Goal: Task Accomplishment & Management: Manage account settings

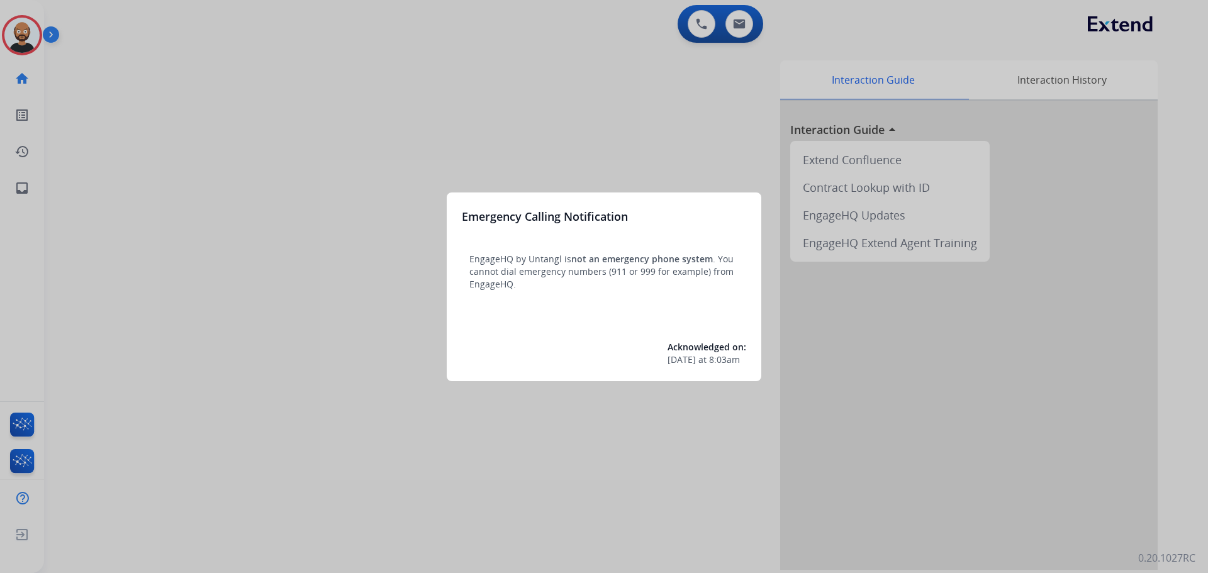
click at [312, 232] on div at bounding box center [604, 286] width 1208 height 573
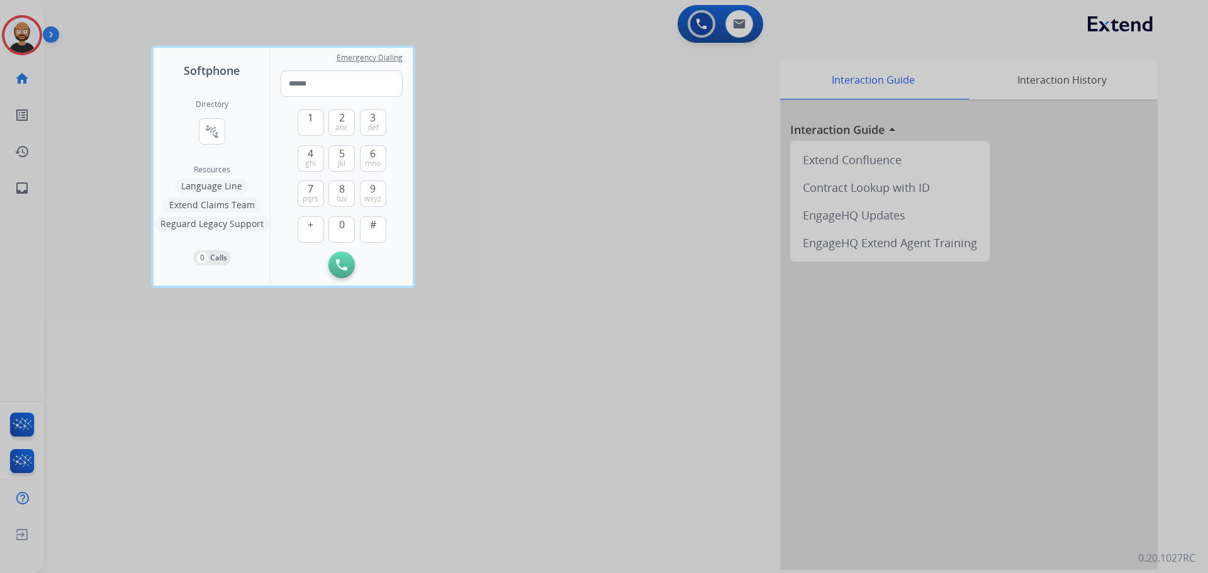
click at [120, 142] on div at bounding box center [604, 286] width 1208 height 573
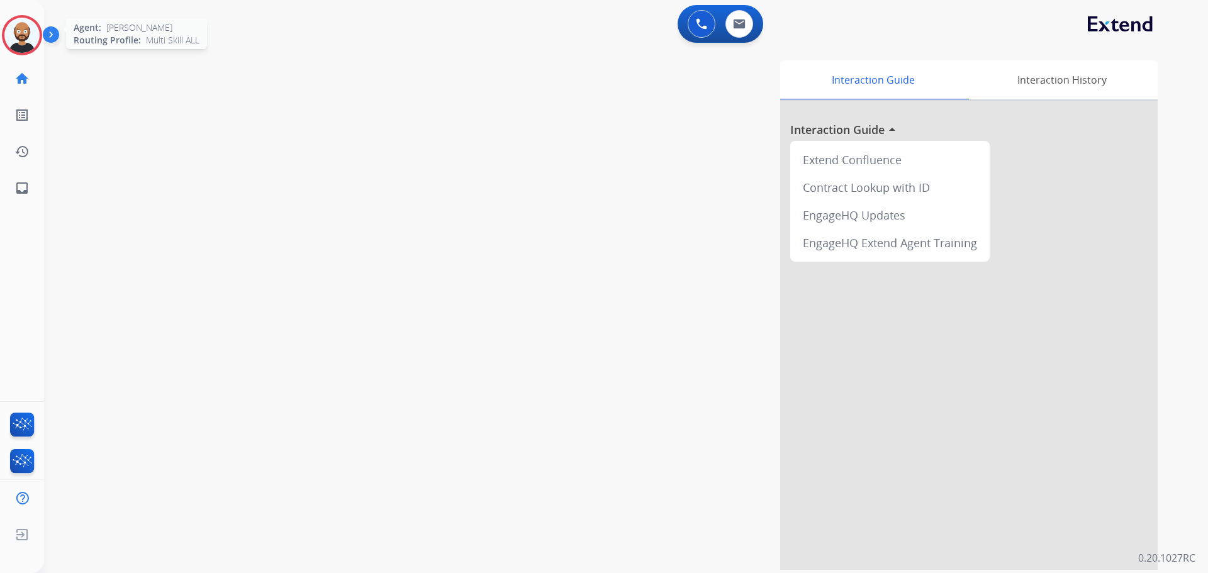
click at [32, 50] on div at bounding box center [22, 35] width 40 height 40
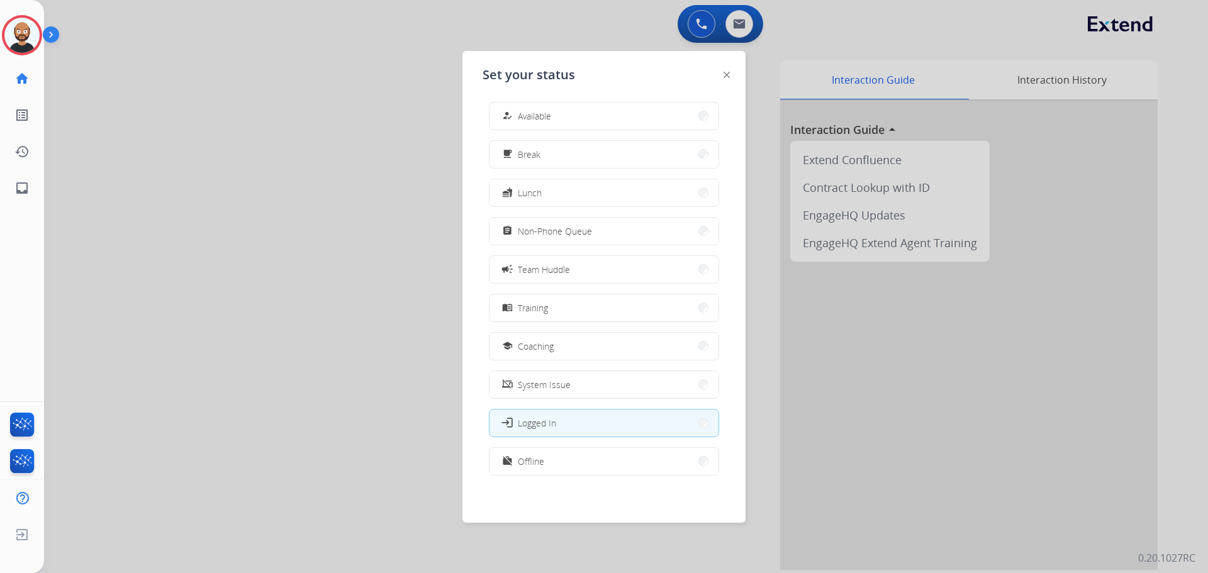
scroll to position [4, 0]
click at [533, 457] on span "Offline" at bounding box center [531, 460] width 26 height 13
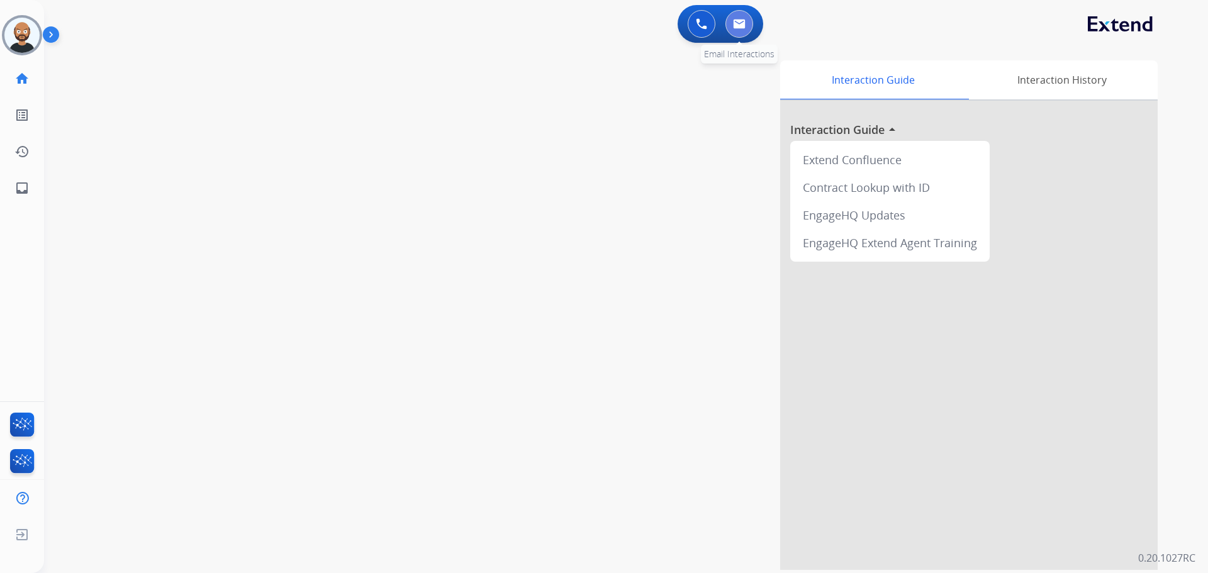
click at [742, 32] on button at bounding box center [739, 24] width 28 height 28
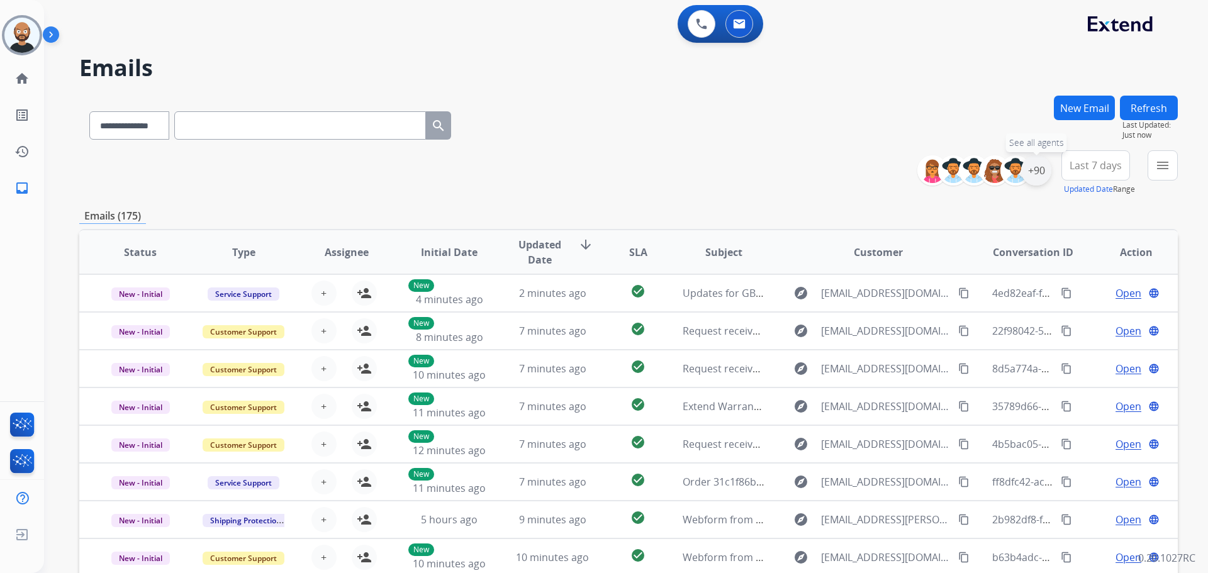
click at [1031, 165] on div "+90" at bounding box center [1036, 170] width 30 height 30
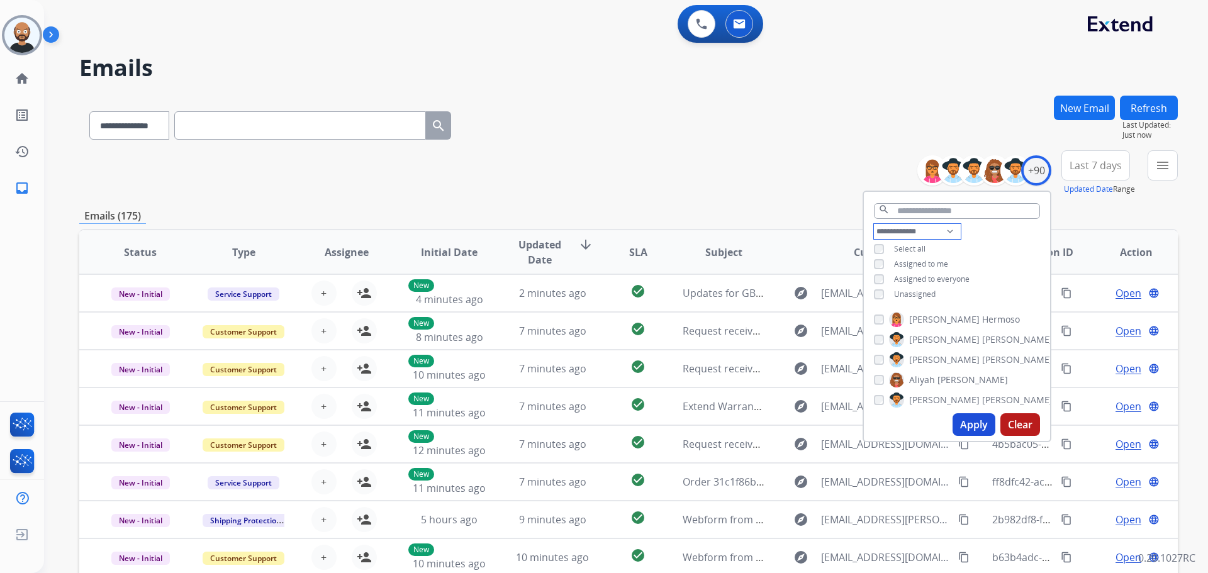
click at [915, 230] on select "**********" at bounding box center [917, 231] width 87 height 15
select select "**********"
click at [874, 224] on select "**********" at bounding box center [917, 231] width 87 height 15
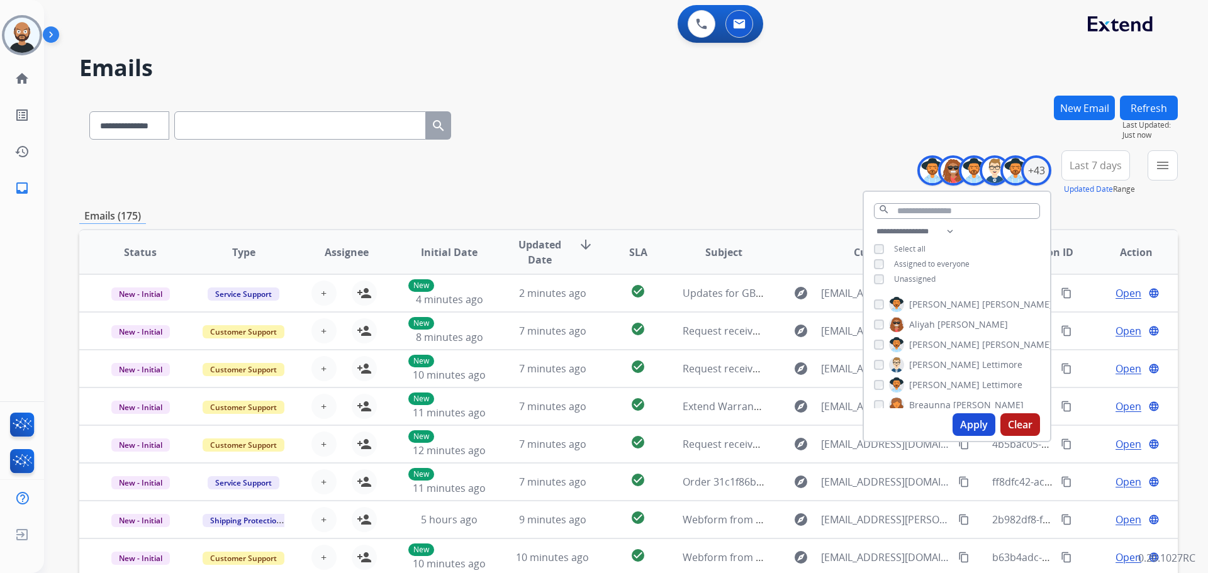
click at [971, 420] on button "Apply" at bounding box center [973, 424] width 43 height 23
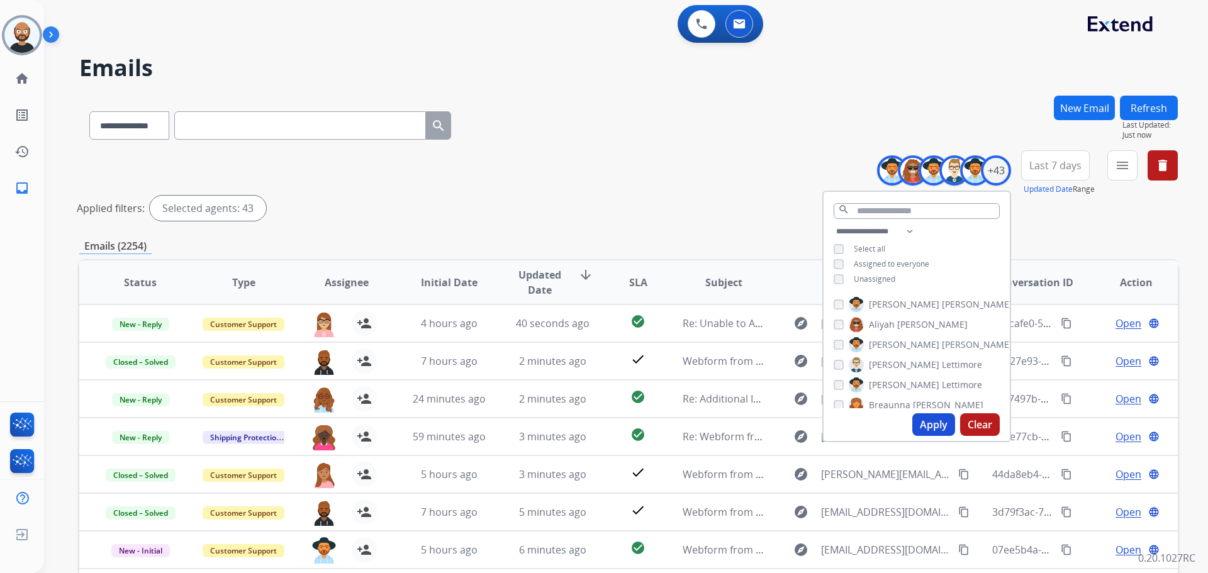
click at [760, 160] on div "**********" at bounding box center [628, 187] width 1098 height 75
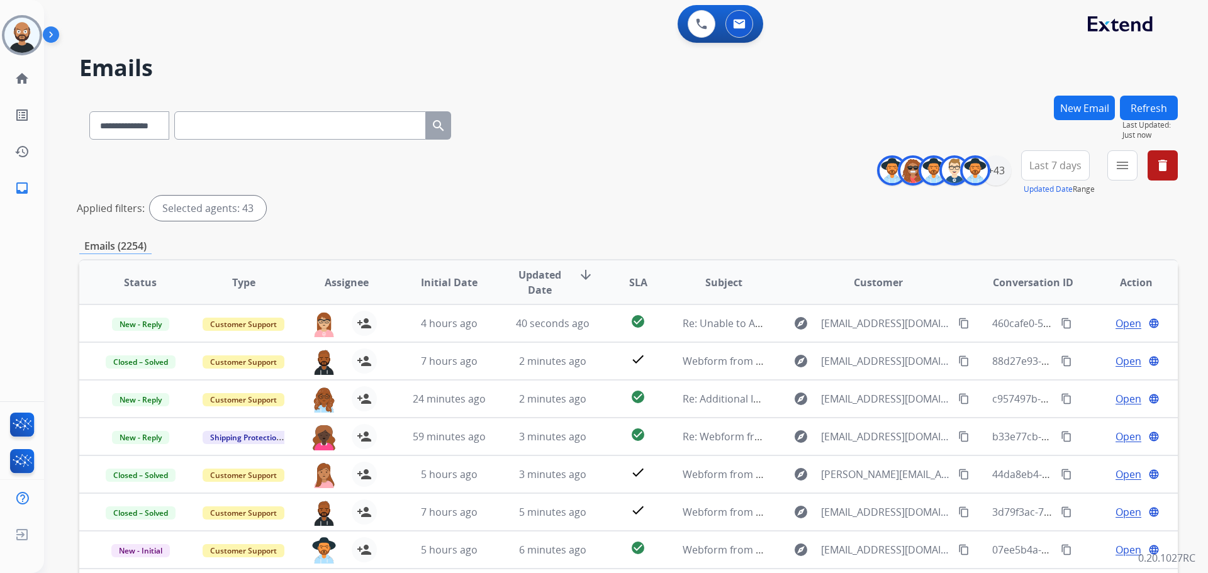
click at [1069, 172] on button "Last 7 days" at bounding box center [1055, 165] width 69 height 30
click at [1058, 319] on div "Last 90 days" at bounding box center [1050, 318] width 69 height 19
click at [864, 211] on div "Applied filters: Selected agents: 43" at bounding box center [626, 208] width 1098 height 25
click at [1122, 175] on button "menu Filters" at bounding box center [1122, 165] width 30 height 30
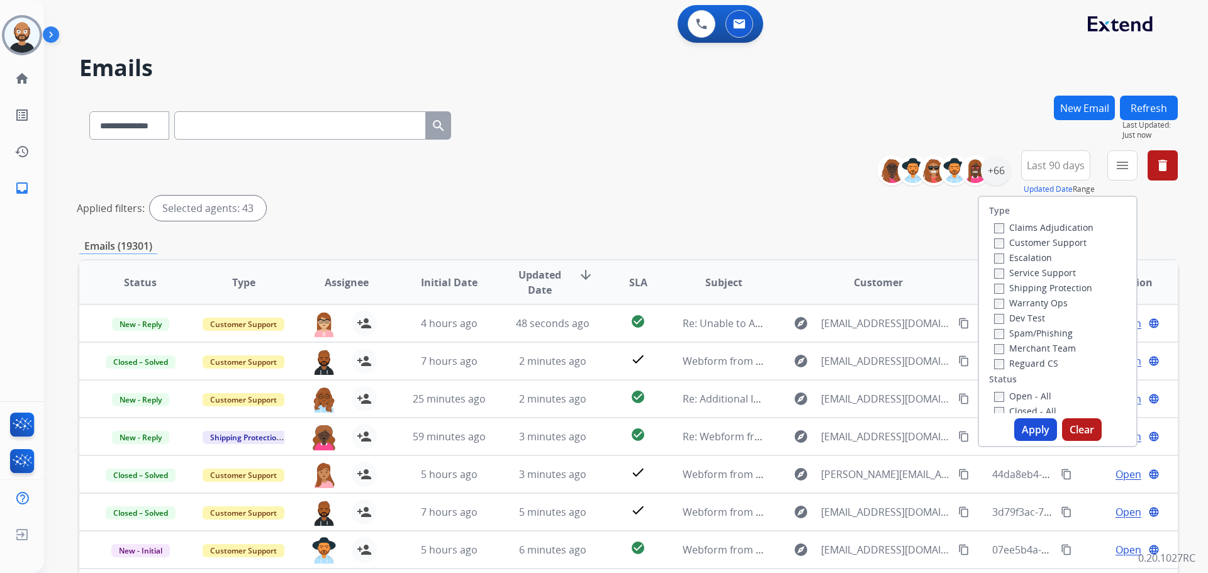
click at [1060, 243] on label "Customer Support" at bounding box center [1040, 243] width 92 height 12
click at [1070, 287] on label "Shipping Protection" at bounding box center [1043, 288] width 98 height 12
click at [1037, 364] on label "Reguard CS" at bounding box center [1026, 363] width 64 height 12
click at [1022, 396] on label "Open - All" at bounding box center [1022, 396] width 57 height 12
click at [1034, 430] on button "Apply" at bounding box center [1035, 429] width 43 height 23
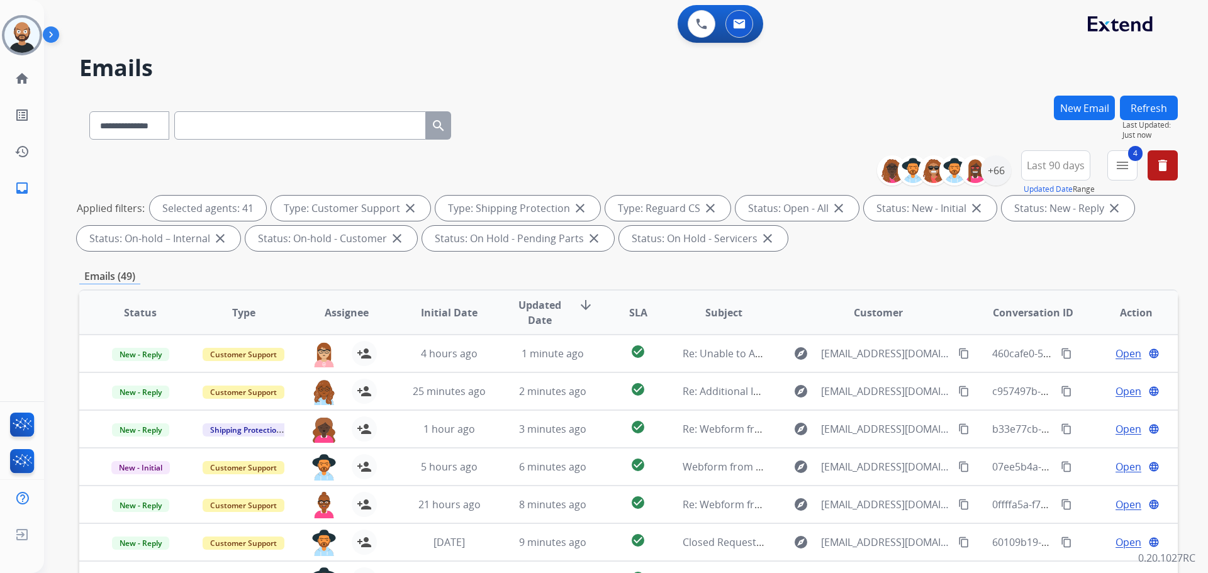
click at [733, 139] on div "**********" at bounding box center [628, 123] width 1098 height 55
click at [1120, 169] on mat-icon "menu" at bounding box center [1122, 165] width 15 height 15
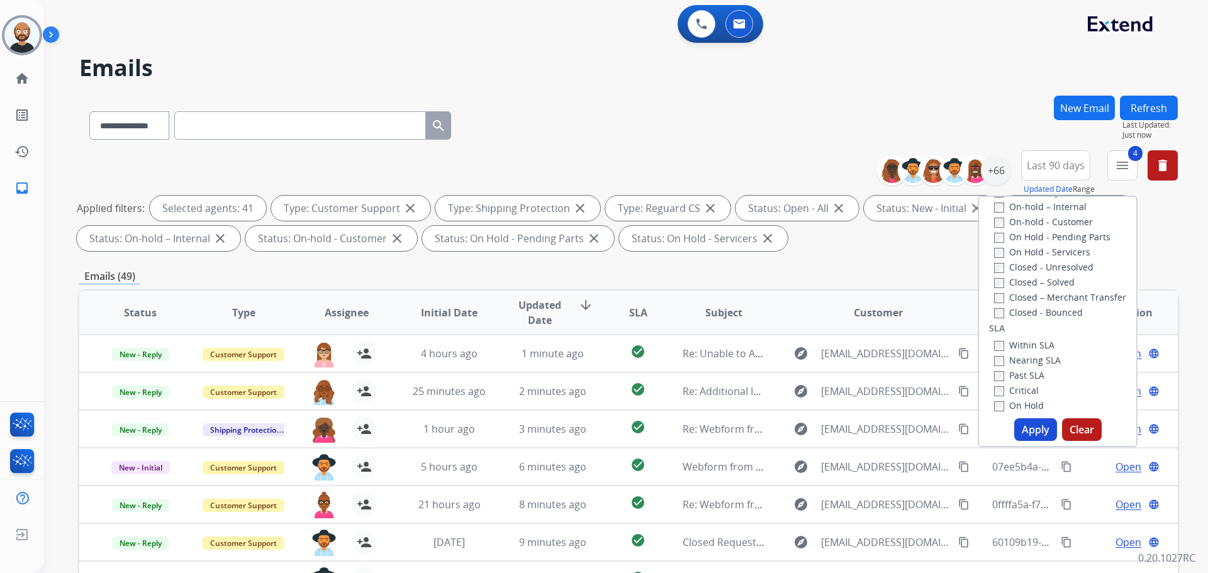
scroll to position [252, 0]
click at [1023, 370] on label "Past SLA" at bounding box center [1019, 373] width 50 height 12
click at [1024, 389] on label "Critical" at bounding box center [1016, 388] width 45 height 12
click at [1031, 430] on button "Apply" at bounding box center [1035, 429] width 43 height 23
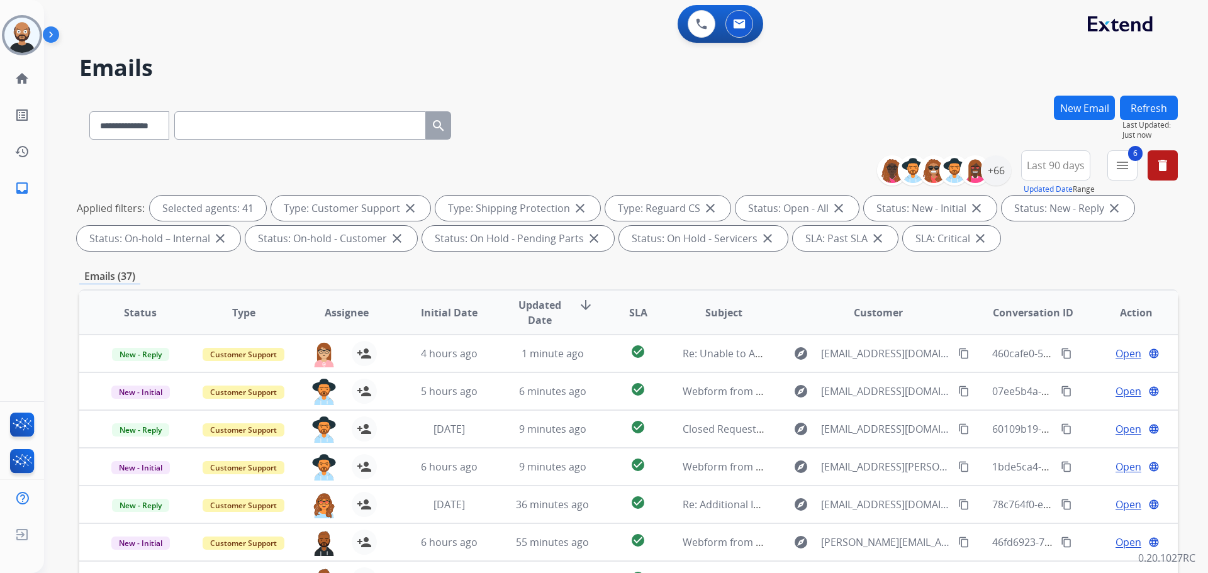
drag, startPoint x: 528, startPoint y: 321, endPoint x: 550, endPoint y: 336, distance: 27.2
click at [528, 321] on span "Updated Date" at bounding box center [539, 313] width 57 height 30
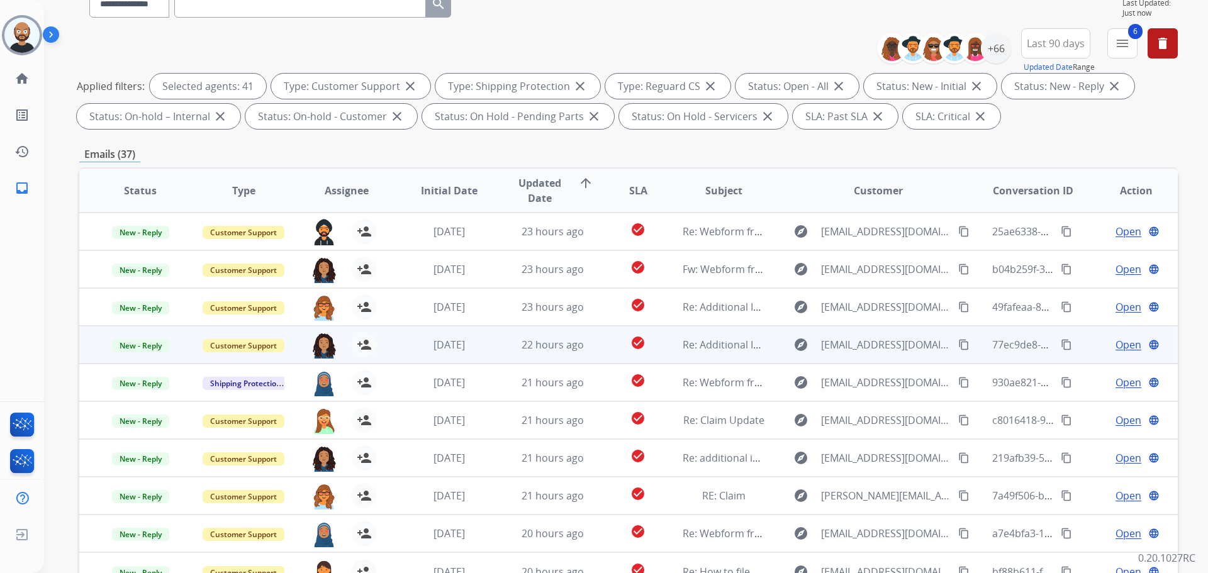
scroll to position [203, 0]
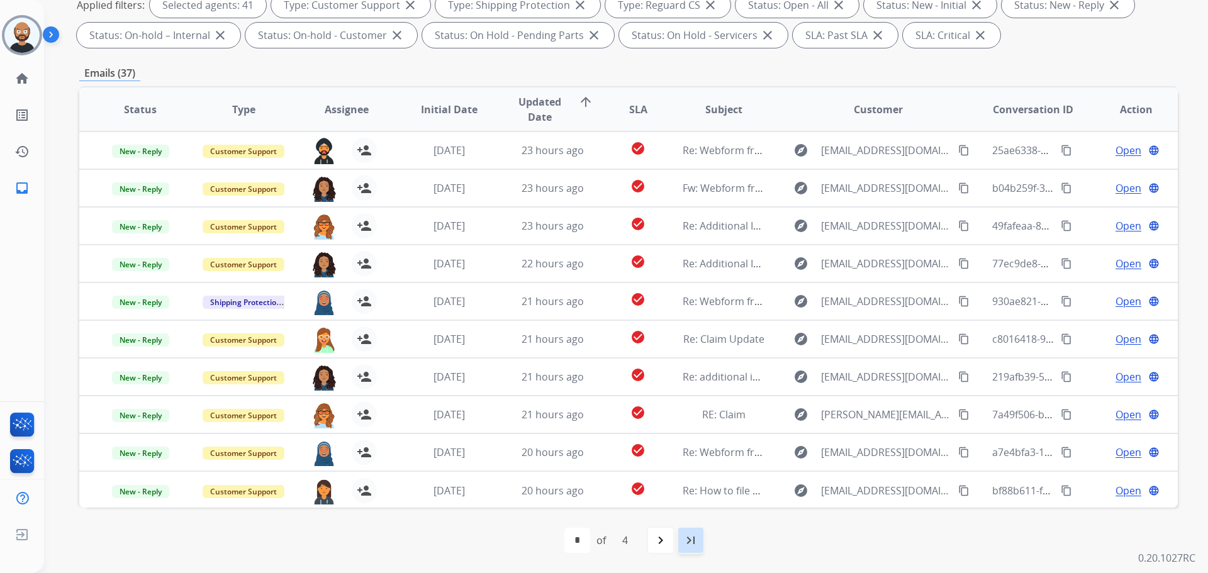
click at [682, 535] on div "last_page" at bounding box center [691, 540] width 28 height 28
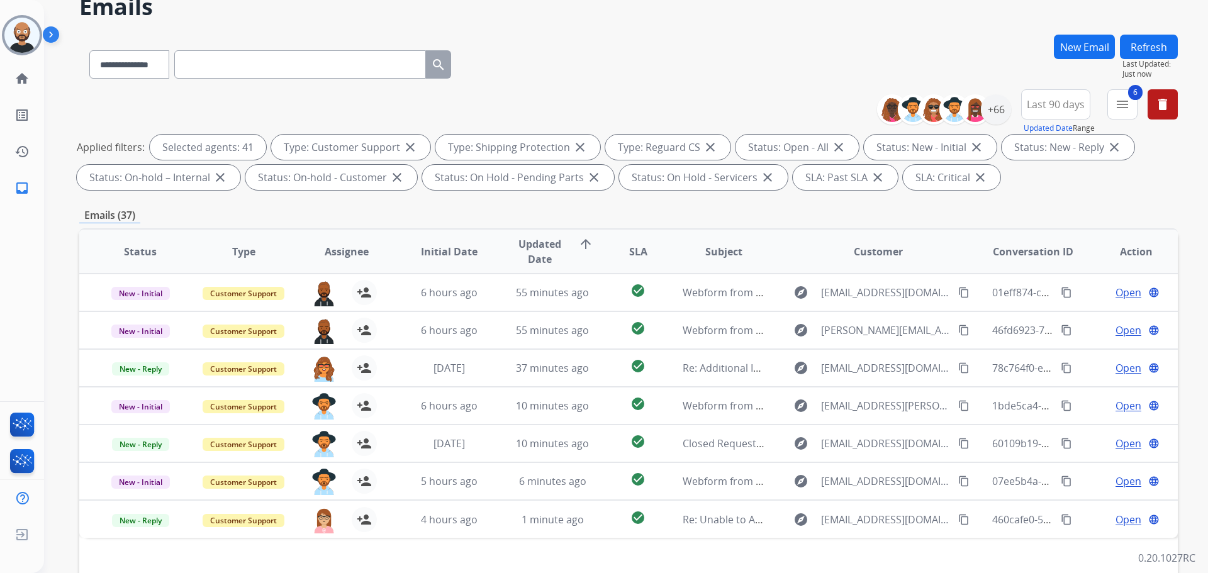
scroll to position [126, 0]
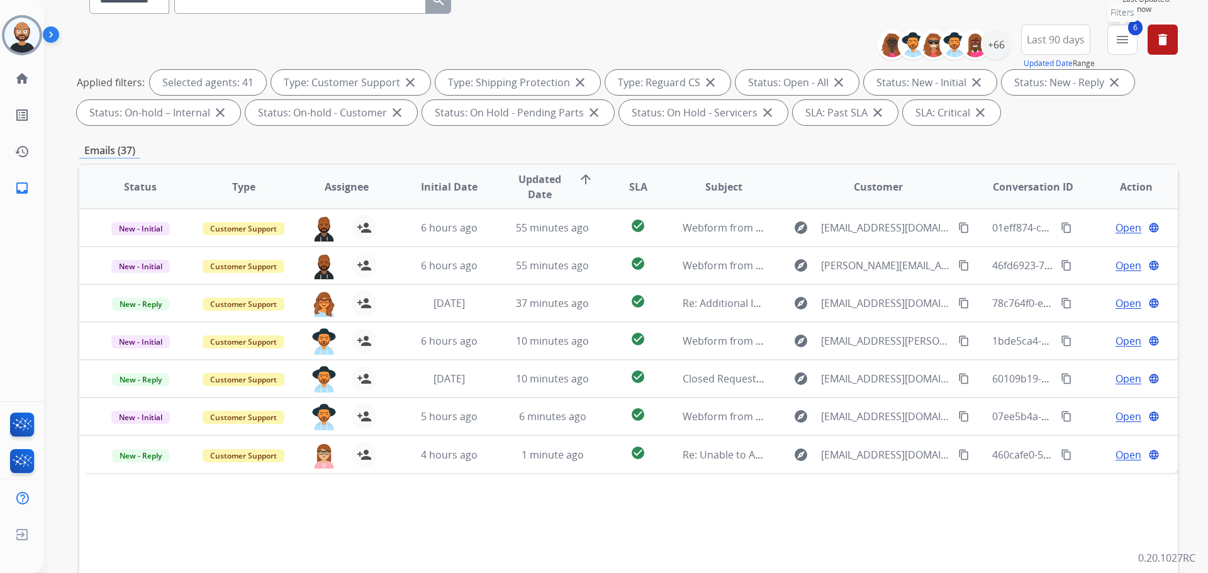
click at [1119, 47] on button "6 menu Filters" at bounding box center [1122, 40] width 30 height 30
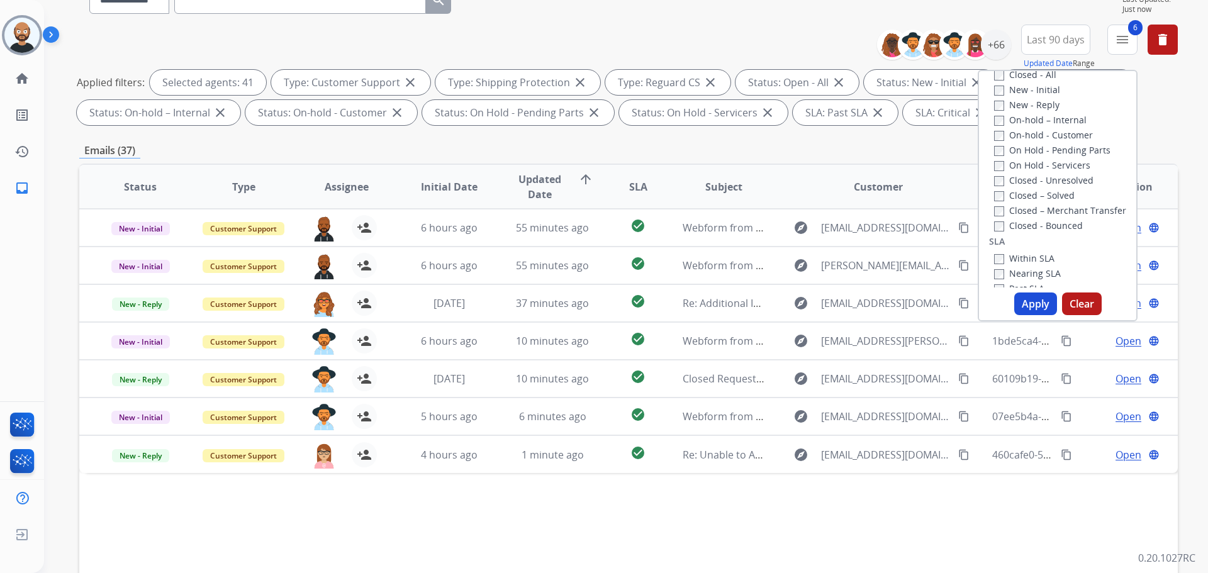
scroll to position [189, 0]
click at [1010, 88] on div "Open - All" at bounding box center [1060, 81] width 132 height 15
click at [1006, 82] on label "Open - All" at bounding box center [1022, 81] width 57 height 12
click at [1015, 132] on label "New - Reply" at bounding box center [1026, 127] width 65 height 12
click at [1033, 295] on button "Apply" at bounding box center [1035, 303] width 43 height 23
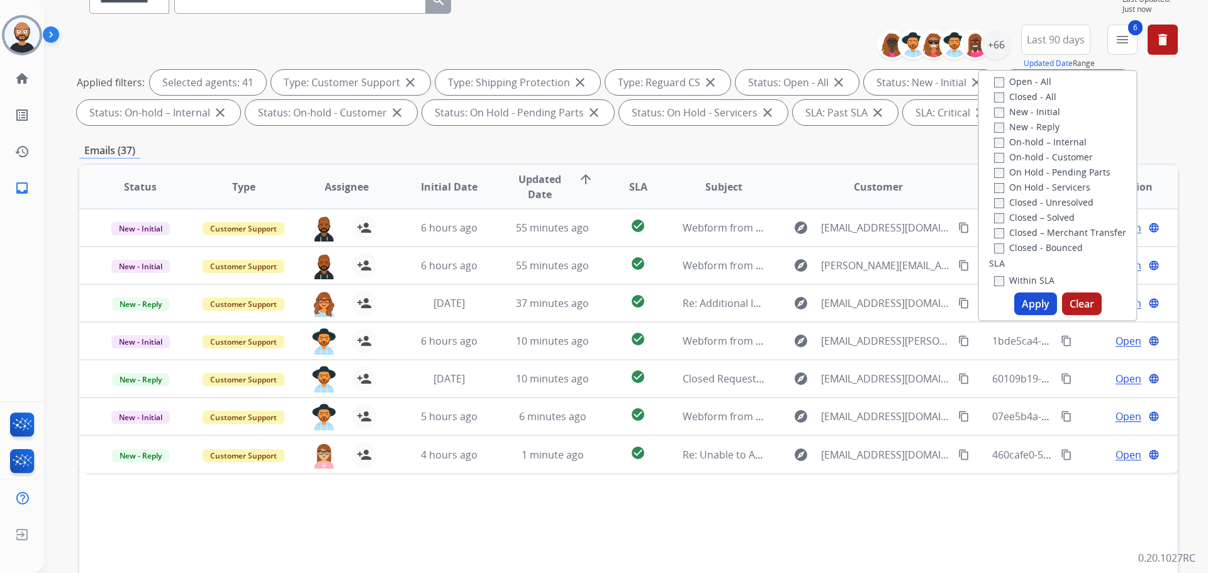
select select "*"
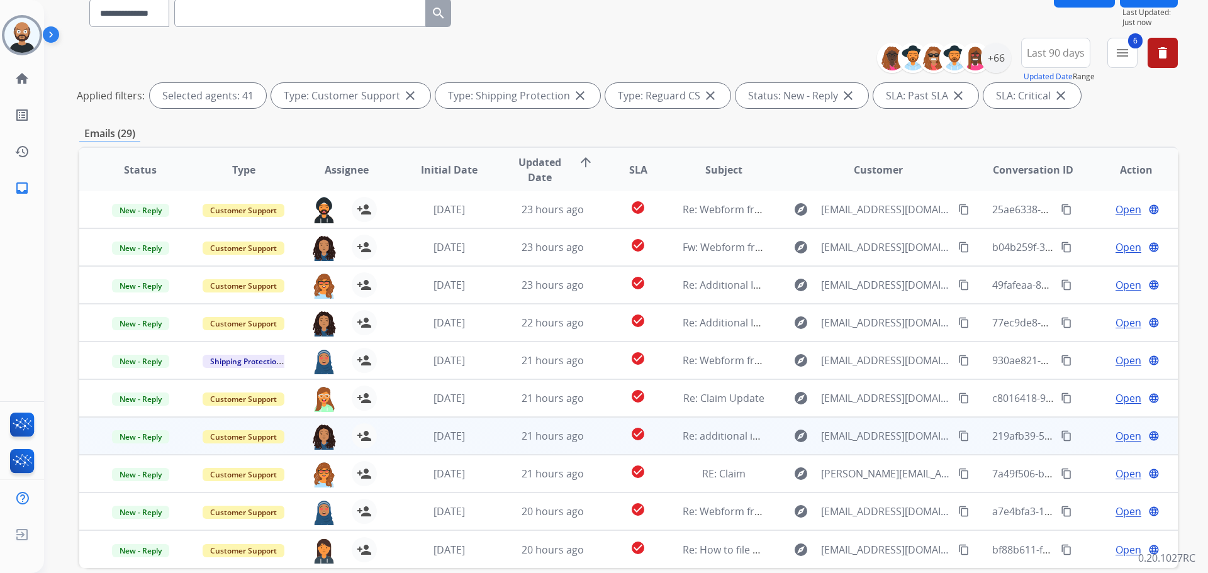
scroll to position [173, 0]
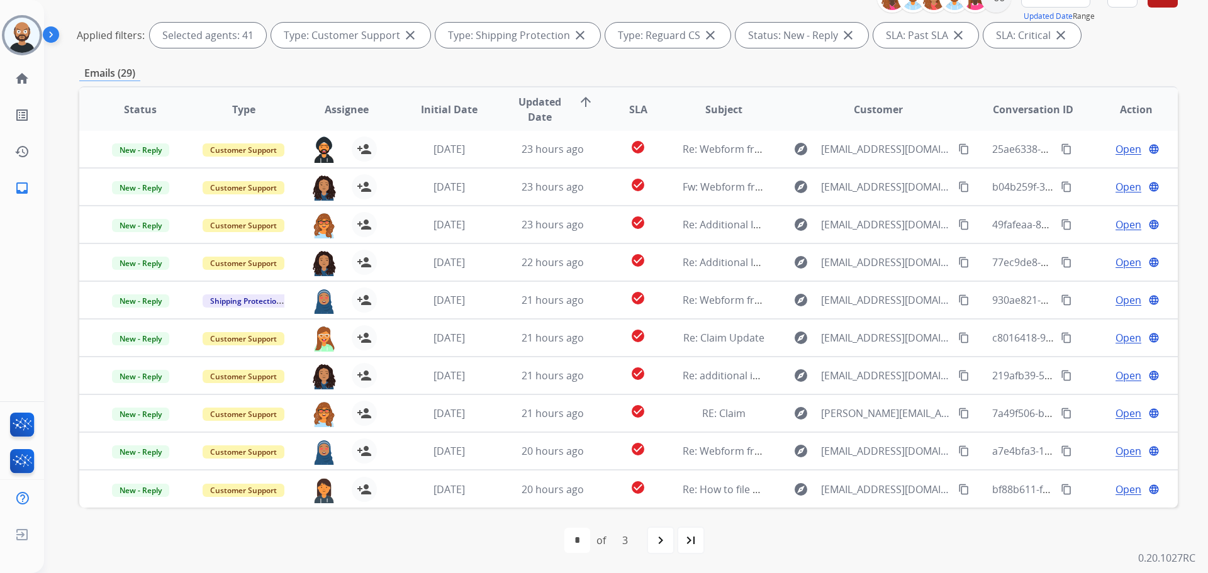
click at [545, 110] on span "Updated Date" at bounding box center [539, 109] width 57 height 30
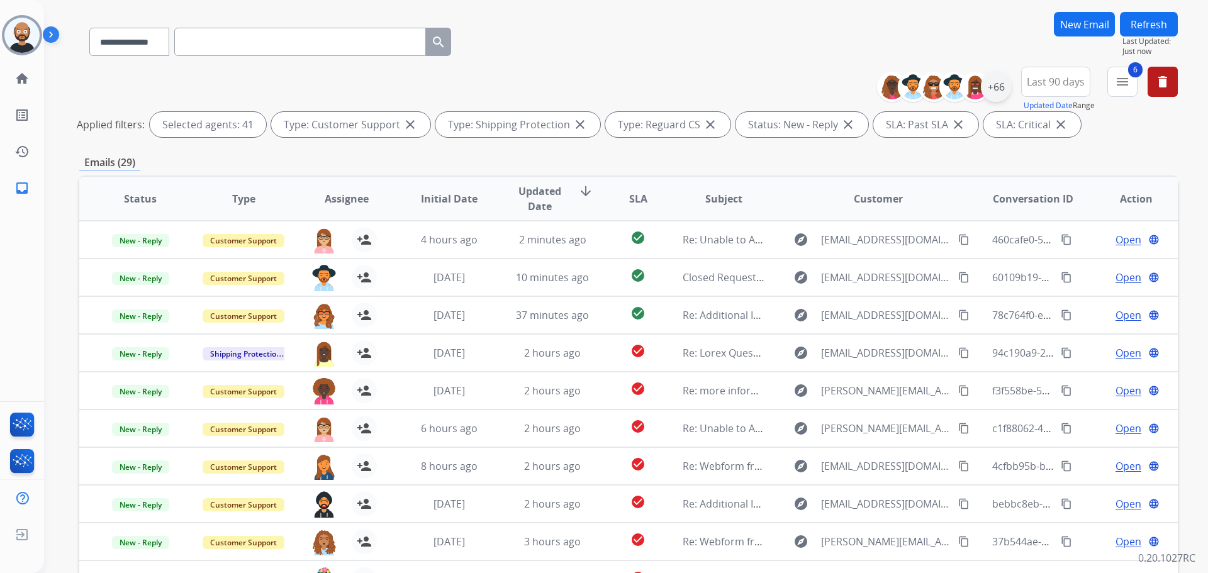
scroll to position [0, 0]
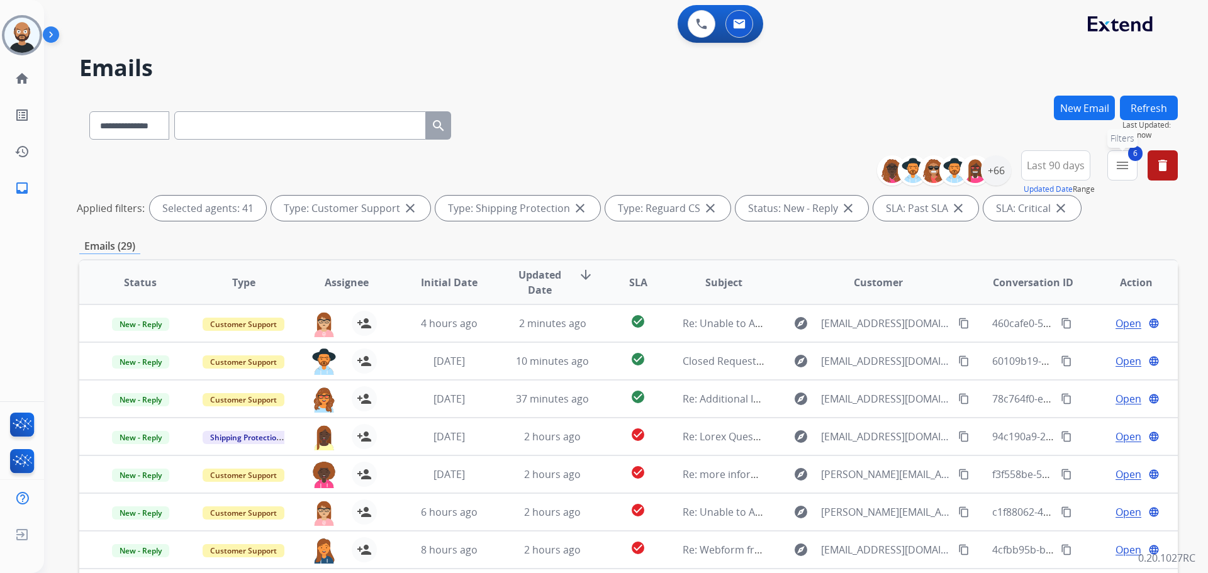
click at [1120, 170] on mat-icon "menu" at bounding box center [1122, 165] width 15 height 15
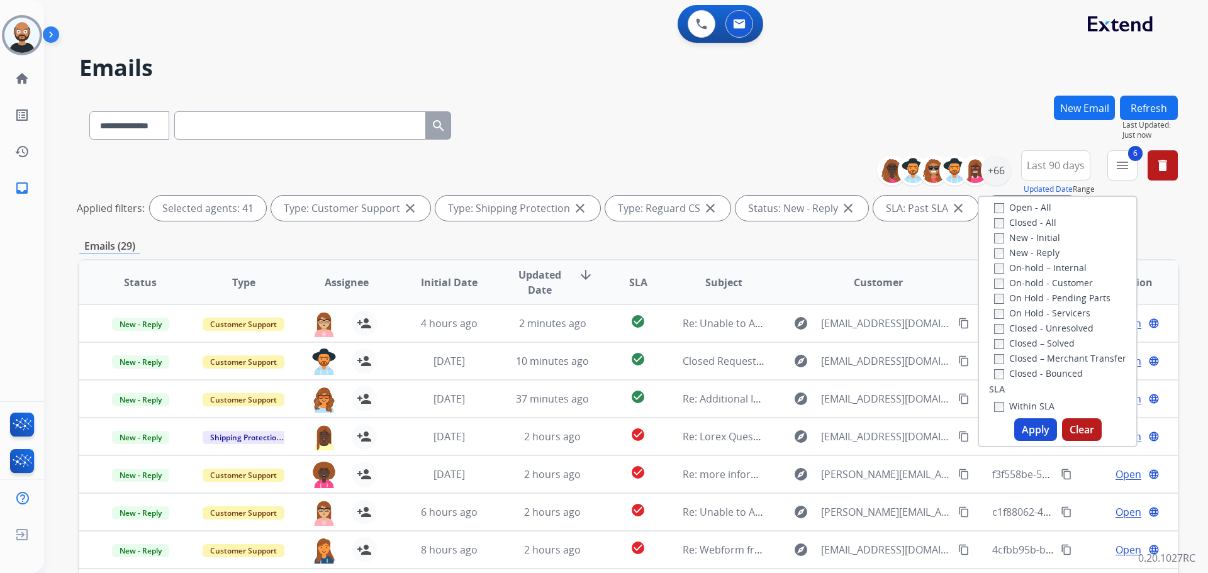
click at [1025, 251] on label "New - Reply" at bounding box center [1026, 253] width 65 height 12
click at [1015, 235] on label "New - Initial" at bounding box center [1027, 237] width 66 height 12
click at [1022, 419] on button "Apply" at bounding box center [1035, 429] width 43 height 23
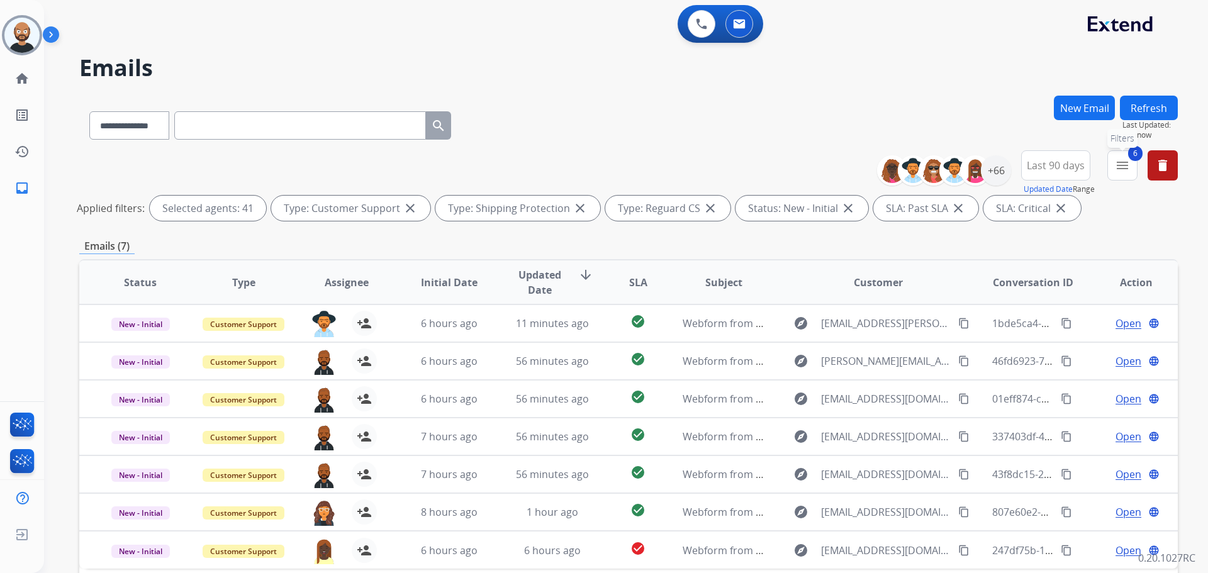
click at [1116, 167] on mat-icon "menu" at bounding box center [1122, 165] width 15 height 15
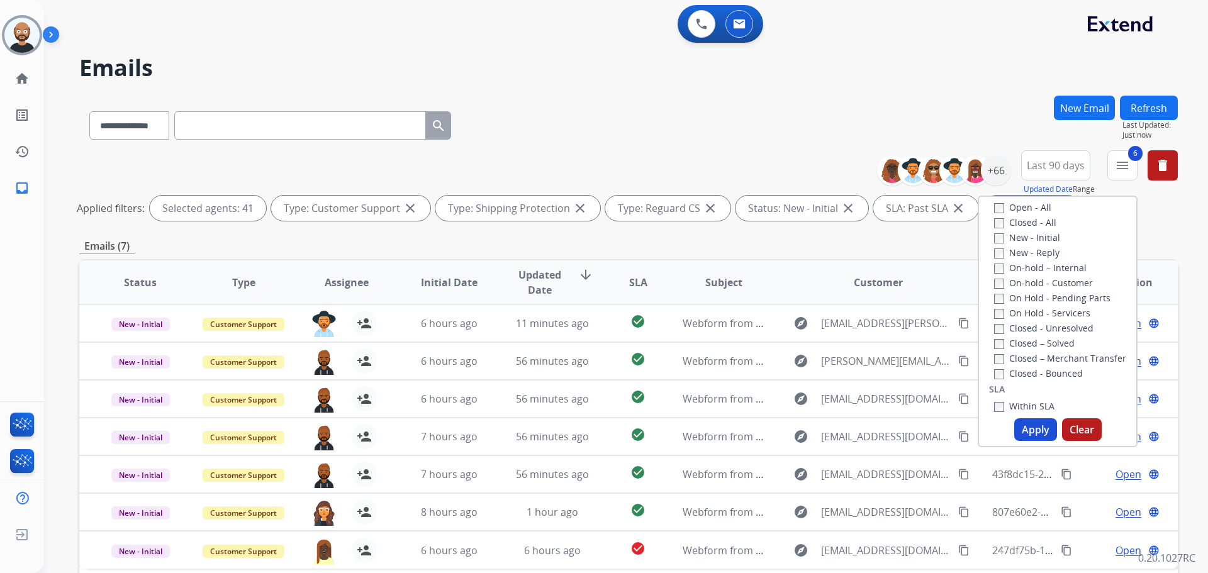
click at [1020, 253] on label "New - Reply" at bounding box center [1026, 253] width 65 height 12
click at [1008, 243] on label "New - Initial" at bounding box center [1027, 237] width 66 height 12
click at [1023, 428] on button "Apply" at bounding box center [1035, 429] width 43 height 23
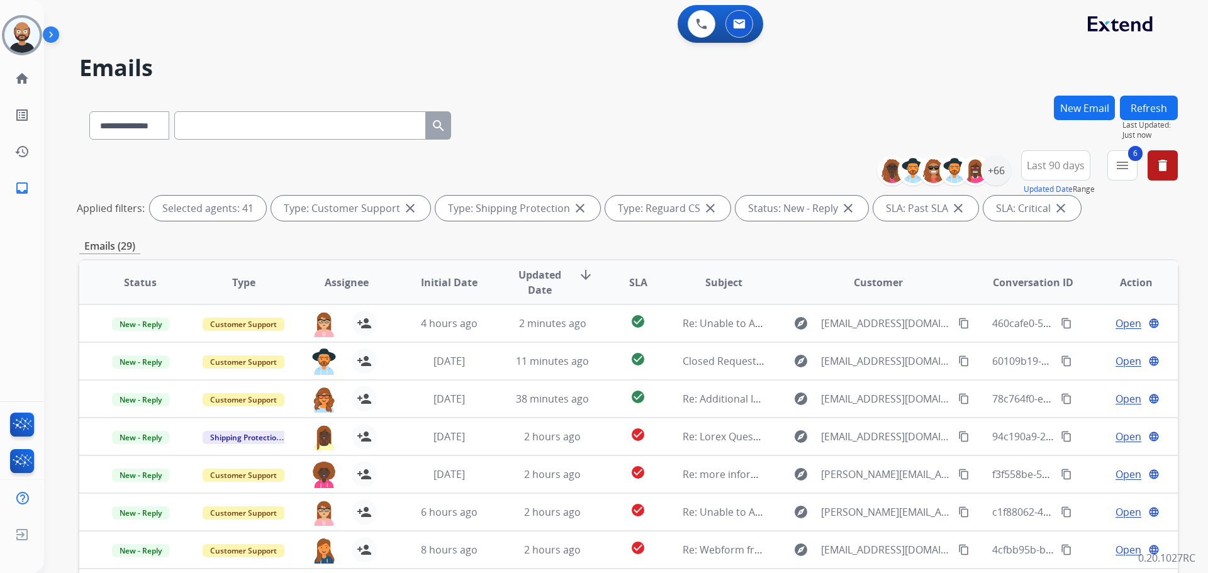
click at [627, 145] on div "**********" at bounding box center [628, 123] width 1098 height 55
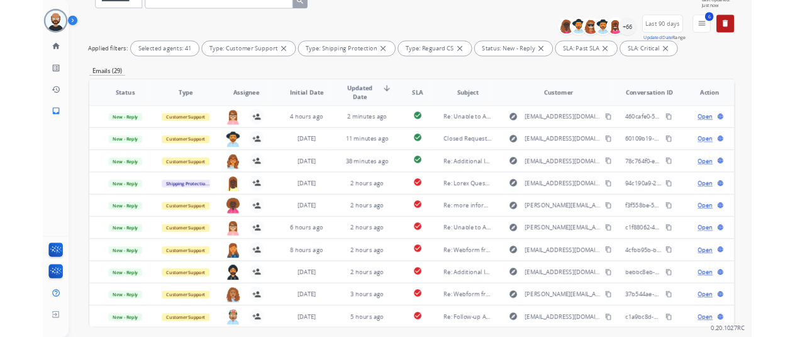
scroll to position [126, 0]
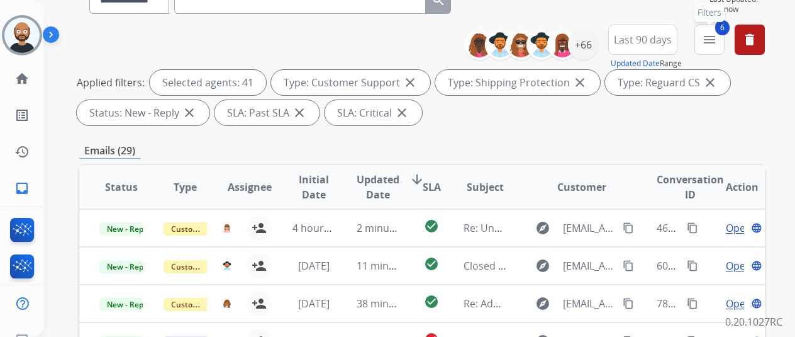
click at [717, 37] on mat-icon "menu" at bounding box center [709, 39] width 15 height 15
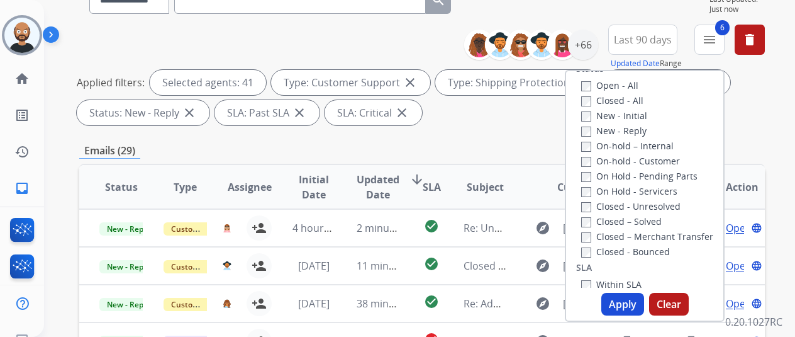
scroll to position [252, 0]
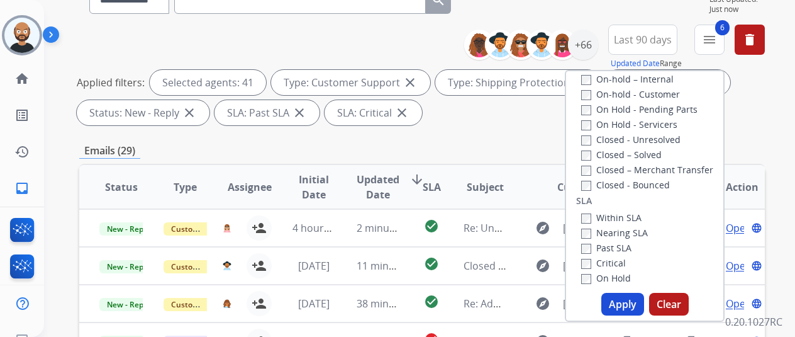
click at [621, 250] on label "Past SLA" at bounding box center [606, 248] width 50 height 12
click at [618, 261] on label "Critical" at bounding box center [603, 263] width 45 height 12
click at [621, 301] on button "Apply" at bounding box center [622, 303] width 43 height 23
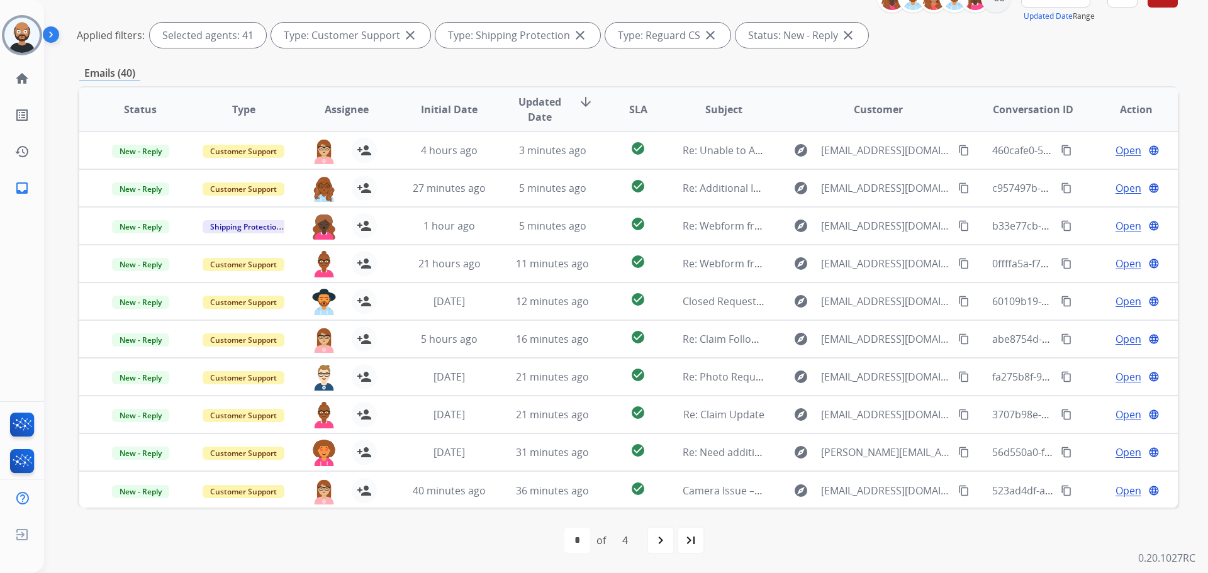
scroll to position [173, 0]
drag, startPoint x: 451, startPoint y: 274, endPoint x: 25, endPoint y: 261, distance: 426.0
click at [25, 261] on div "[PERSON_NAME] Offline Edit Avatar Agent: [PERSON_NAME] Profile: Multi Skill ALL…" at bounding box center [22, 286] width 44 height 573
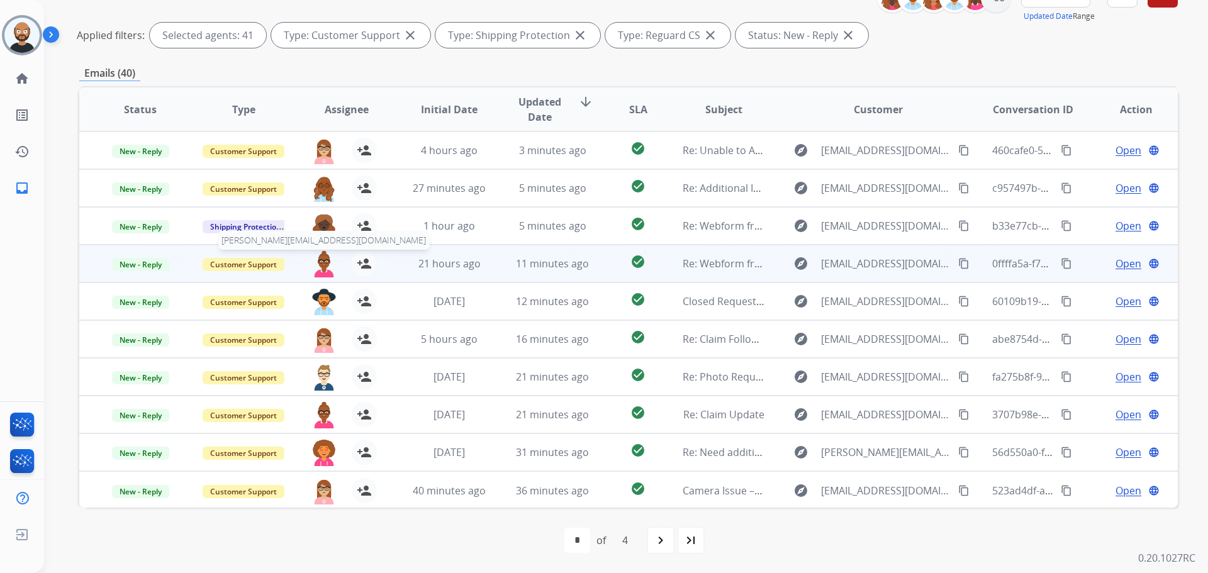
click at [324, 265] on img at bounding box center [323, 264] width 25 height 26
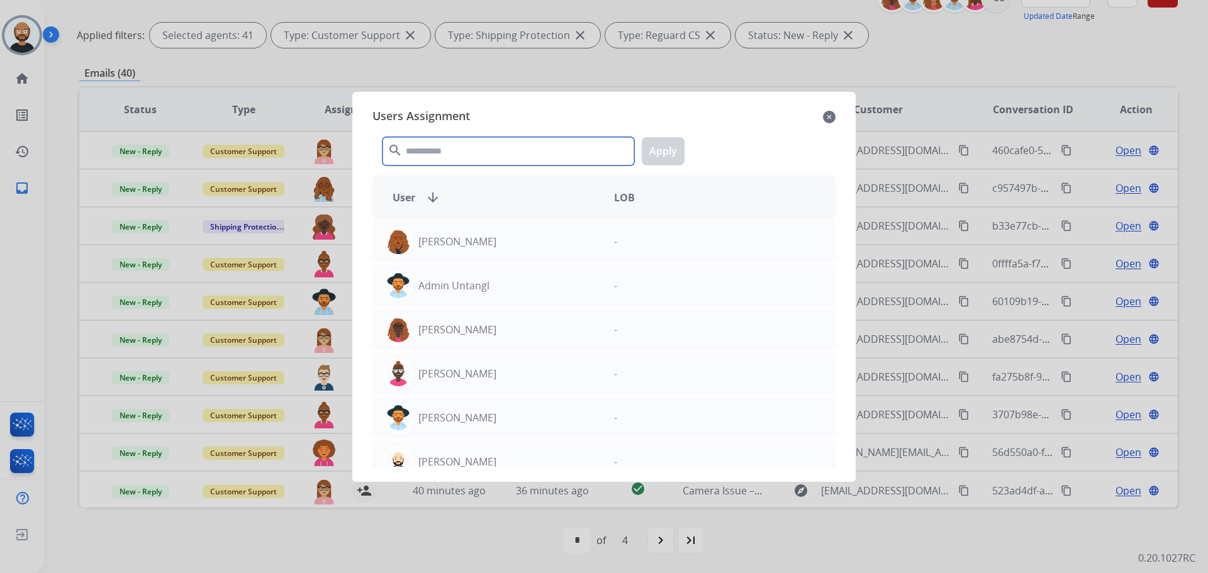
click at [475, 156] on input "text" at bounding box center [508, 151] width 252 height 28
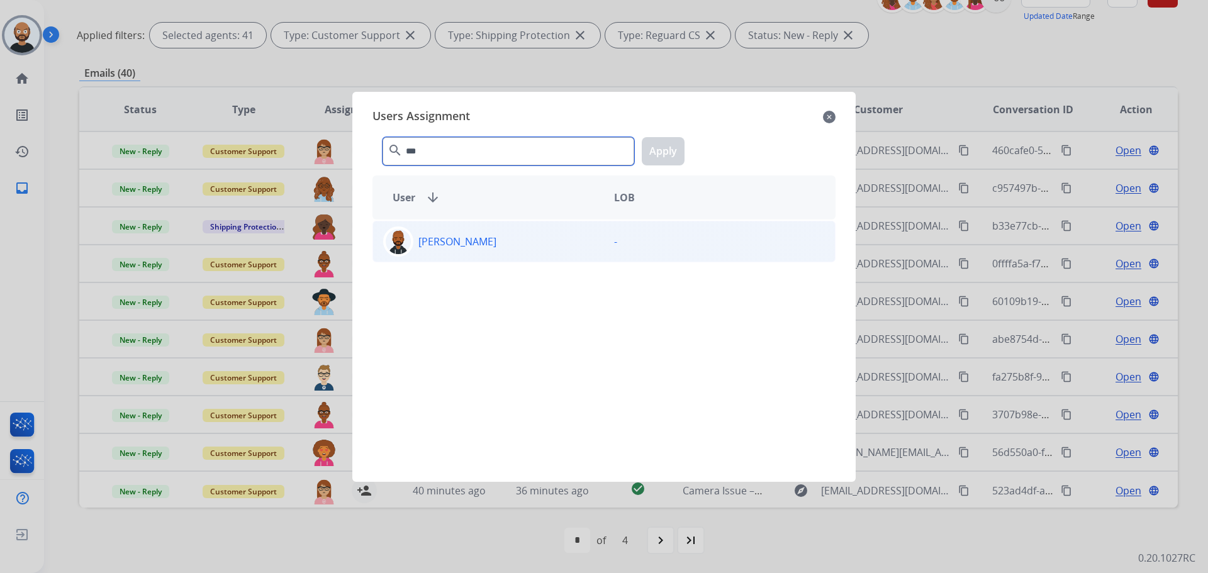
type input "***"
click at [483, 238] on p "[PERSON_NAME]" at bounding box center [457, 241] width 78 height 15
click at [660, 154] on button "Apply" at bounding box center [663, 151] width 43 height 28
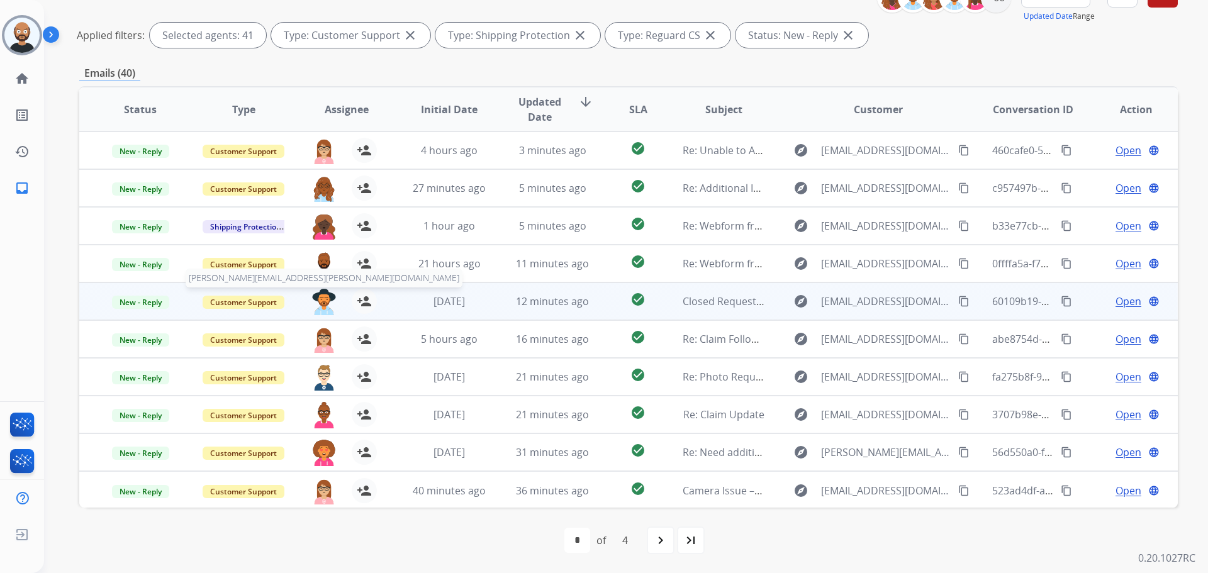
click at [321, 300] on img at bounding box center [323, 302] width 25 height 26
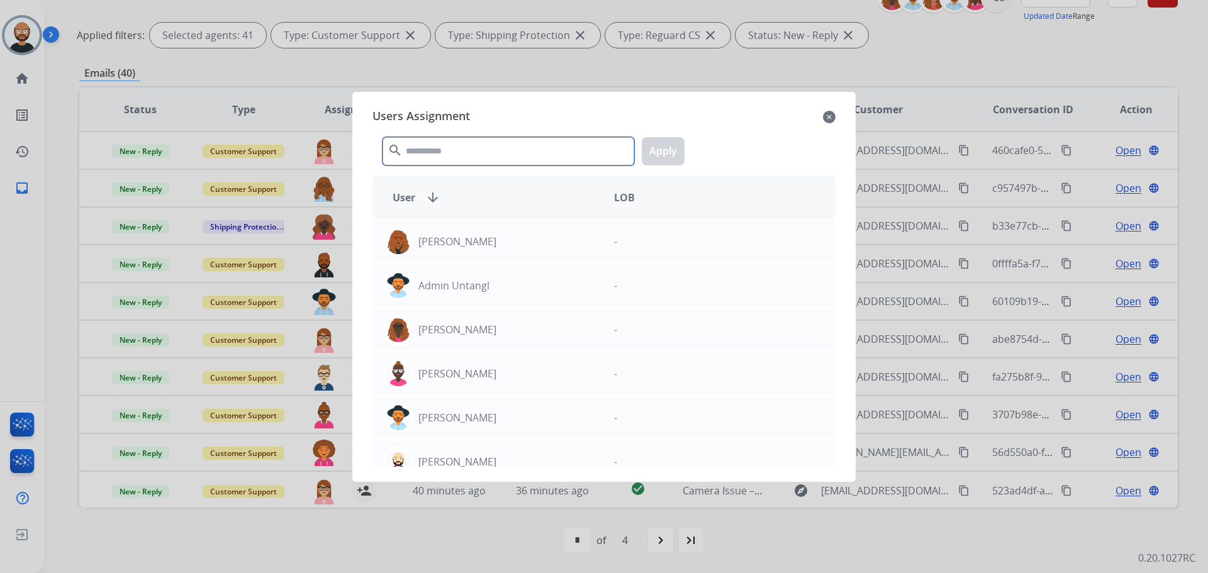
click at [490, 149] on input "text" at bounding box center [508, 151] width 252 height 28
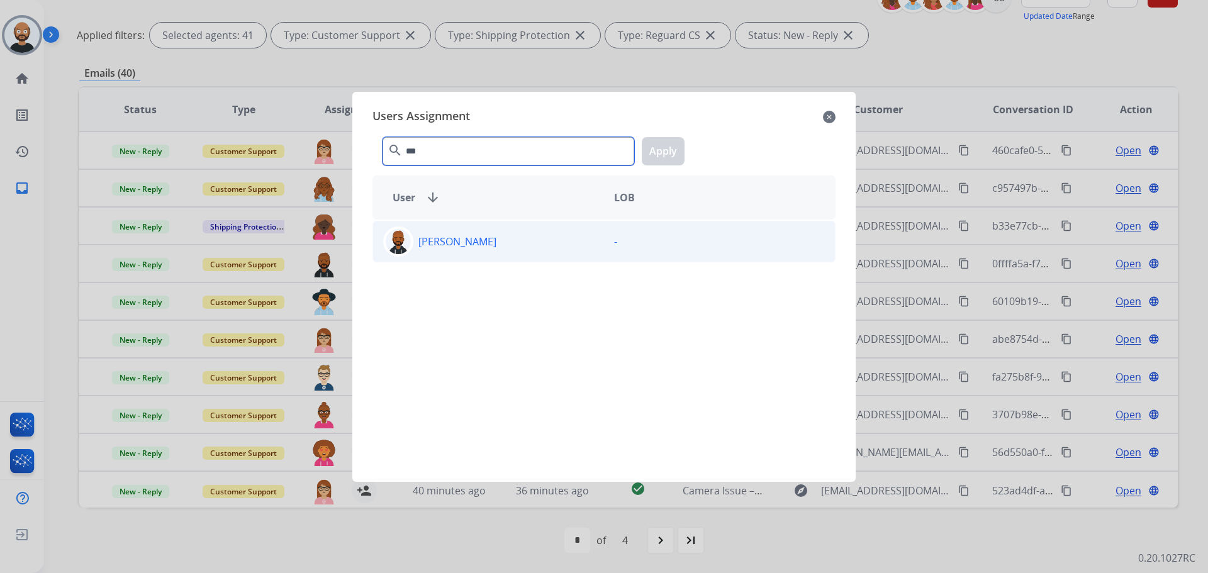
type input "***"
click at [484, 240] on p "[PERSON_NAME]" at bounding box center [457, 241] width 78 height 15
click at [667, 154] on button "Apply" at bounding box center [663, 151] width 43 height 28
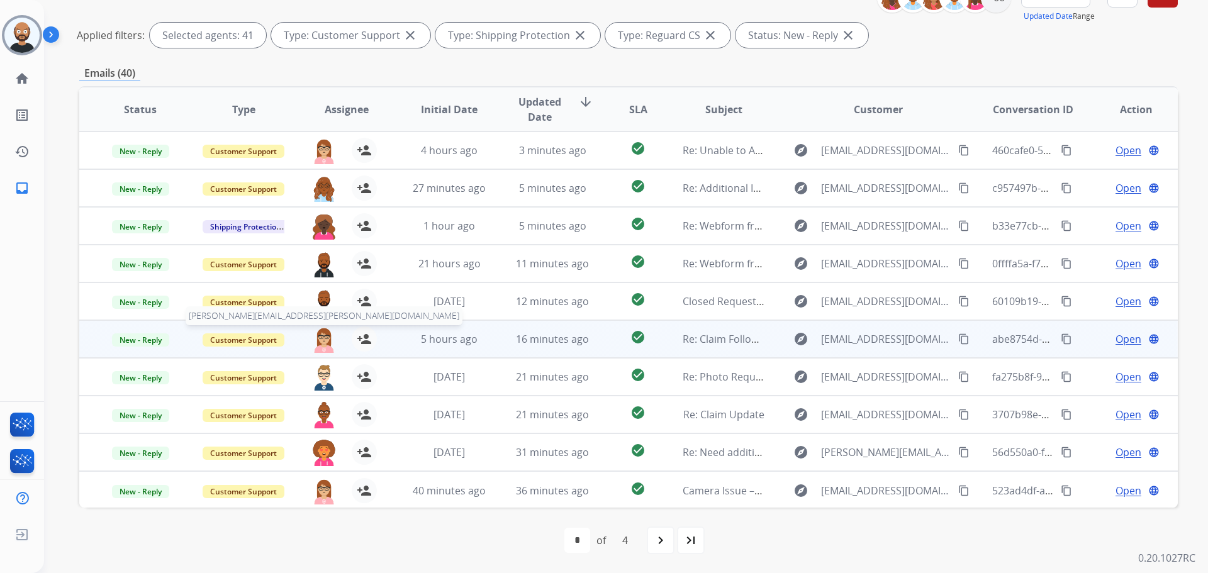
click at [328, 342] on img at bounding box center [323, 339] width 25 height 26
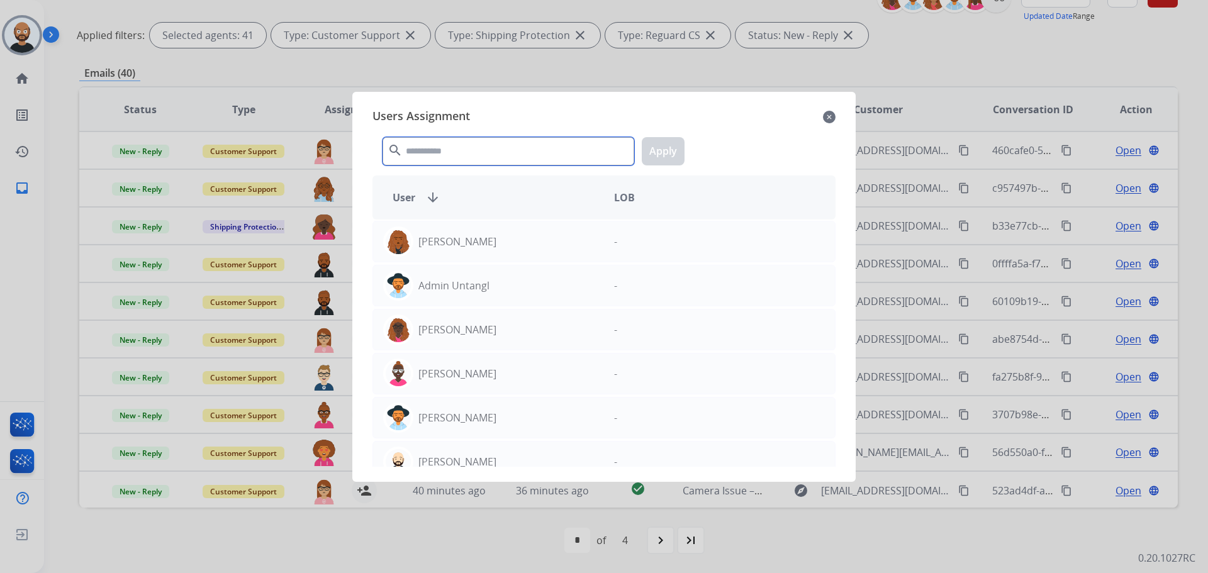
click at [443, 157] on input "text" at bounding box center [508, 151] width 252 height 28
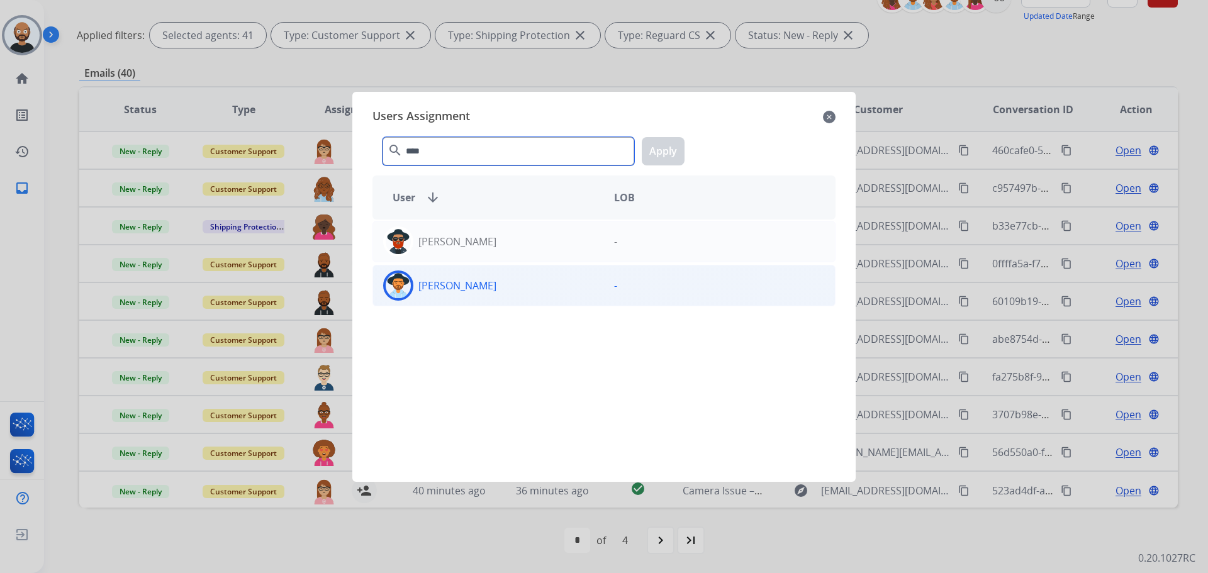
type input "****"
click at [501, 299] on div "[PERSON_NAME] -" at bounding box center [603, 286] width 463 height 42
click at [647, 148] on button "Apply" at bounding box center [663, 151] width 43 height 28
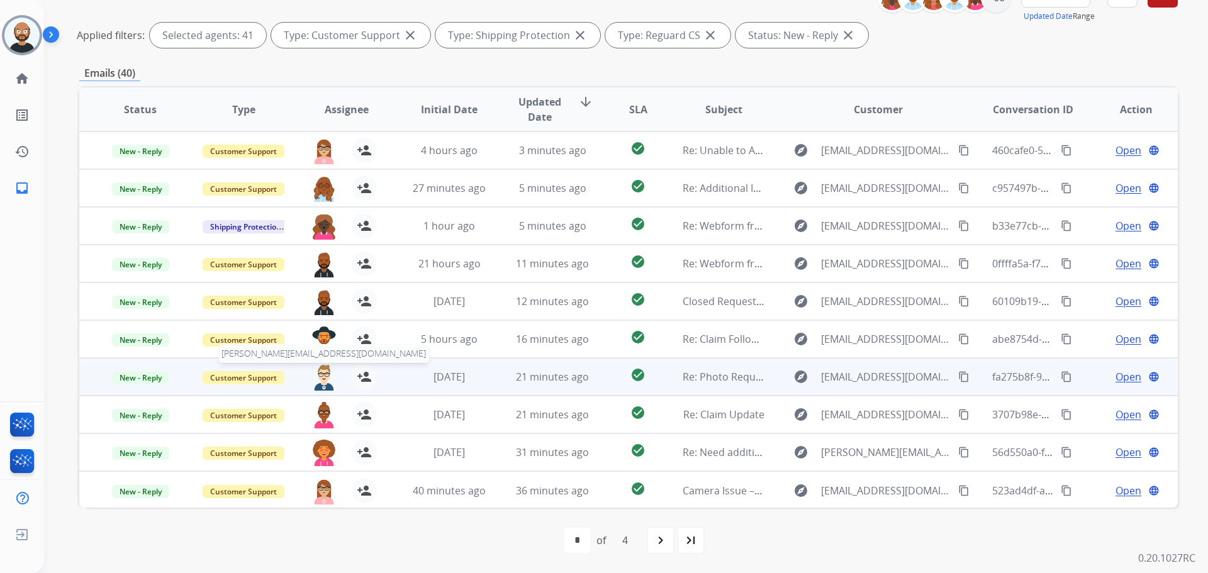
click at [320, 377] on img at bounding box center [323, 377] width 25 height 26
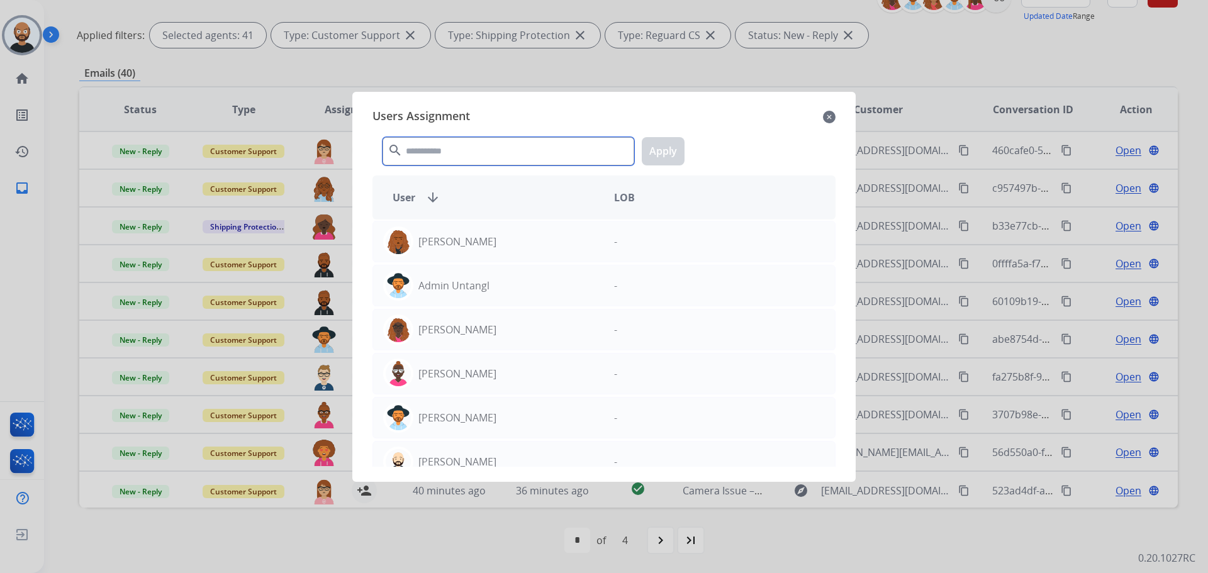
click at [433, 151] on input "text" at bounding box center [508, 151] width 252 height 28
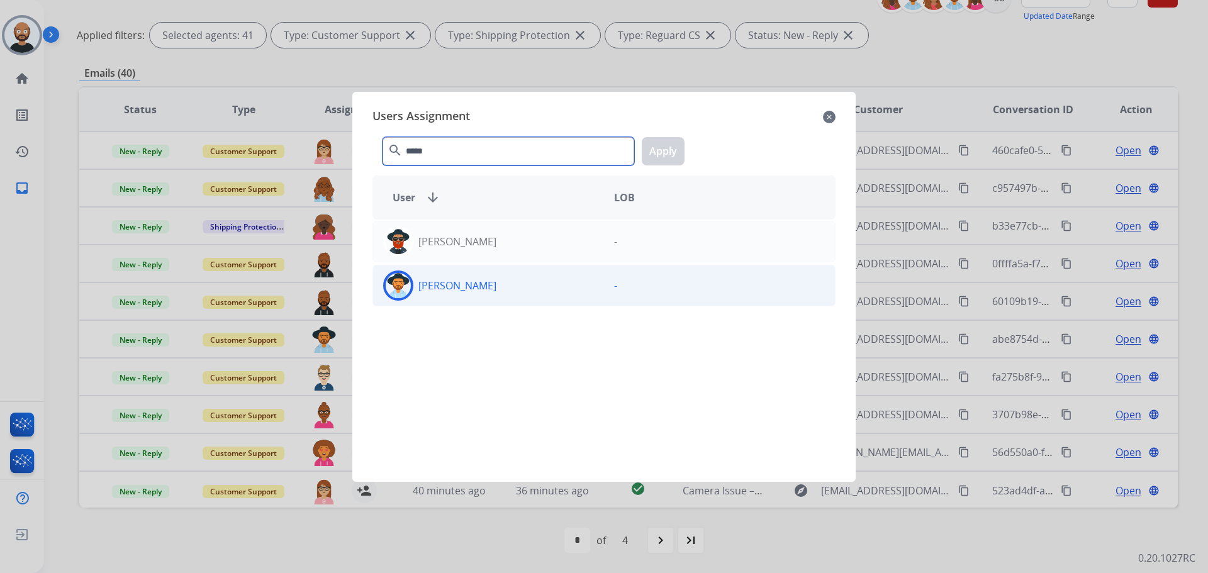
type input "*****"
click at [501, 292] on div "[PERSON_NAME]" at bounding box center [488, 285] width 231 height 30
click at [669, 142] on button "Apply" at bounding box center [663, 151] width 43 height 28
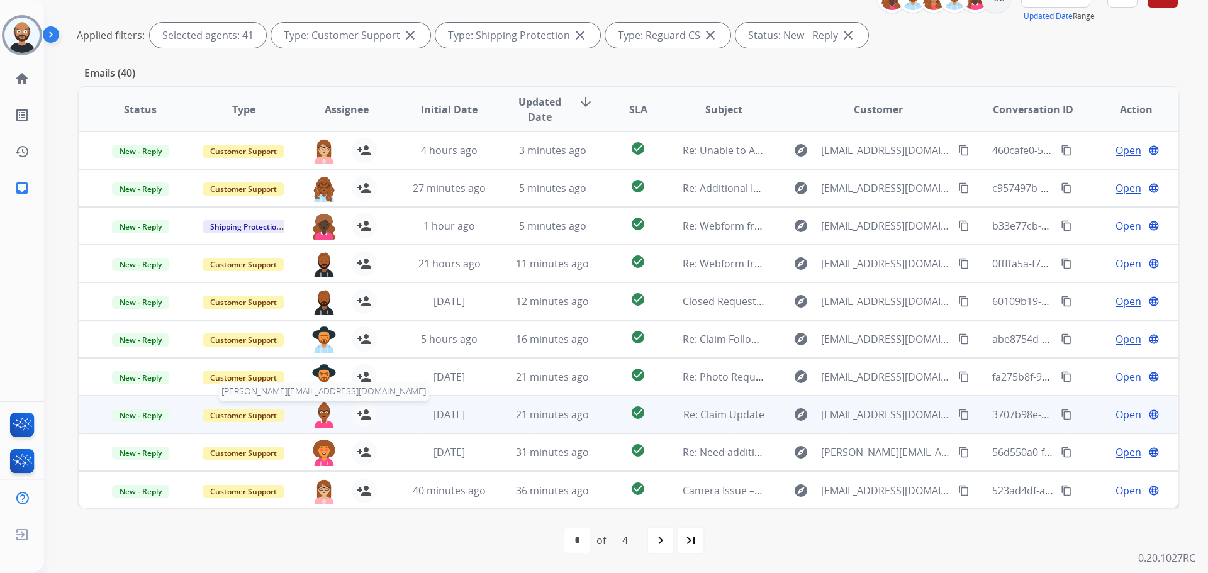
click at [320, 409] on img at bounding box center [323, 415] width 25 height 26
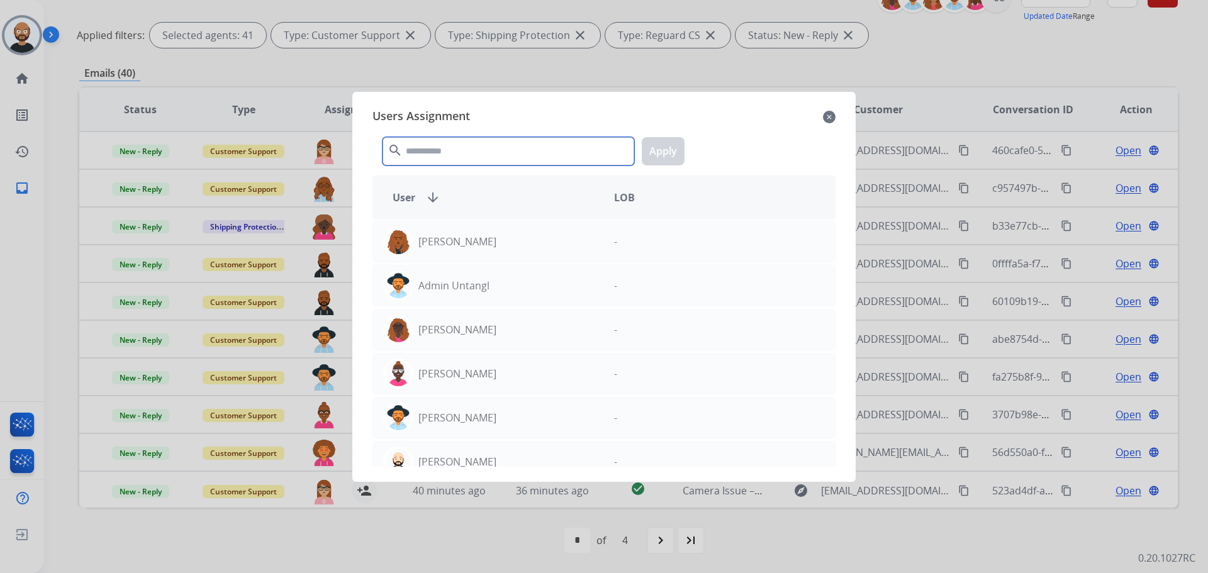
click at [511, 147] on input "text" at bounding box center [508, 151] width 252 height 28
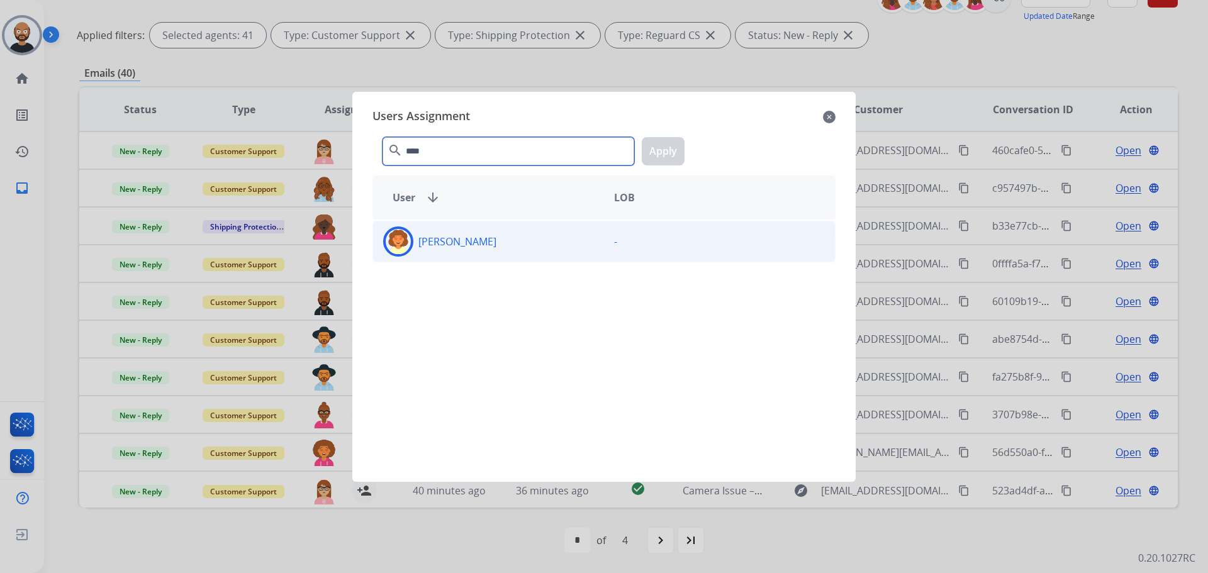
type input "****"
click at [524, 244] on div "[PERSON_NAME]" at bounding box center [488, 241] width 231 height 30
click at [660, 145] on button "Apply" at bounding box center [663, 151] width 43 height 28
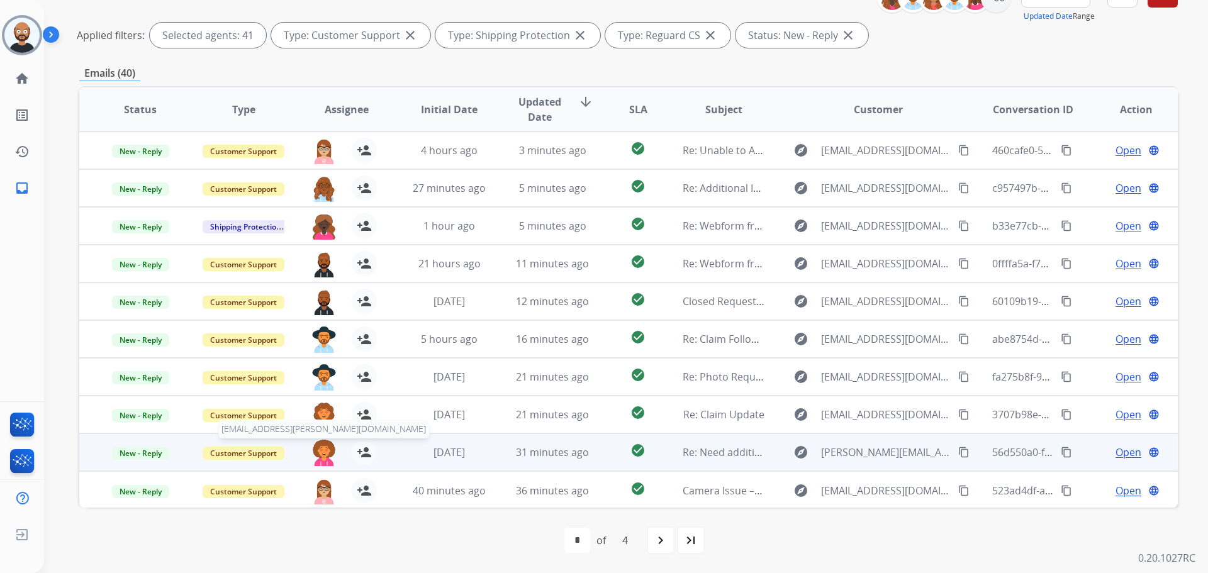
click at [330, 451] on img at bounding box center [323, 453] width 25 height 26
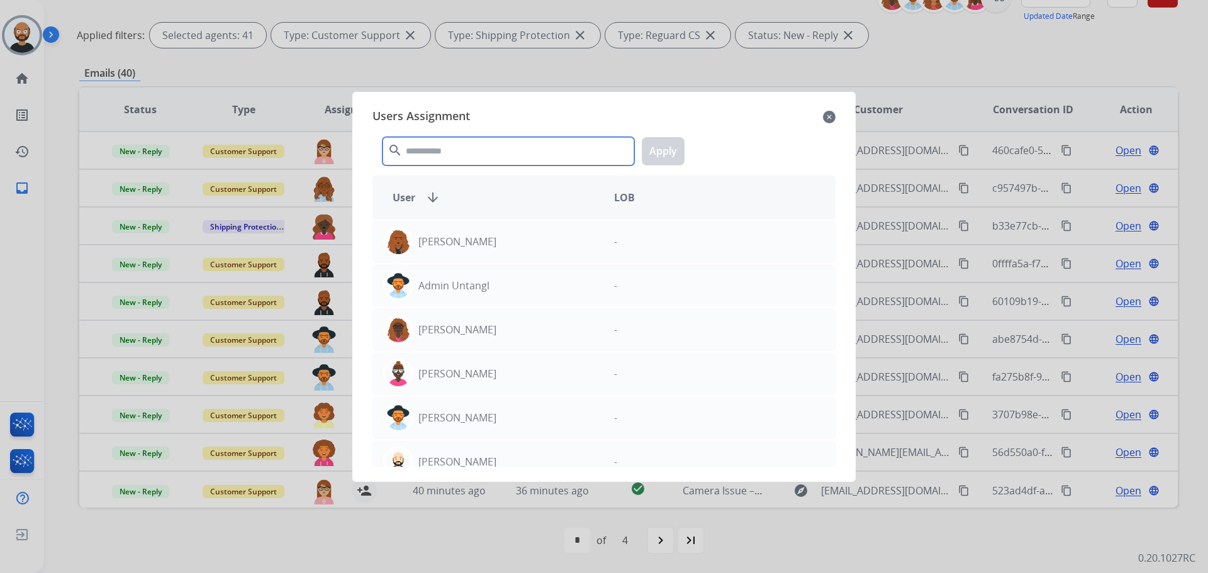
click at [504, 154] on input "text" at bounding box center [508, 151] width 252 height 28
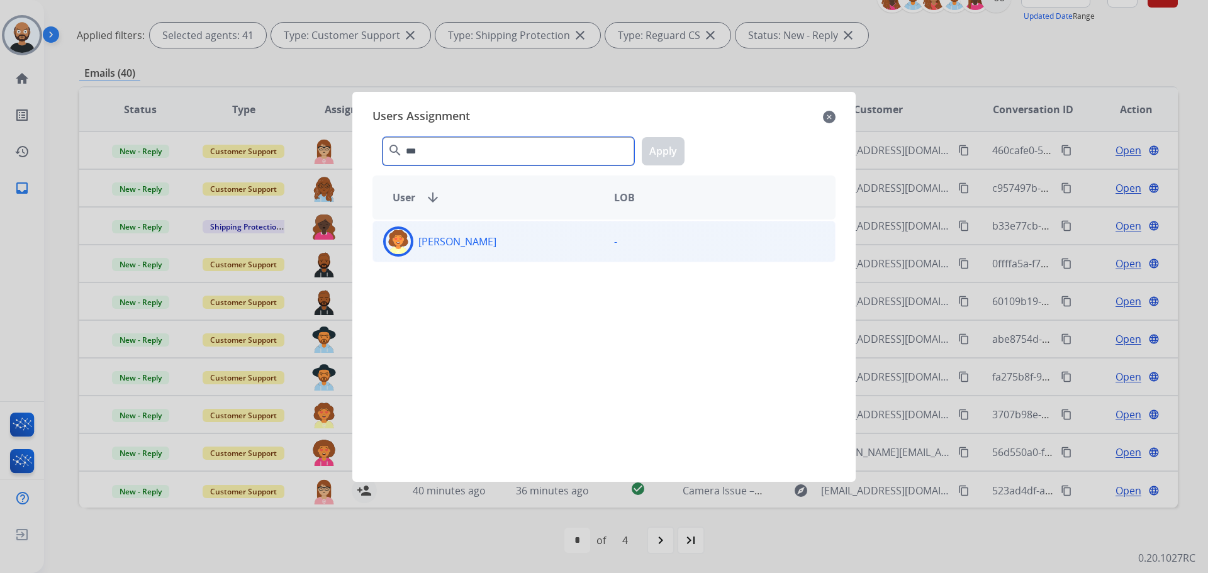
type input "***"
click at [491, 230] on div "[PERSON_NAME]" at bounding box center [488, 241] width 231 height 30
click at [669, 161] on button "Apply" at bounding box center [663, 151] width 43 height 28
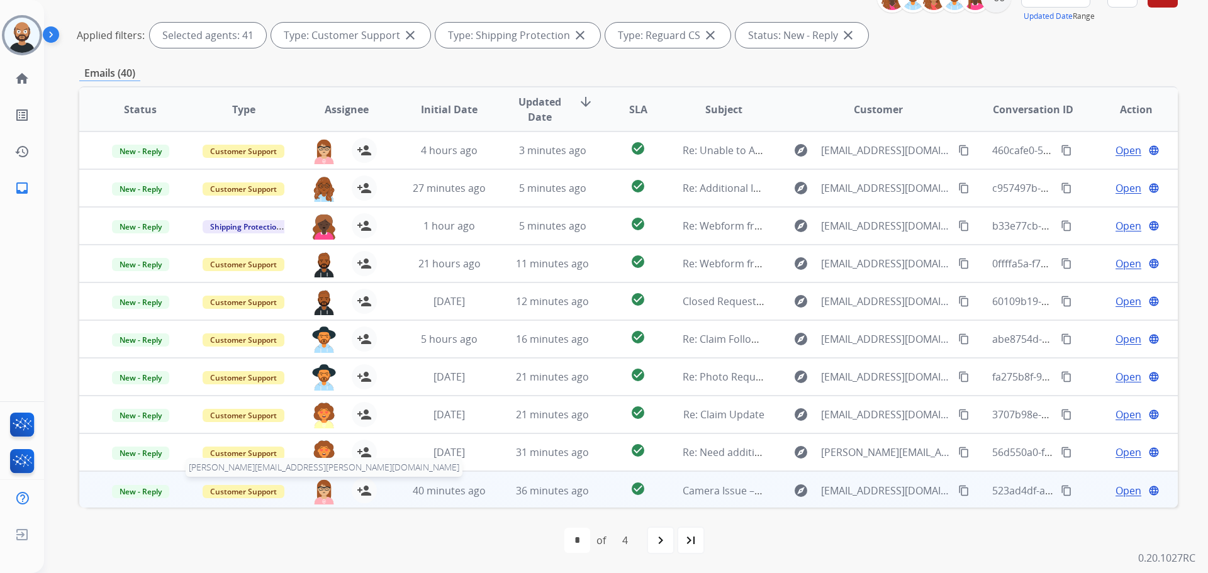
click at [324, 496] on img at bounding box center [323, 491] width 25 height 26
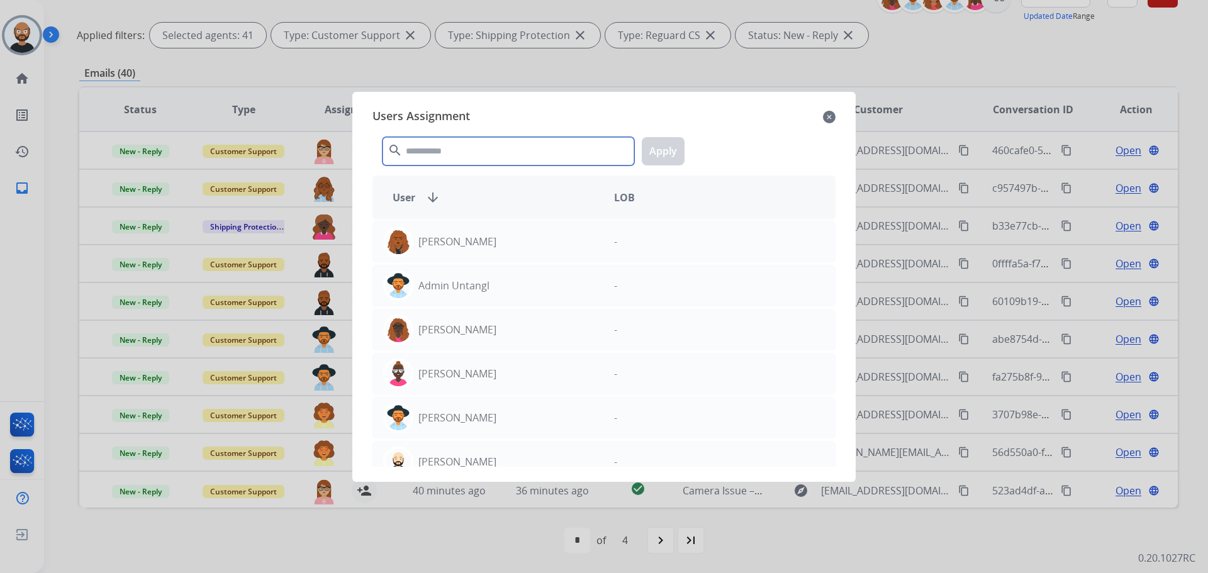
click at [435, 144] on input "text" at bounding box center [508, 151] width 252 height 28
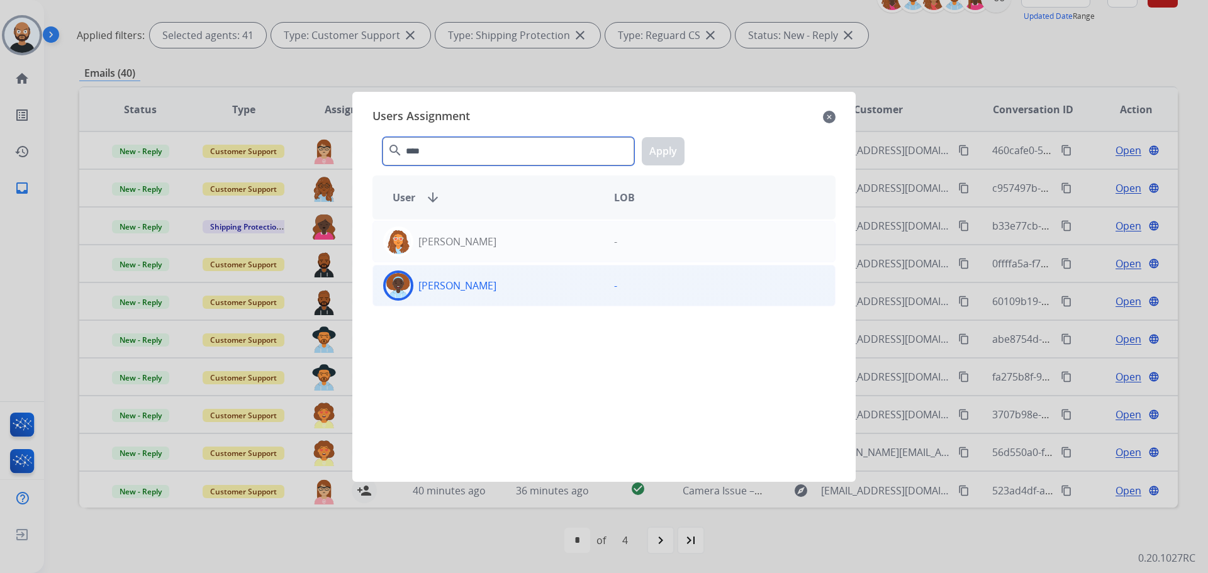
type input "****"
drag, startPoint x: 569, startPoint y: 289, endPoint x: 585, endPoint y: 275, distance: 21.8
click at [570, 289] on div "[PERSON_NAME]" at bounding box center [488, 285] width 231 height 30
click at [675, 145] on button "Apply" at bounding box center [663, 151] width 43 height 28
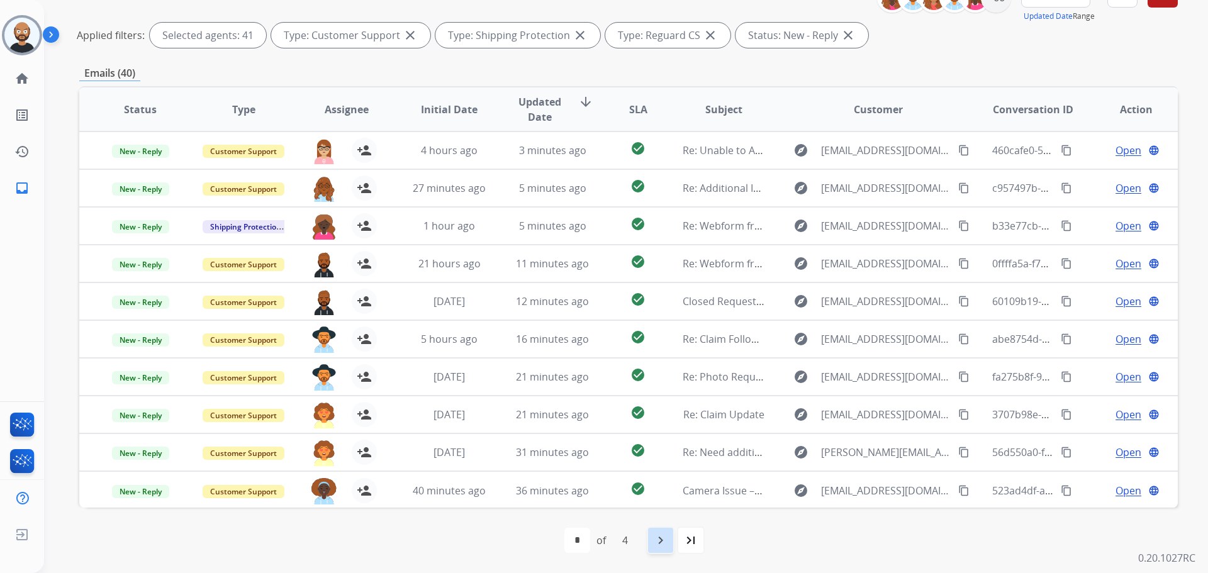
click at [667, 540] on mat-icon "navigate_next" at bounding box center [660, 540] width 15 height 15
select select "*"
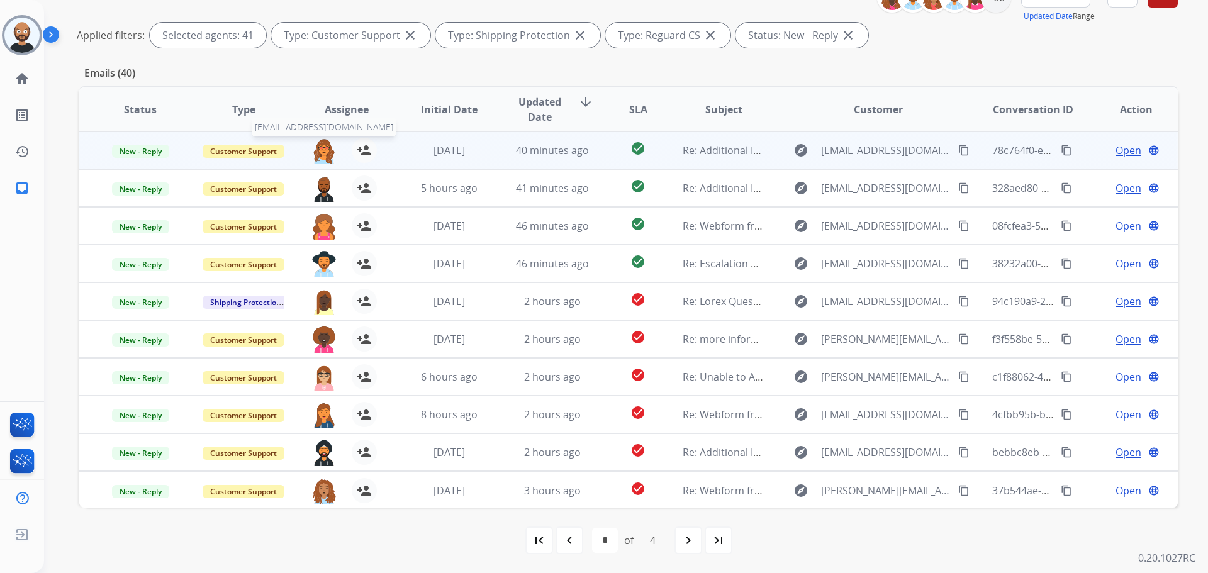
click at [323, 153] on img at bounding box center [323, 151] width 25 height 26
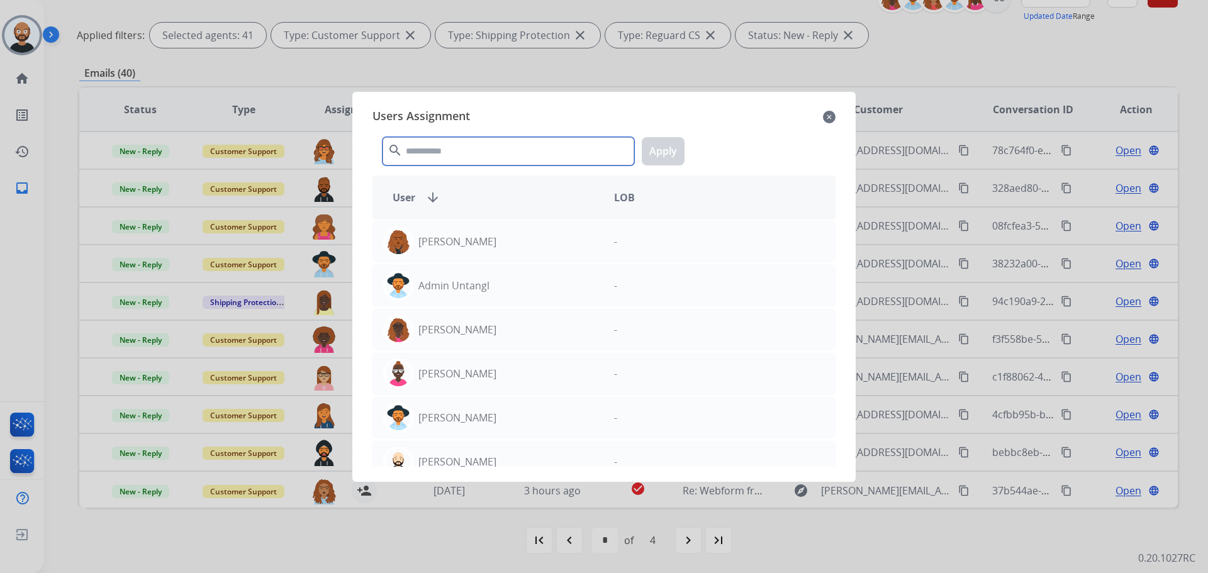
click at [517, 154] on input "text" at bounding box center [508, 151] width 252 height 28
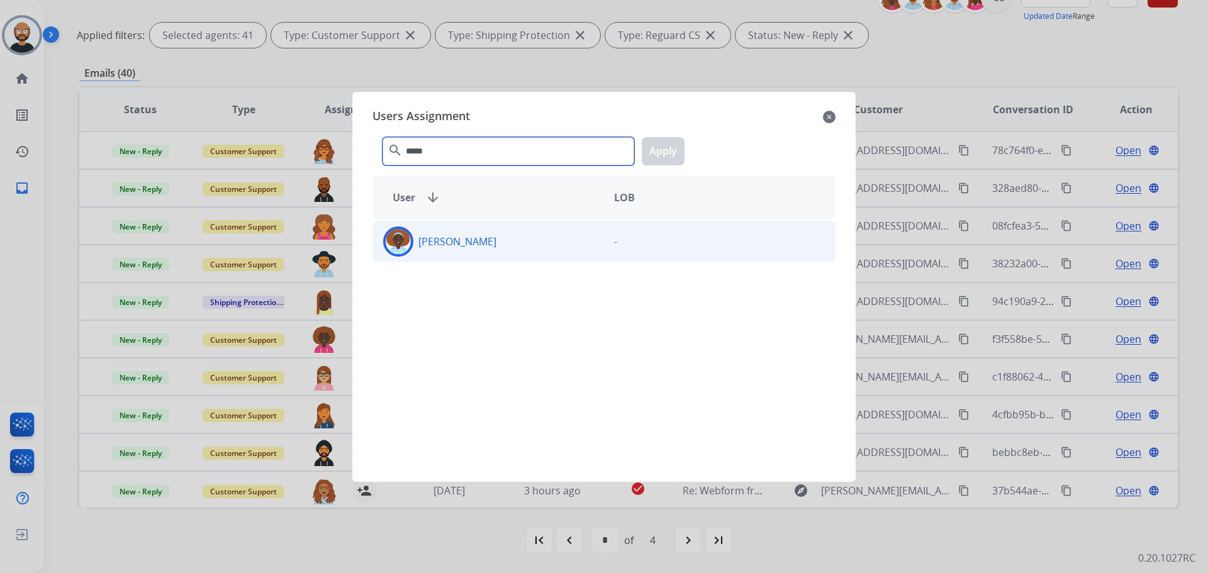
type input "*****"
click at [529, 235] on div "[PERSON_NAME]" at bounding box center [488, 241] width 231 height 30
click at [655, 148] on button "Apply" at bounding box center [663, 151] width 43 height 28
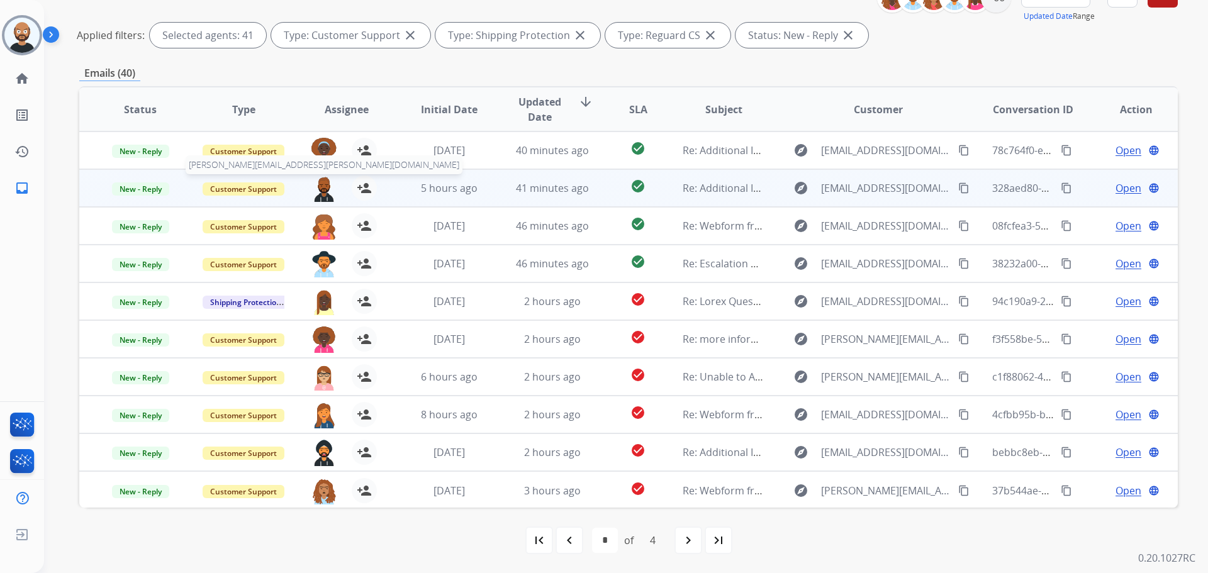
click at [323, 193] on img at bounding box center [323, 188] width 25 height 26
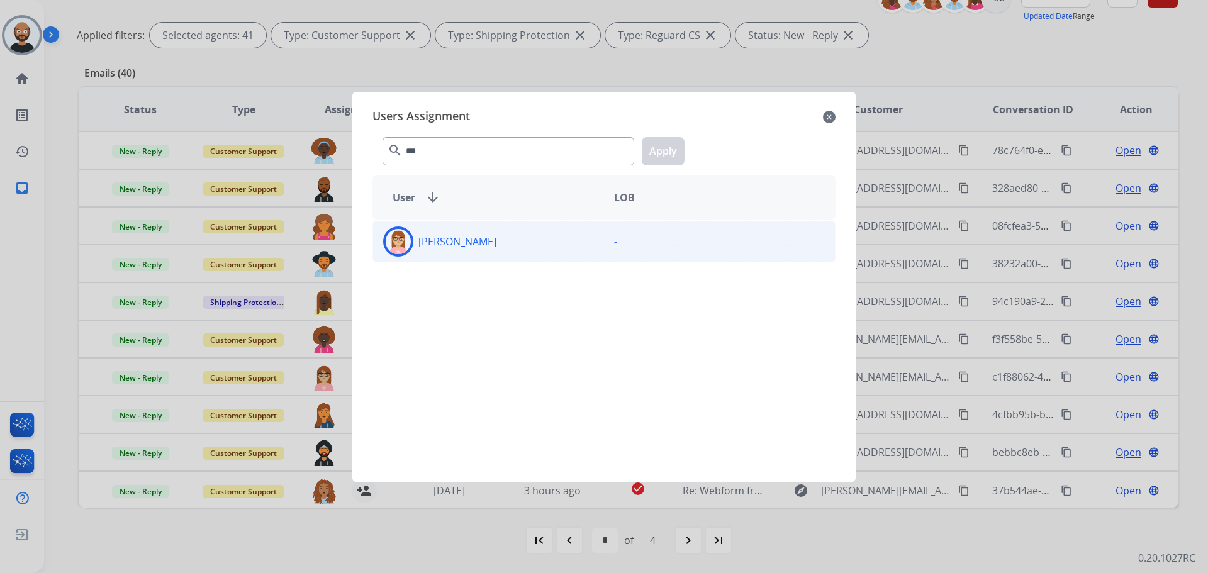
type input "***"
click at [567, 233] on div "[PERSON_NAME]" at bounding box center [488, 241] width 231 height 30
click at [664, 143] on button "Apply" at bounding box center [663, 151] width 43 height 28
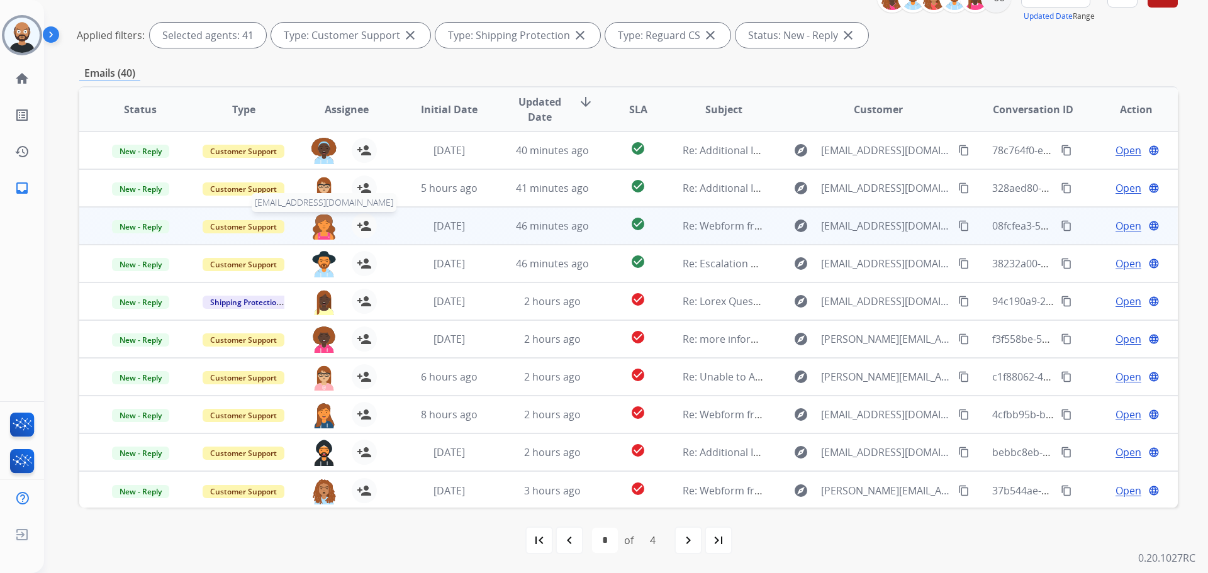
click at [321, 230] on img at bounding box center [323, 226] width 25 height 26
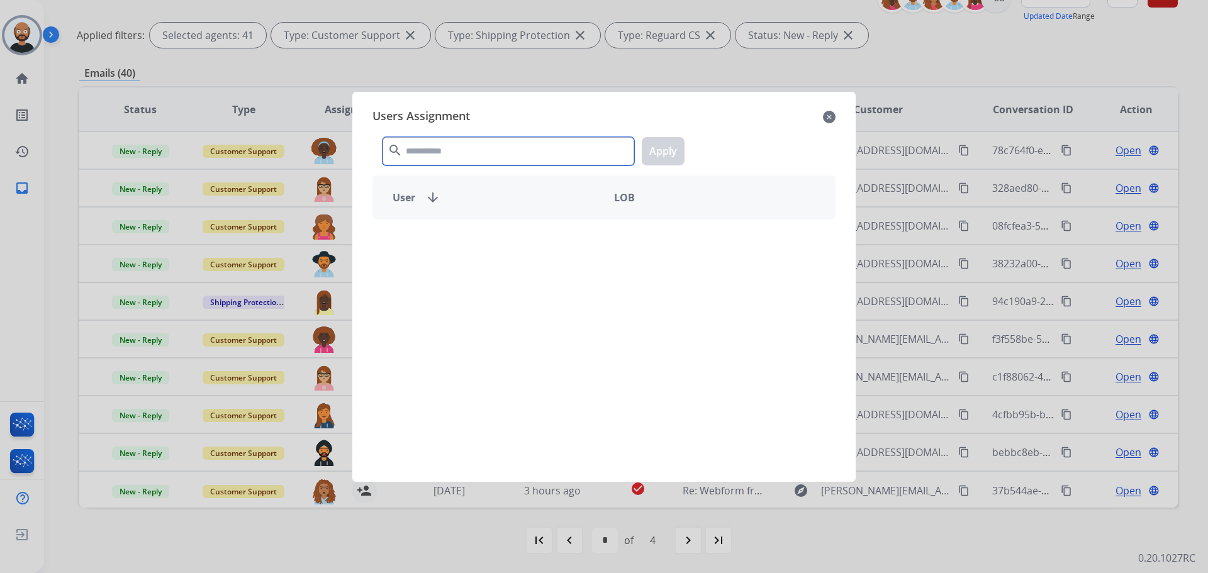
click at [510, 150] on input "text" at bounding box center [508, 151] width 252 height 28
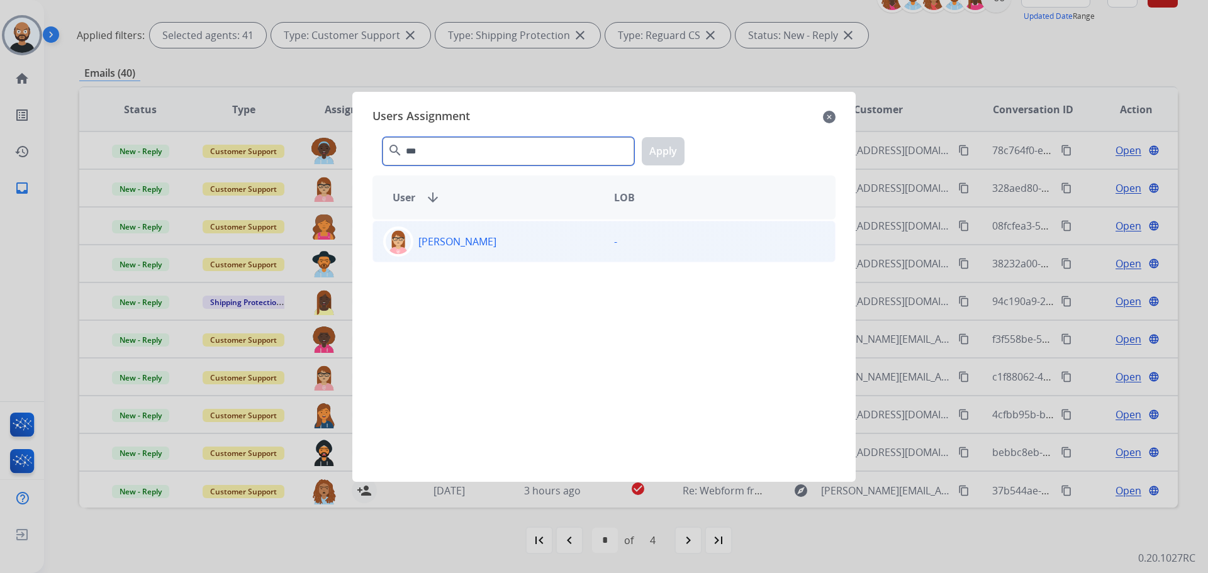
type input "***"
click at [513, 228] on div "[PERSON_NAME]" at bounding box center [488, 241] width 231 height 30
click at [657, 142] on button "Apply" at bounding box center [663, 151] width 43 height 28
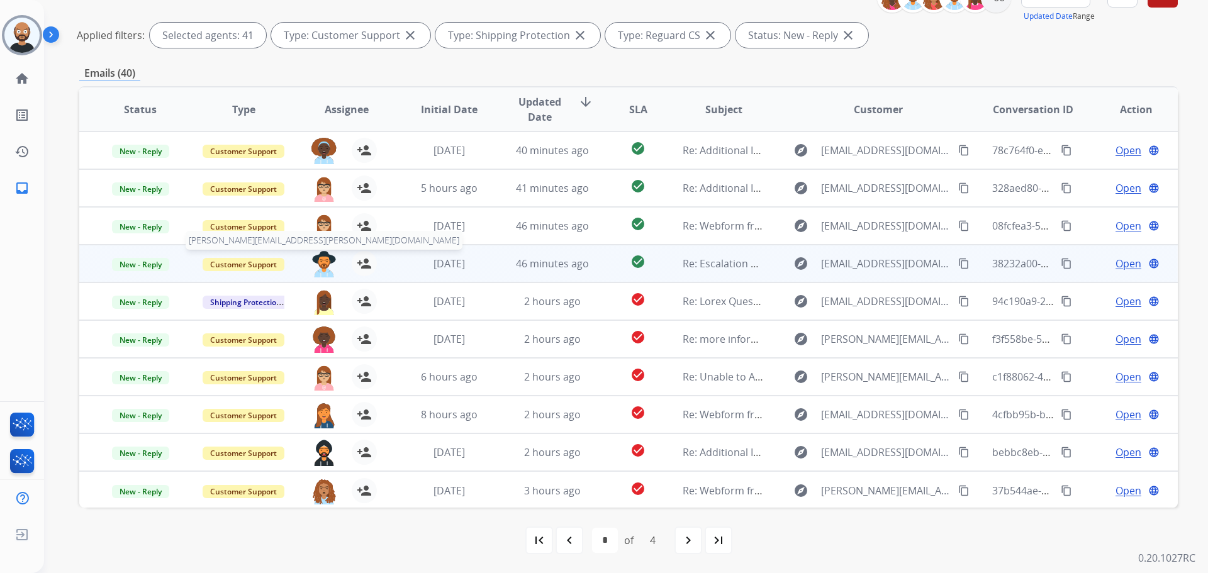
click at [318, 263] on img at bounding box center [323, 264] width 25 height 26
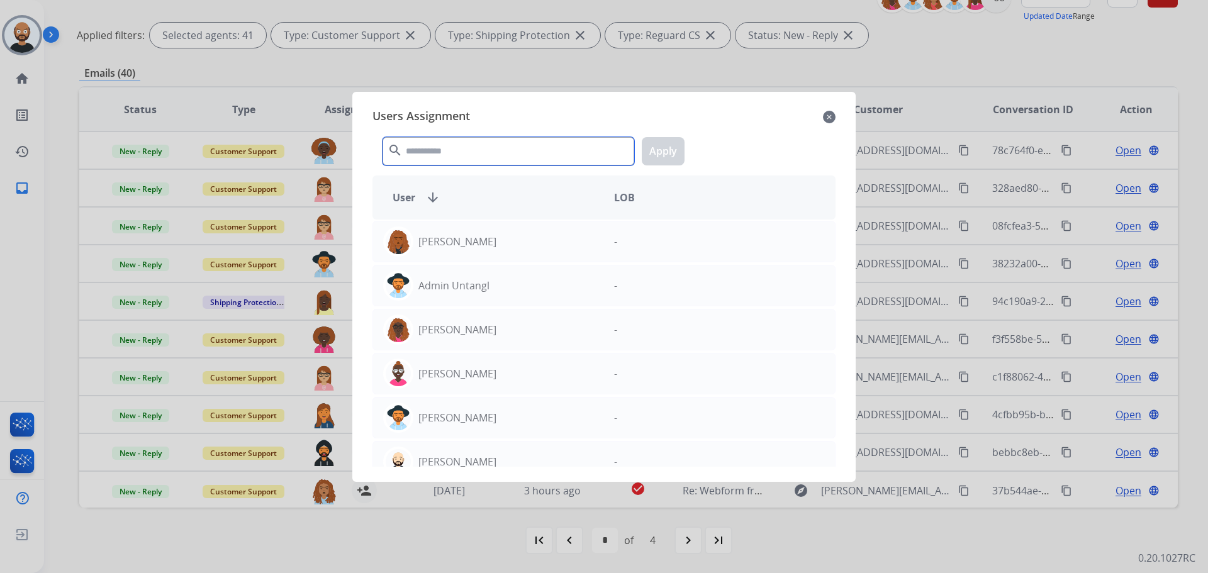
click at [538, 147] on input "text" at bounding box center [508, 151] width 252 height 28
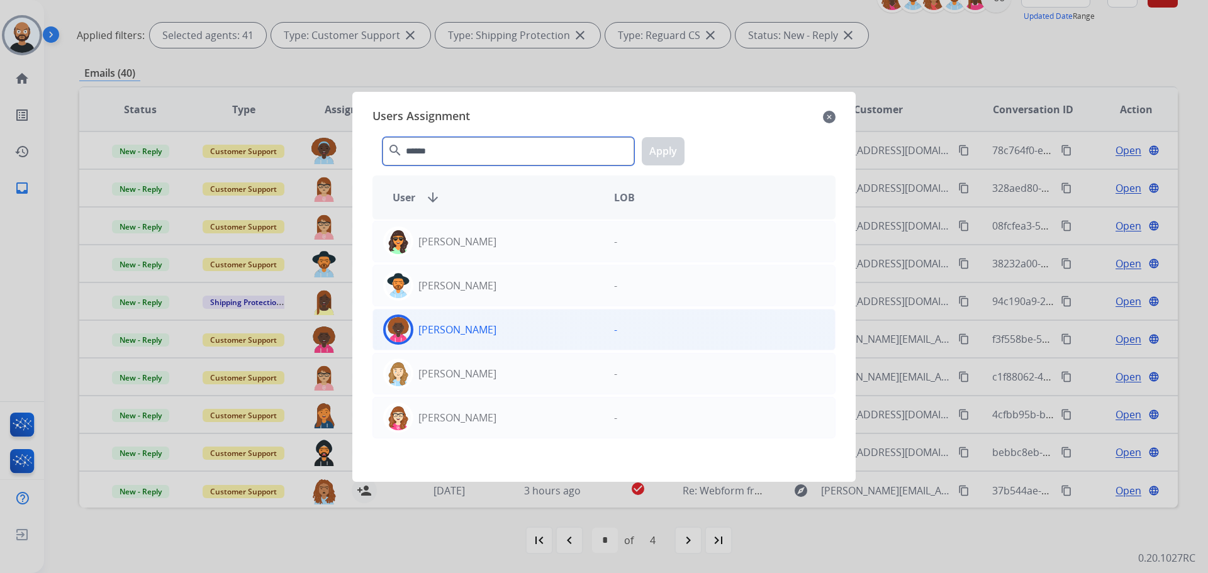
type input "******"
click at [559, 321] on div "[PERSON_NAME]" at bounding box center [488, 330] width 231 height 30
click at [663, 144] on button "Apply" at bounding box center [663, 151] width 43 height 28
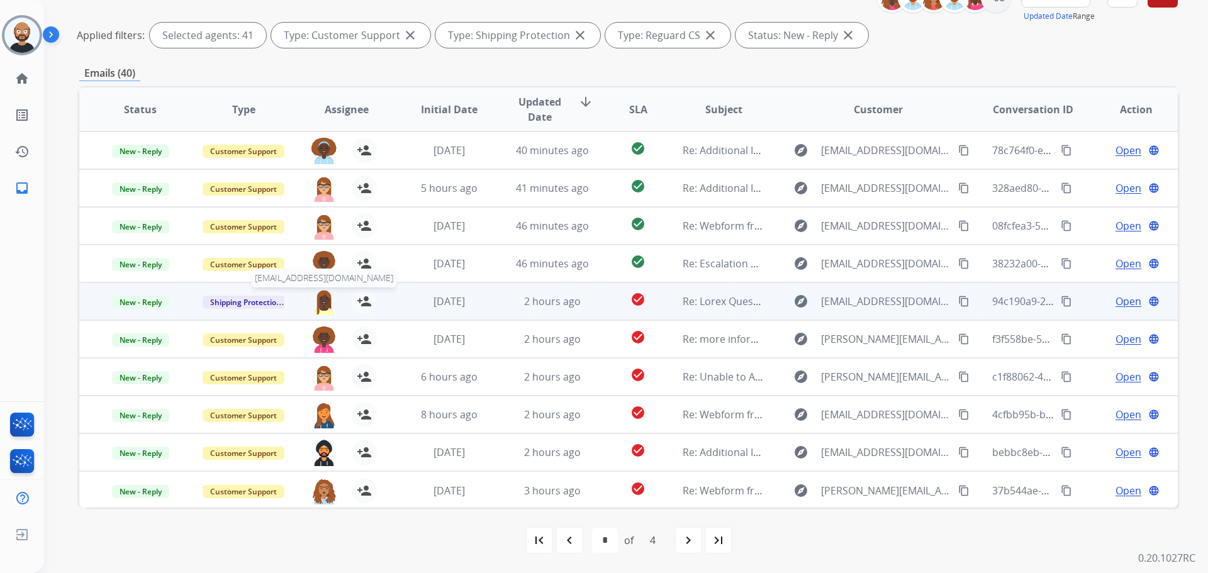
click at [320, 302] on img at bounding box center [323, 302] width 25 height 26
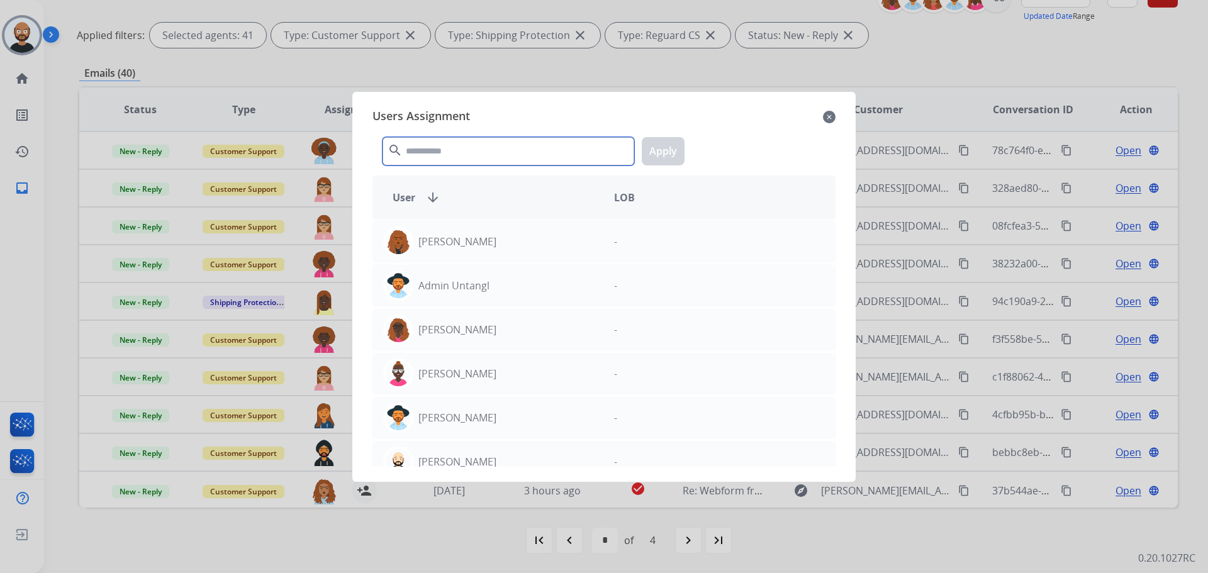
click at [526, 158] on input "text" at bounding box center [508, 151] width 252 height 28
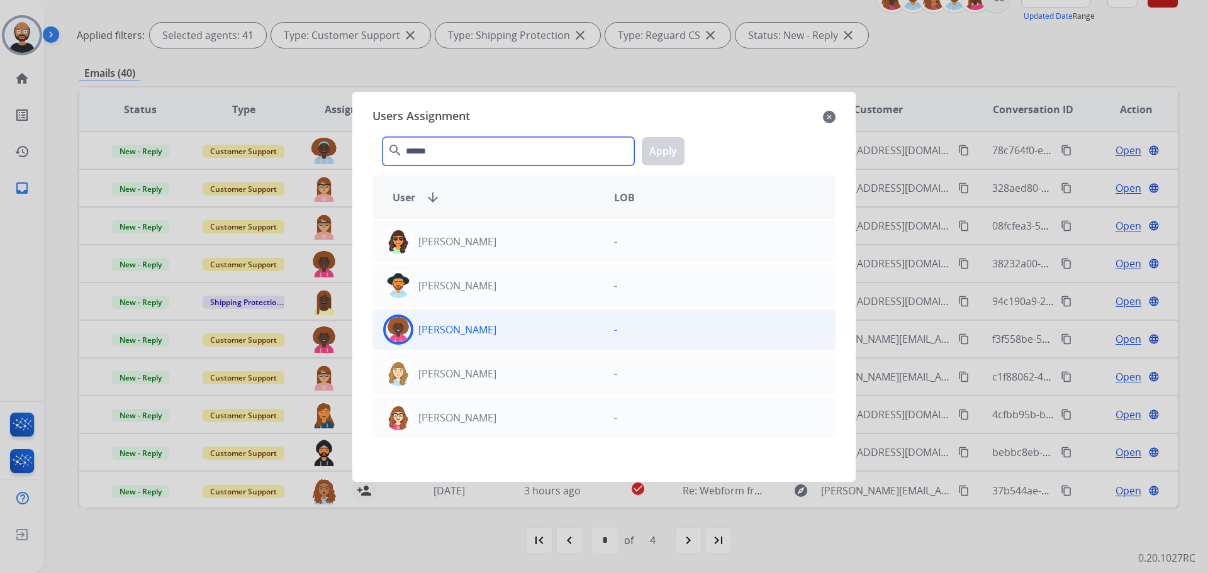
type input "******"
click at [544, 341] on div "[PERSON_NAME]" at bounding box center [488, 330] width 231 height 30
click at [655, 150] on button "Apply" at bounding box center [663, 151] width 43 height 28
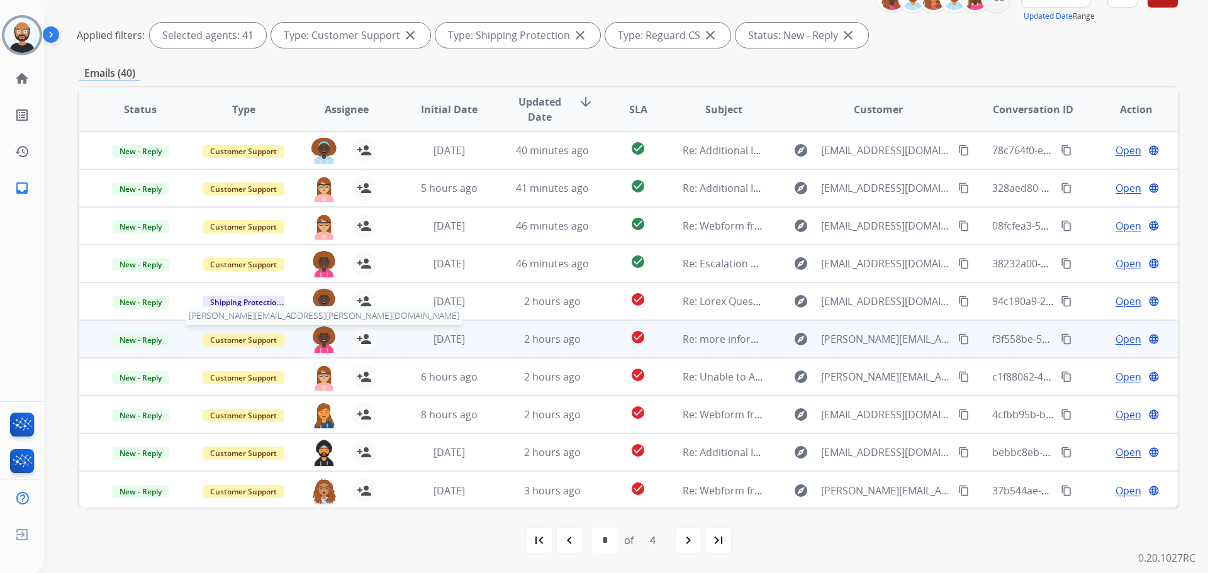
click at [316, 340] on img at bounding box center [323, 339] width 25 height 26
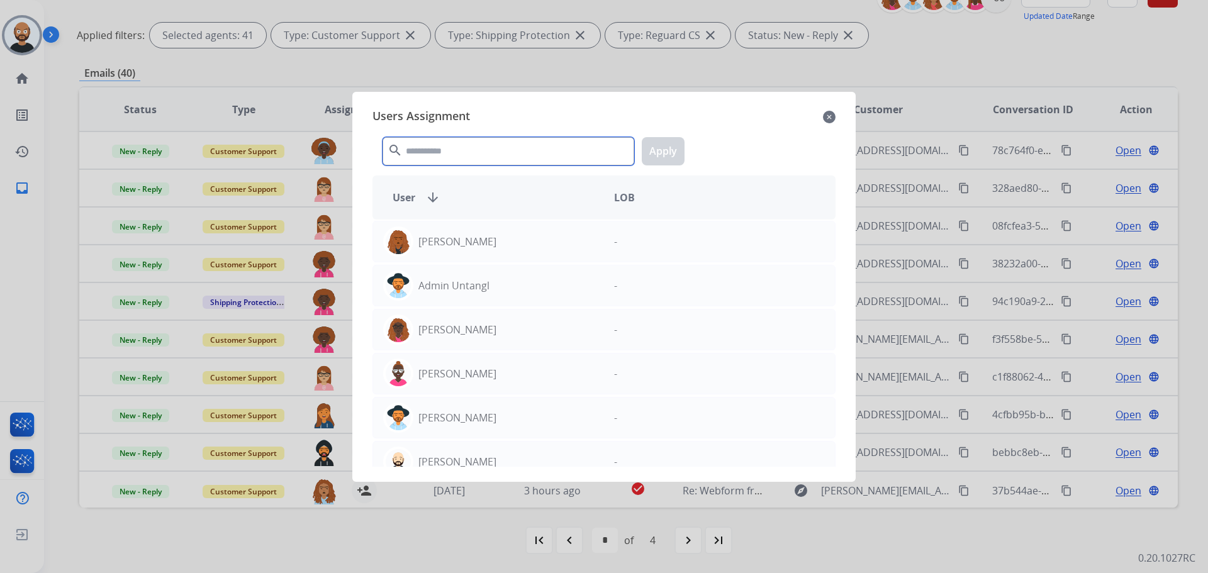
click at [494, 149] on input "text" at bounding box center [508, 151] width 252 height 28
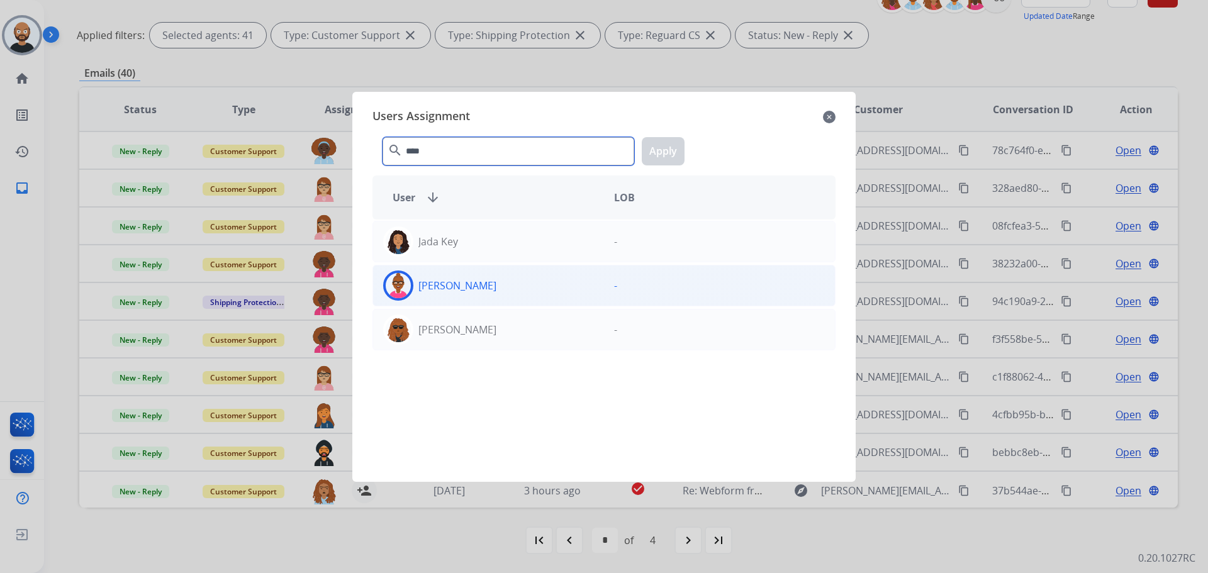
type input "****"
click at [493, 292] on div "[PERSON_NAME]" at bounding box center [488, 285] width 231 height 30
click at [667, 152] on button "Apply" at bounding box center [663, 151] width 43 height 28
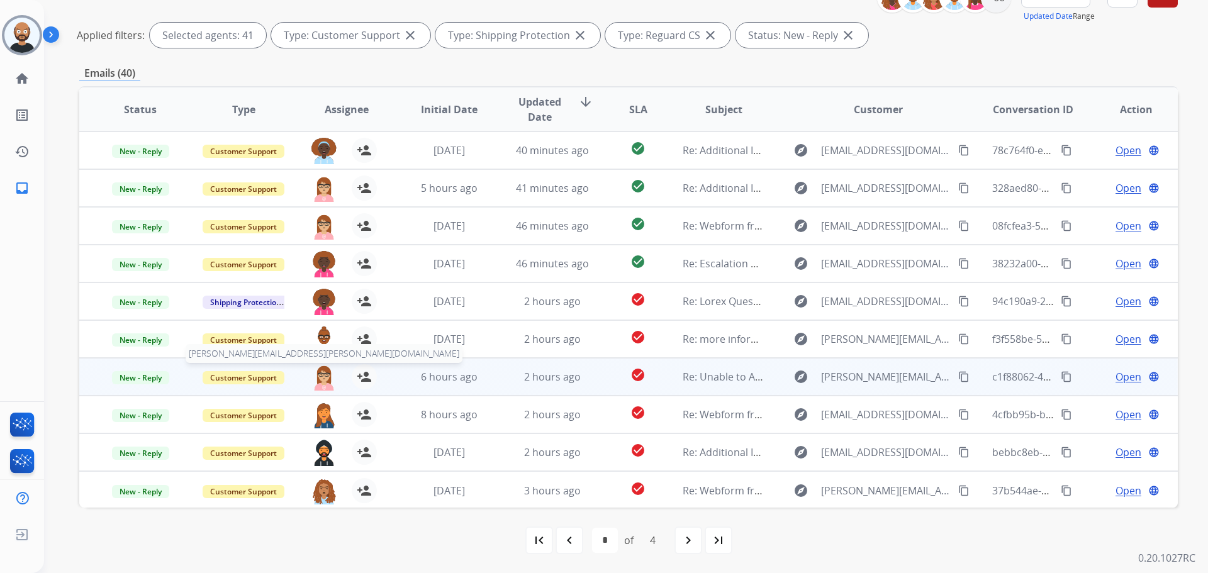
click at [322, 377] on img at bounding box center [323, 377] width 25 height 26
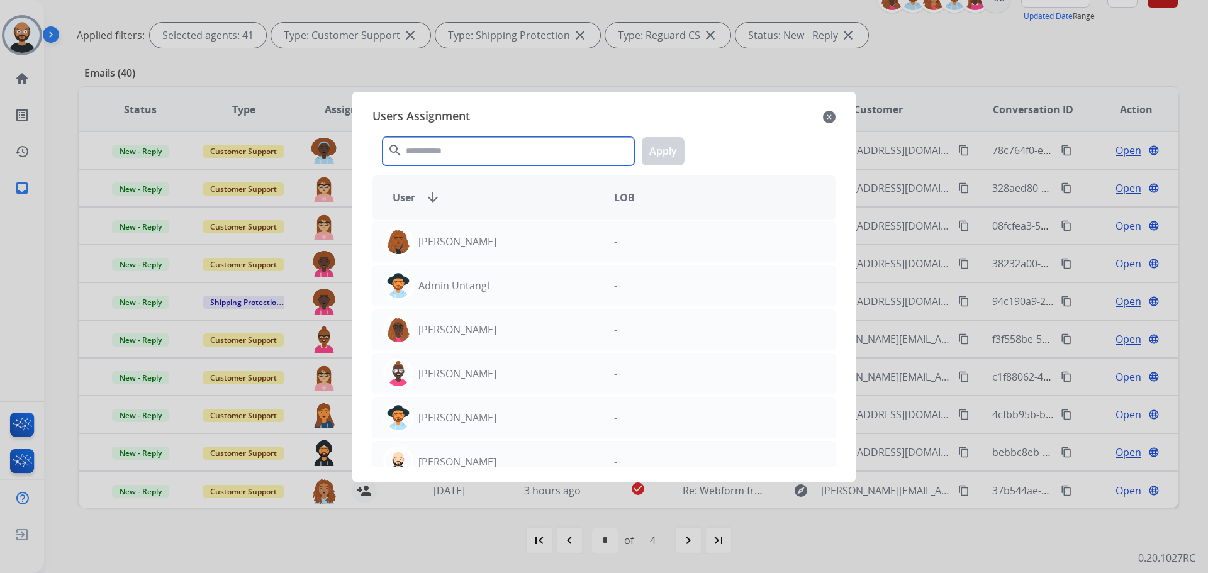
click at [496, 150] on input "text" at bounding box center [508, 151] width 252 height 28
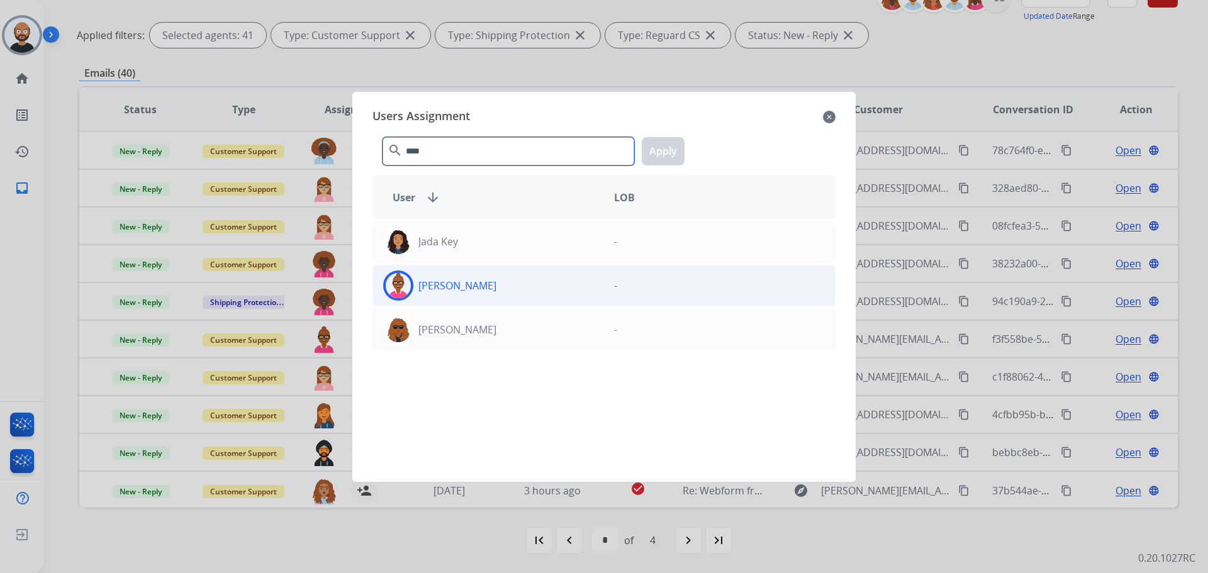
type input "****"
click at [521, 279] on div "[PERSON_NAME]" at bounding box center [488, 285] width 231 height 30
click at [682, 148] on button "Apply" at bounding box center [663, 151] width 43 height 28
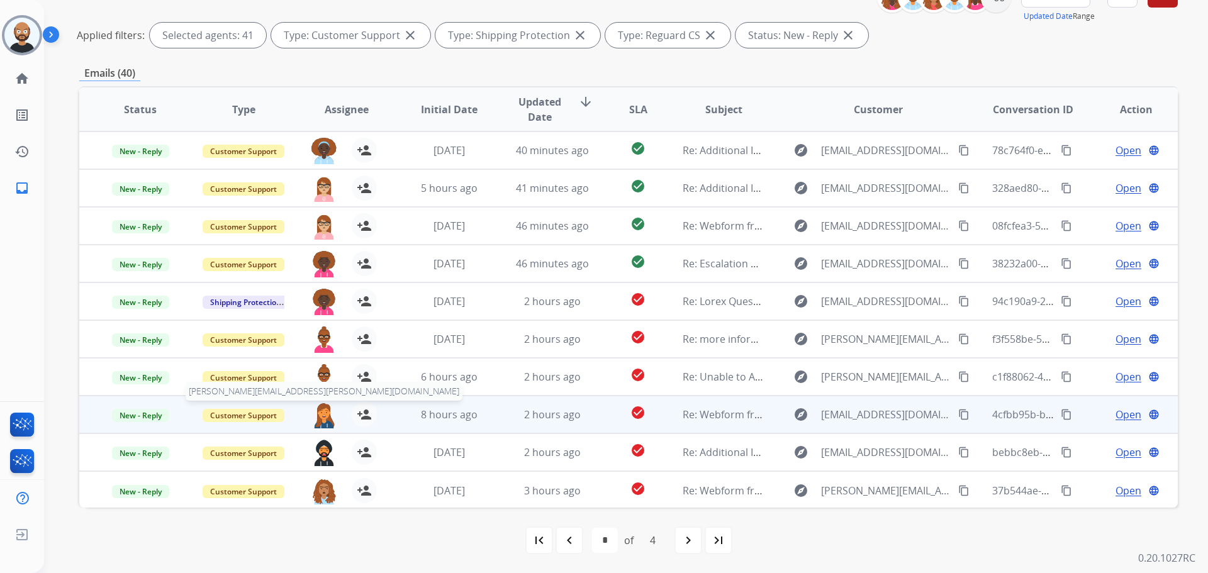
click at [320, 413] on img at bounding box center [323, 415] width 25 height 26
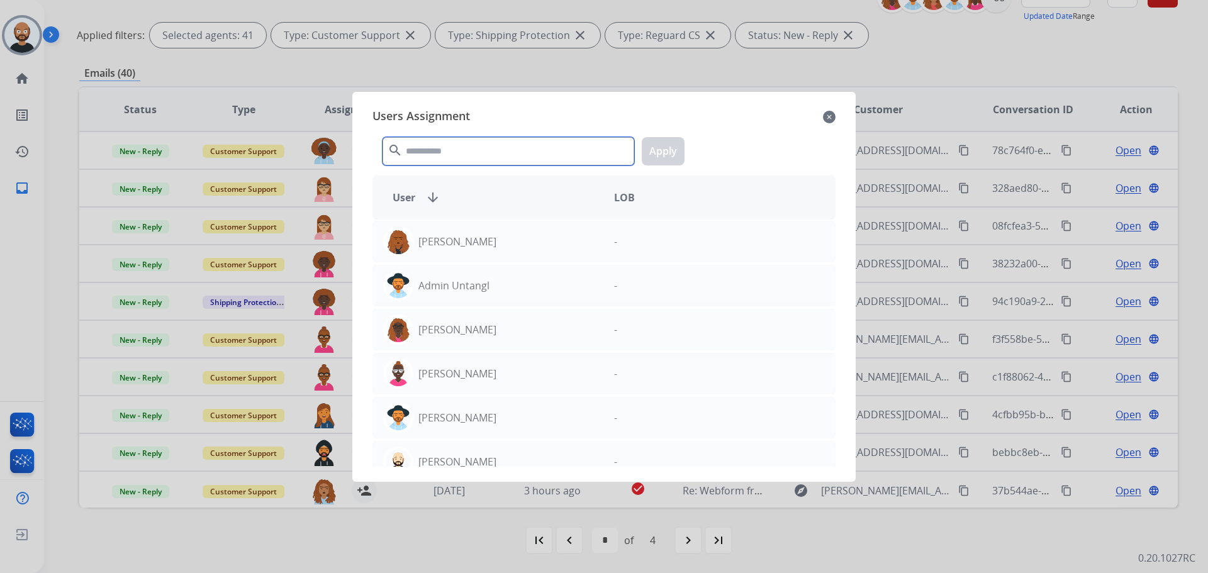
click at [470, 152] on input "text" at bounding box center [508, 151] width 252 height 28
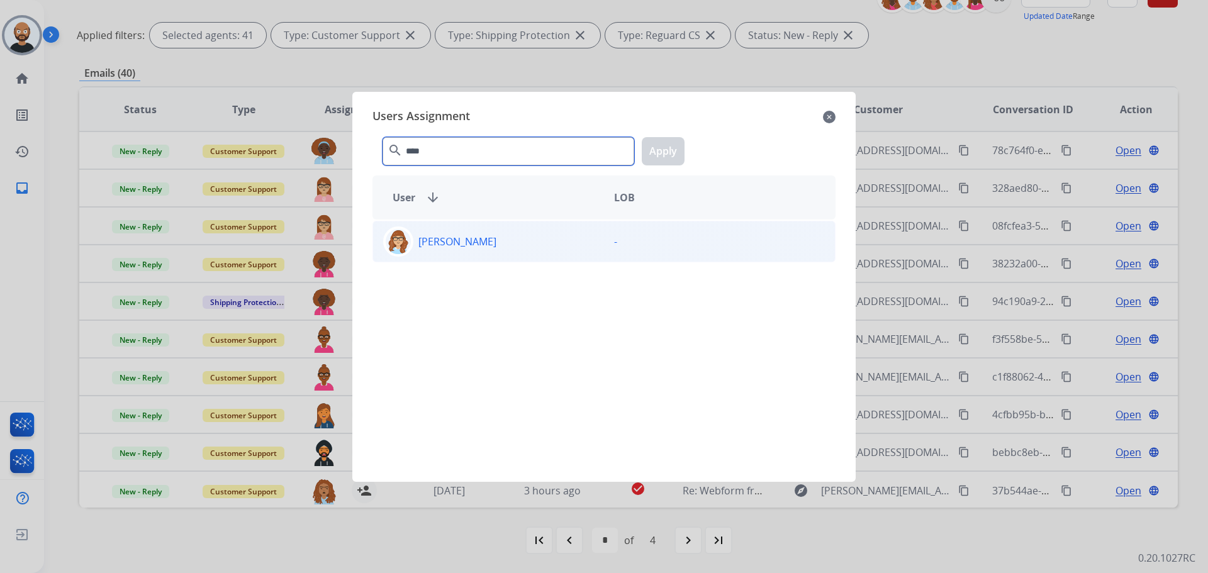
type input "****"
click at [508, 232] on div "[PERSON_NAME]" at bounding box center [488, 241] width 231 height 30
click at [654, 162] on button "Apply" at bounding box center [663, 151] width 43 height 28
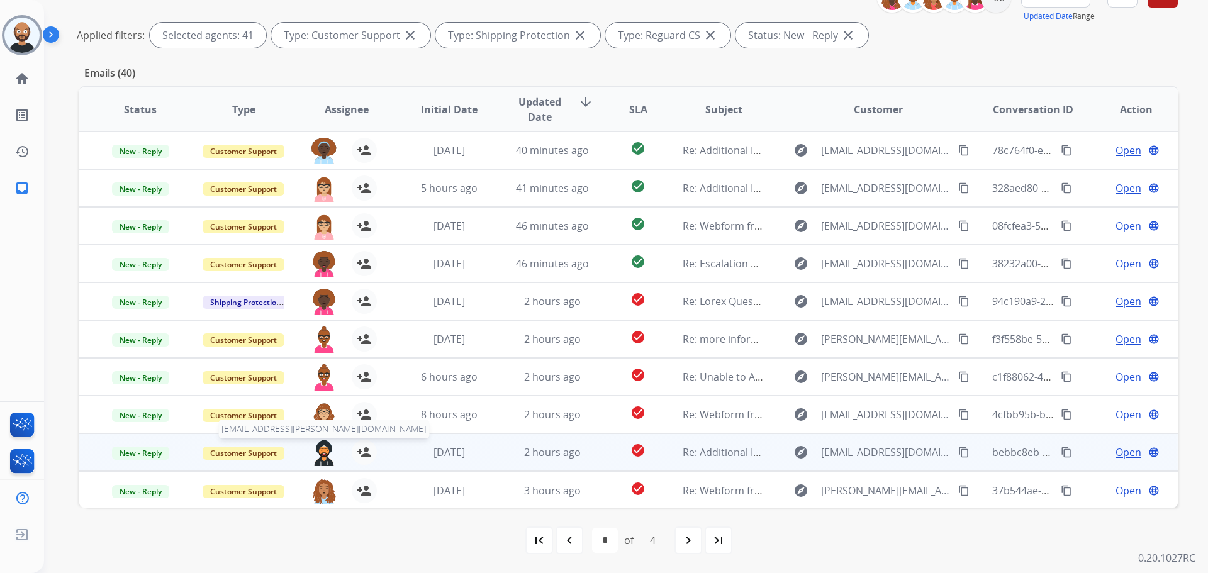
click at [325, 459] on img at bounding box center [323, 453] width 25 height 26
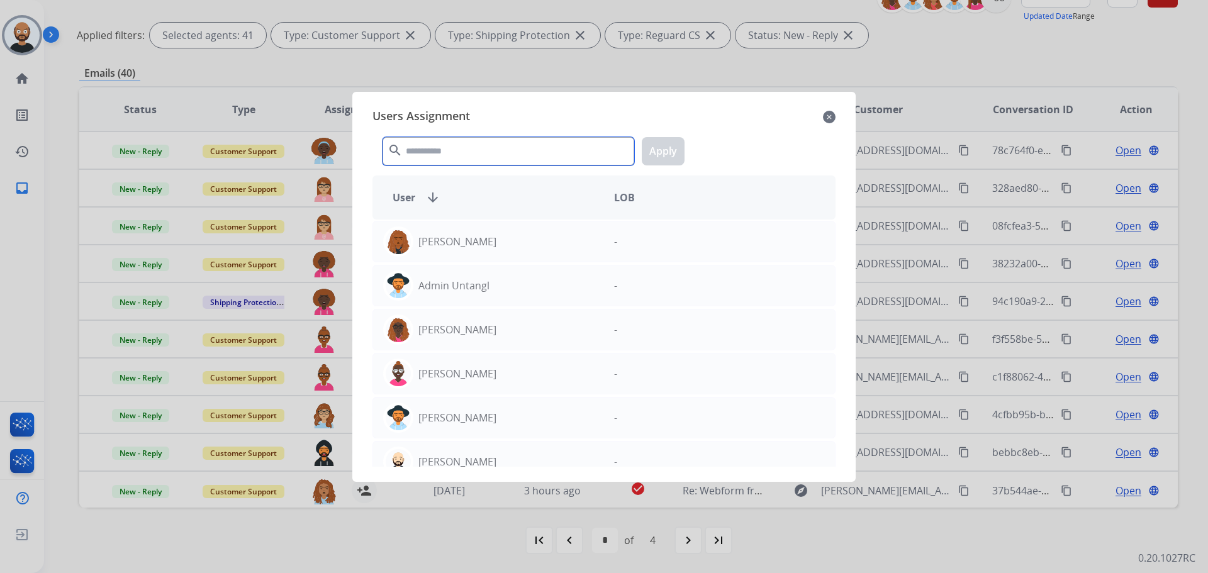
click at [468, 144] on input "text" at bounding box center [508, 151] width 252 height 28
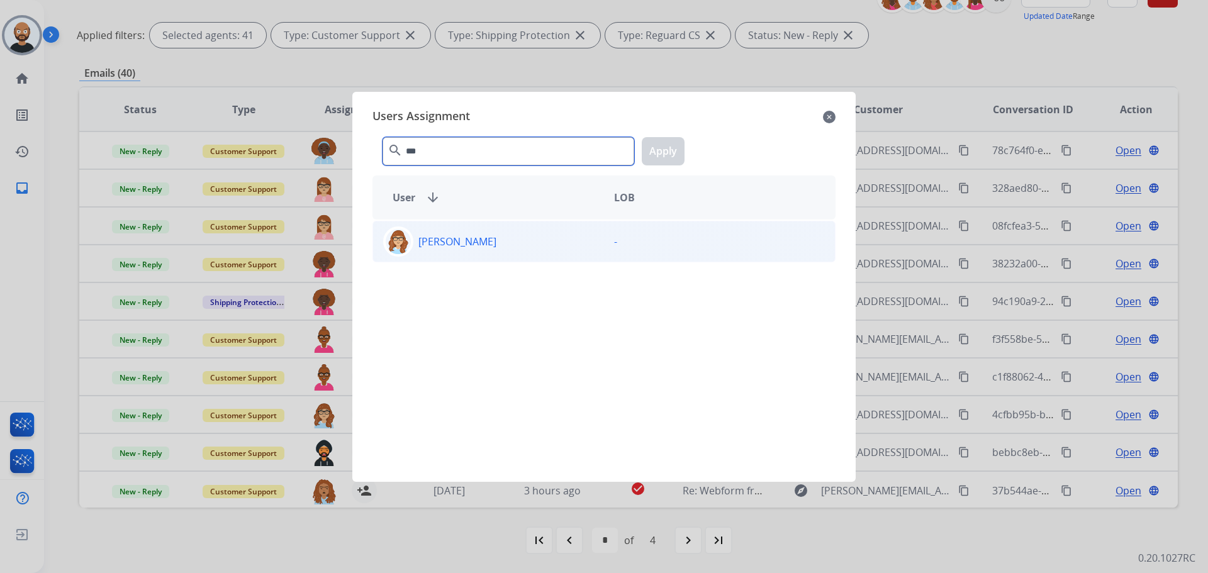
type input "***"
drag, startPoint x: 521, startPoint y: 240, endPoint x: 670, endPoint y: 164, distance: 167.7
click at [521, 240] on div "[PERSON_NAME]" at bounding box center [488, 241] width 231 height 30
click at [669, 143] on button "Apply" at bounding box center [663, 151] width 43 height 28
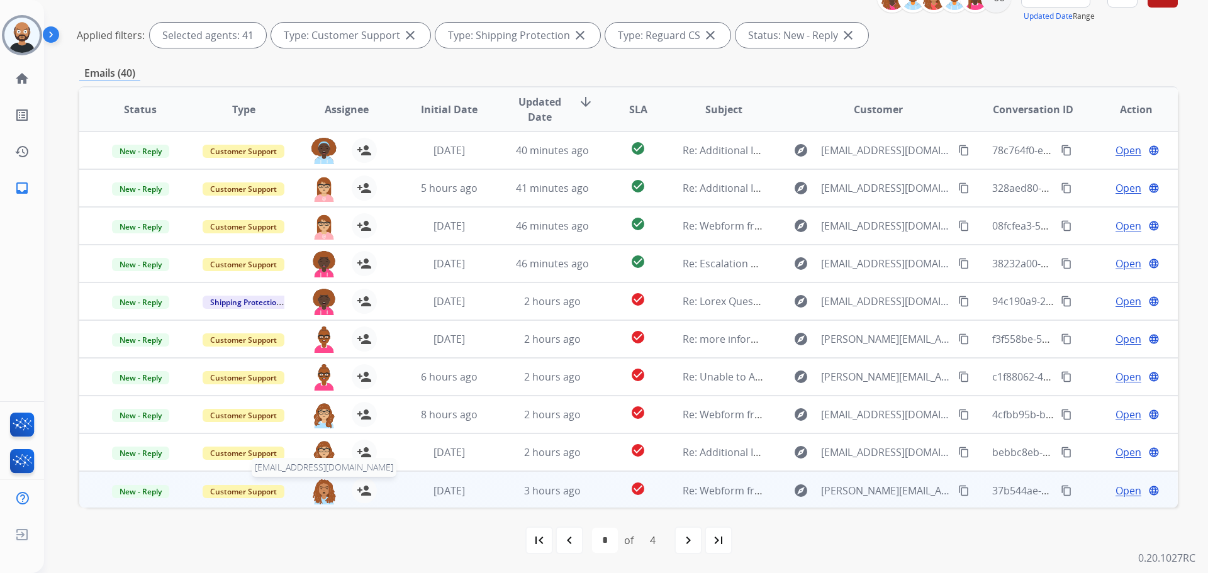
click at [317, 496] on img at bounding box center [323, 491] width 25 height 26
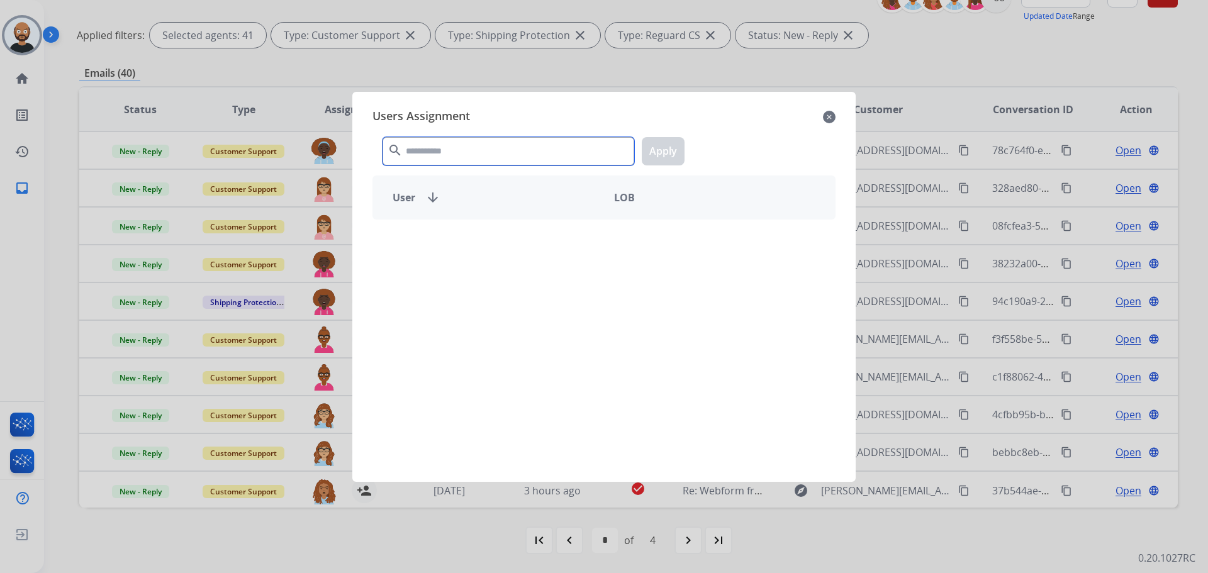
click at [560, 148] on input "text" at bounding box center [508, 151] width 252 height 28
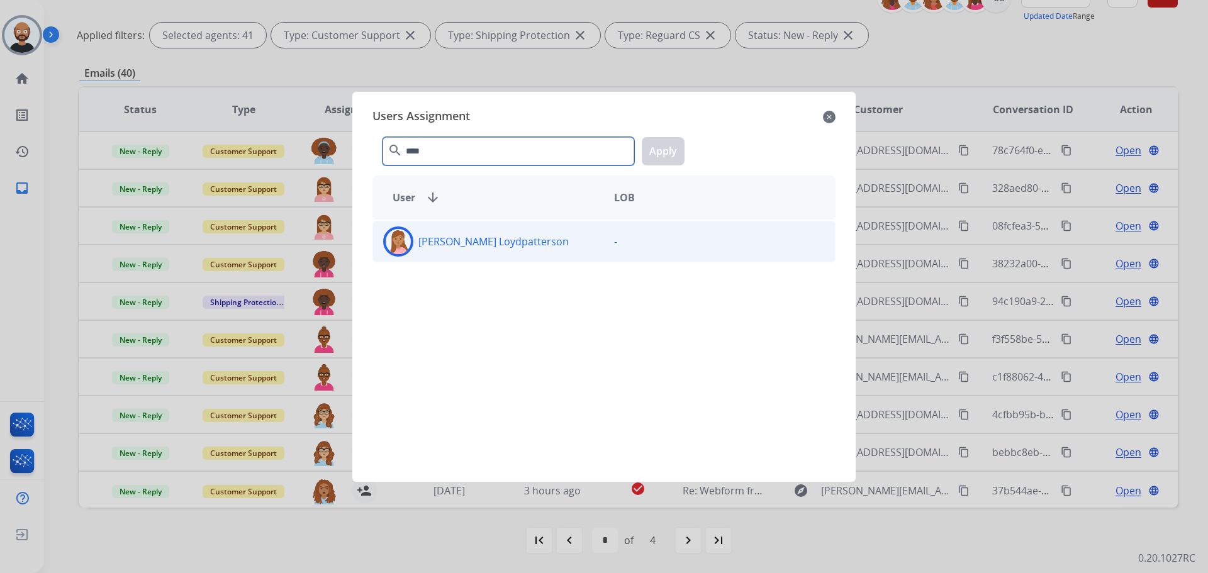
type input "****"
click at [578, 248] on div "[PERSON_NAME] Loydpatterson" at bounding box center [488, 241] width 231 height 30
click at [665, 157] on button "Apply" at bounding box center [663, 151] width 43 height 28
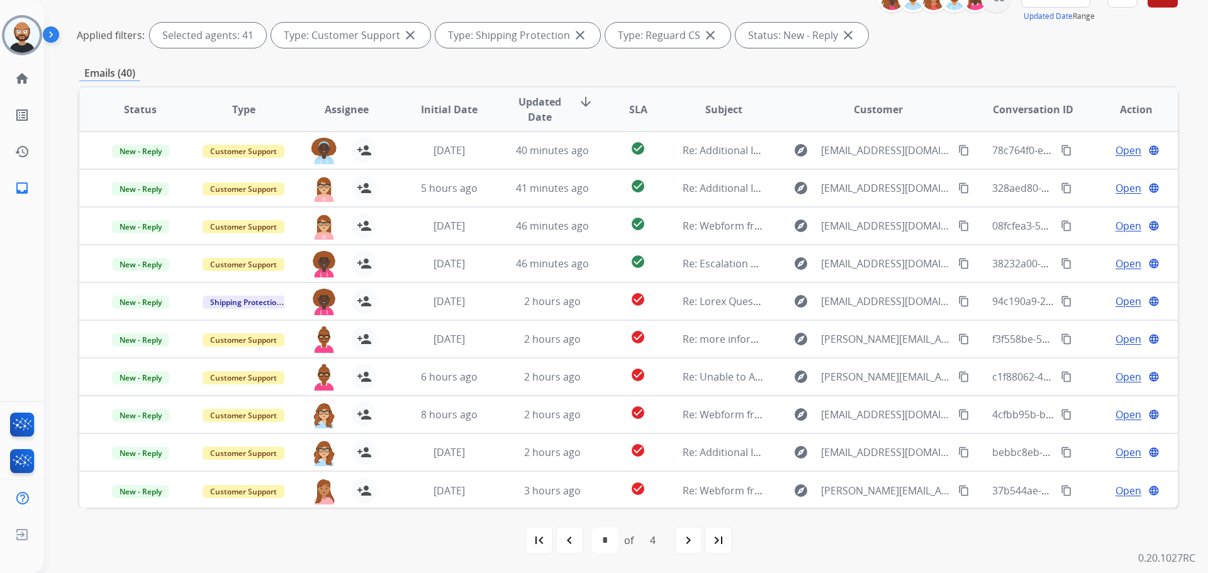
click at [674, 536] on div "first_page navigate_before * * * * of 4 navigate_next last_page" at bounding box center [628, 540] width 1098 height 25
click at [678, 539] on div "navigate_next" at bounding box center [688, 540] width 28 height 28
select select "*"
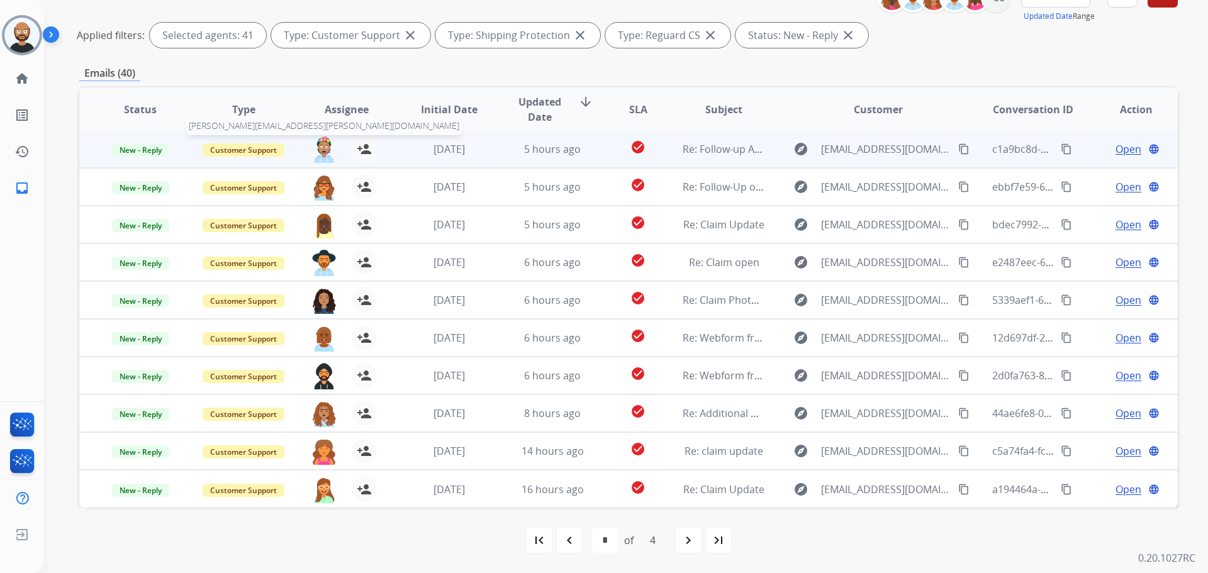
click at [328, 153] on img at bounding box center [323, 149] width 25 height 26
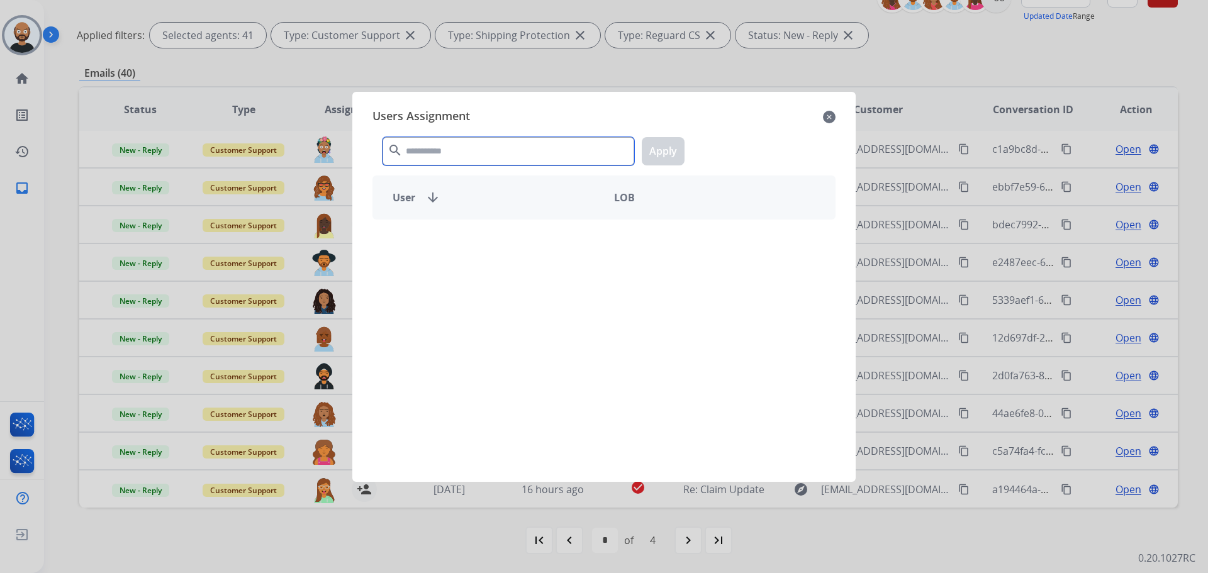
click at [434, 147] on input "text" at bounding box center [508, 151] width 252 height 28
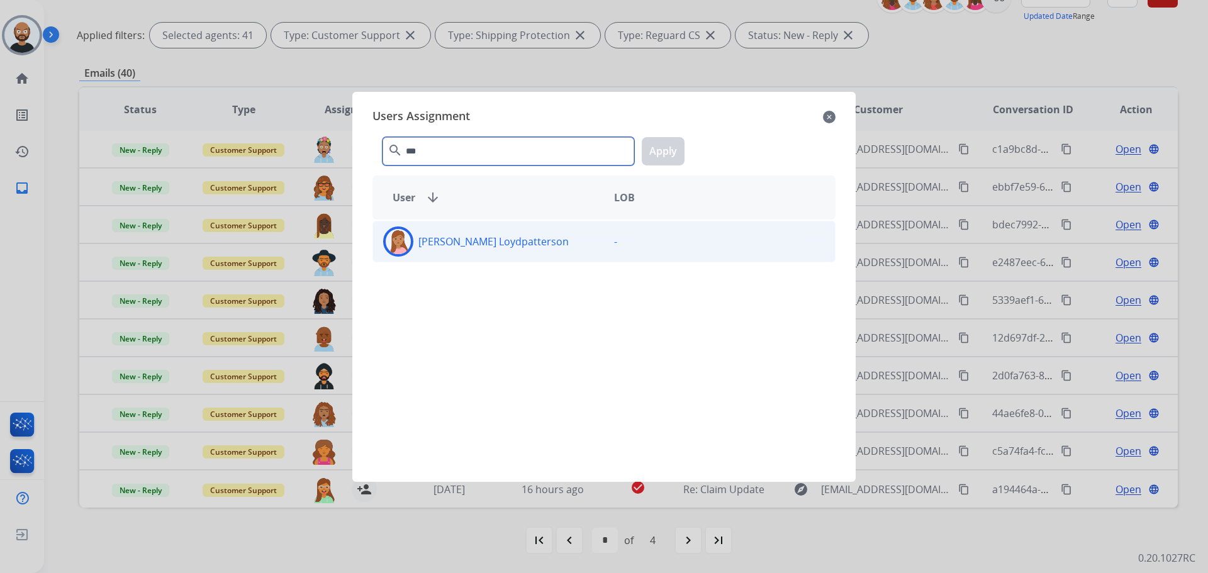
type input "***"
click at [504, 252] on div "[PERSON_NAME] Loydpatterson" at bounding box center [488, 241] width 231 height 30
click at [658, 159] on button "Apply" at bounding box center [663, 151] width 43 height 28
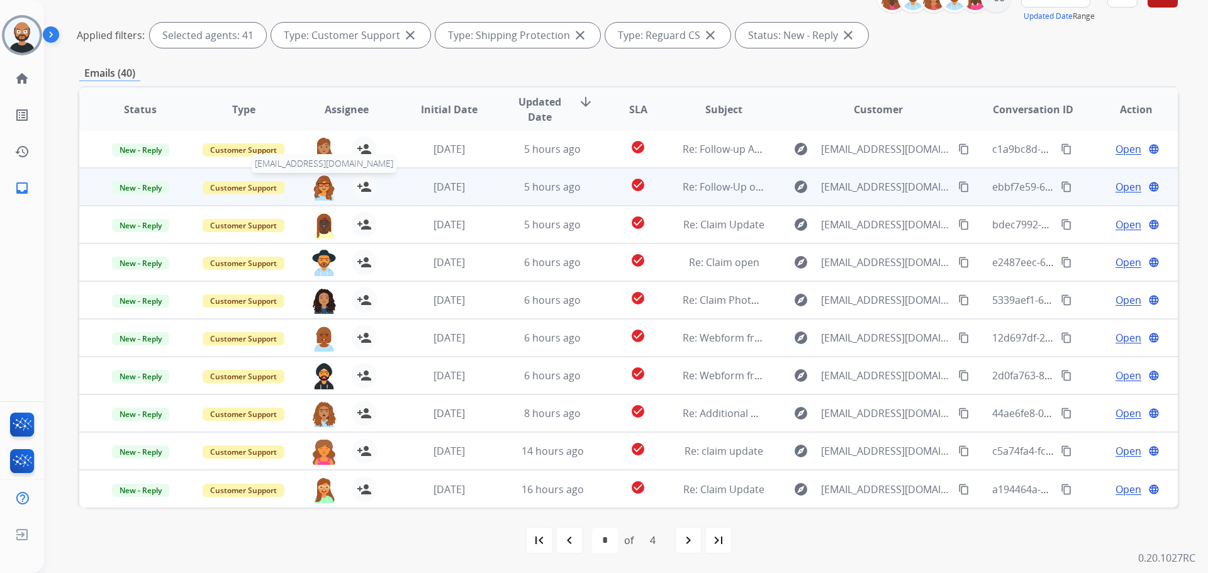
click at [323, 185] on img at bounding box center [323, 187] width 25 height 26
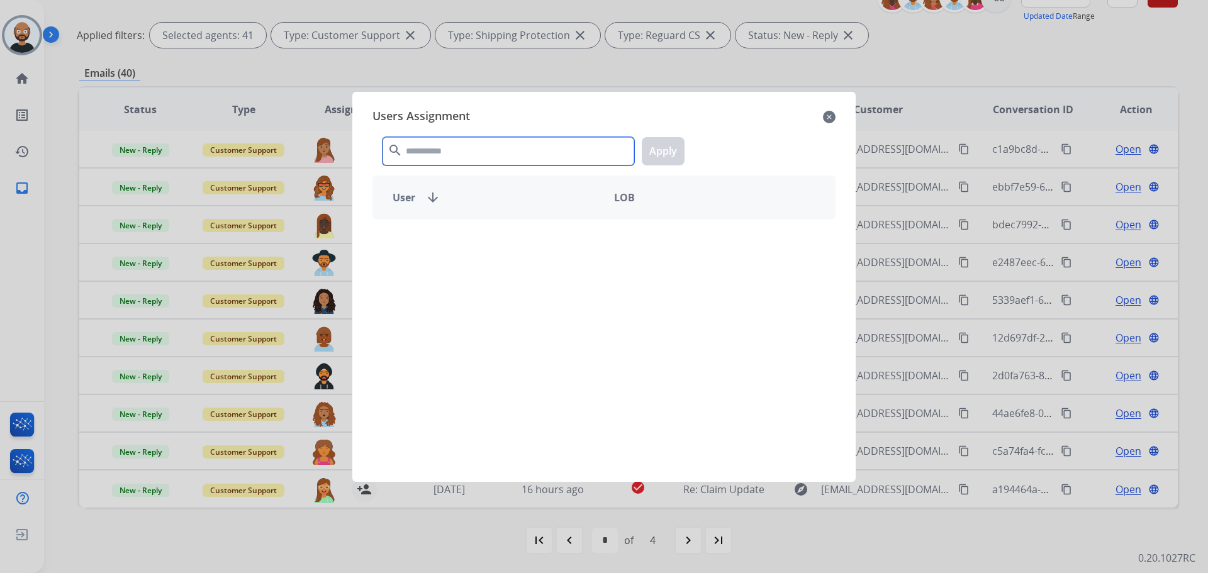
click at [498, 144] on input "text" at bounding box center [508, 151] width 252 height 28
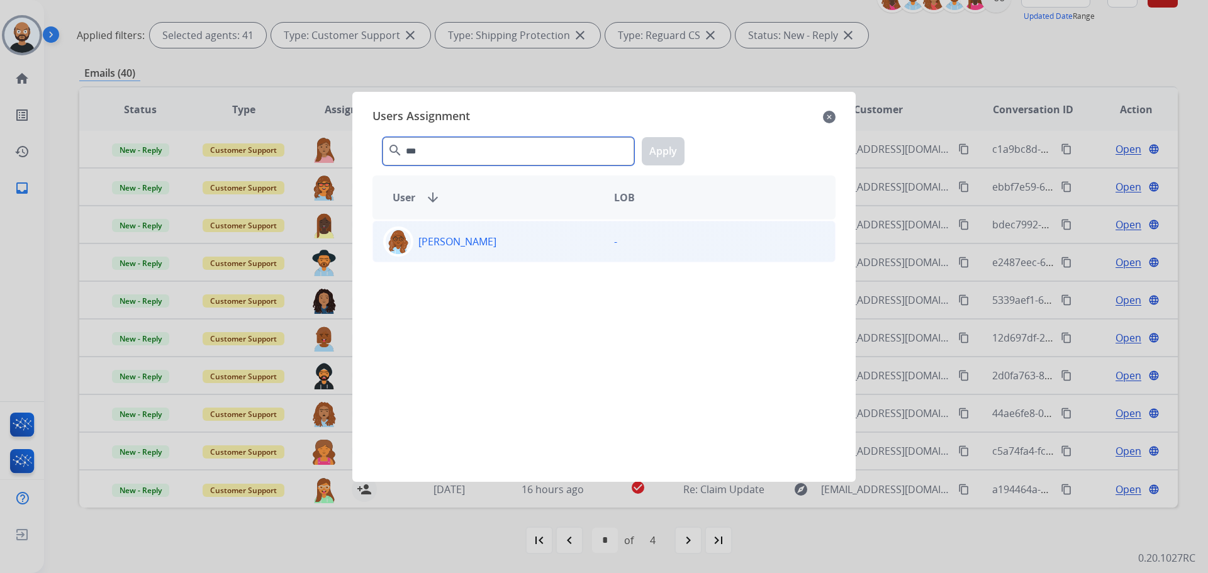
type input "***"
click at [528, 237] on div "[PERSON_NAME]" at bounding box center [488, 241] width 231 height 30
click at [667, 155] on button "Apply" at bounding box center [663, 151] width 43 height 28
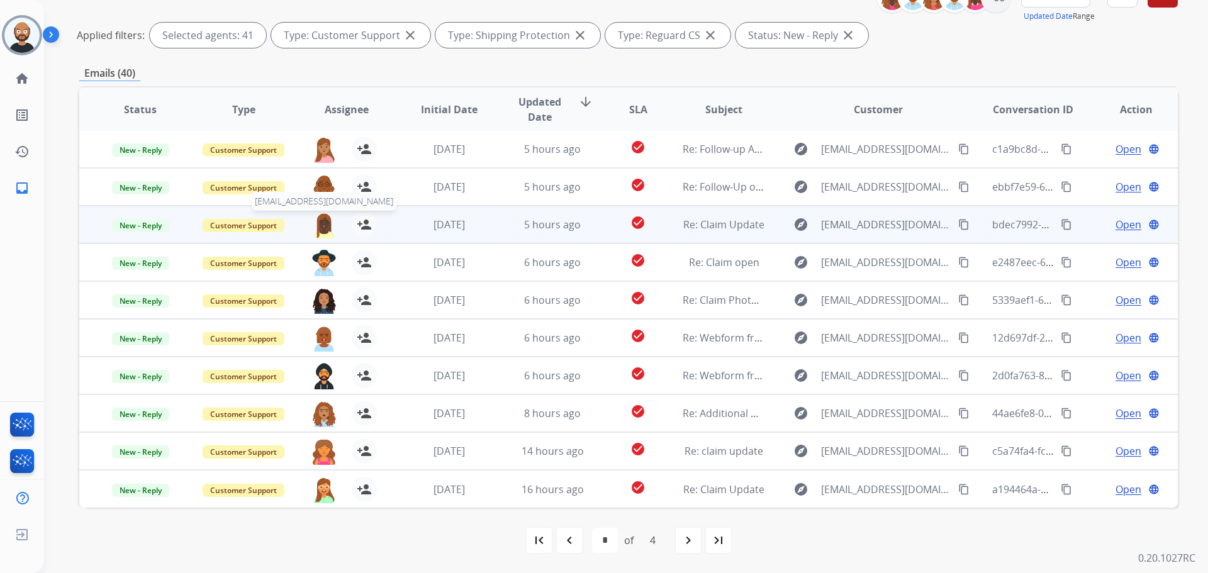
click at [325, 233] on img at bounding box center [323, 225] width 25 height 26
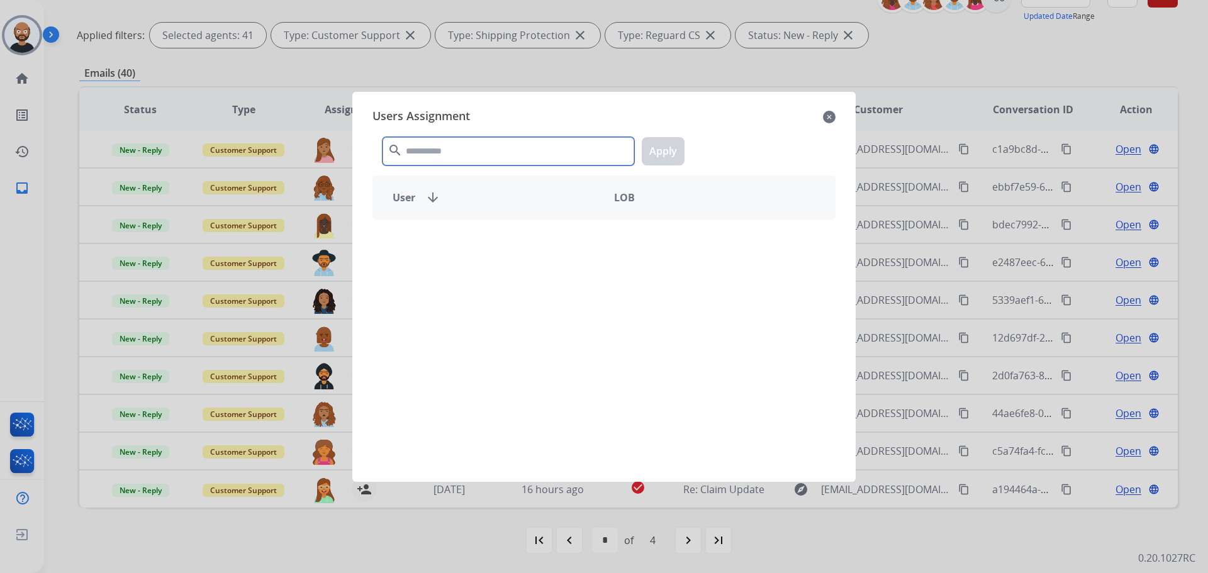
click at [519, 154] on input "text" at bounding box center [508, 151] width 252 height 28
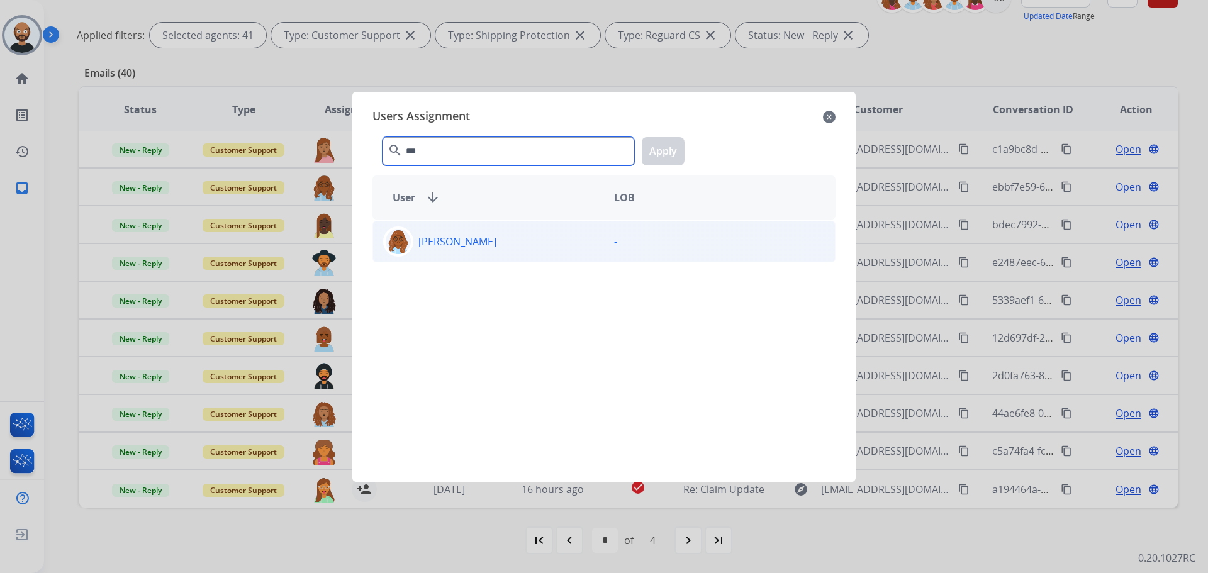
type input "***"
click at [480, 240] on div "[PERSON_NAME]" at bounding box center [488, 241] width 231 height 30
click at [660, 156] on button "Apply" at bounding box center [663, 151] width 43 height 28
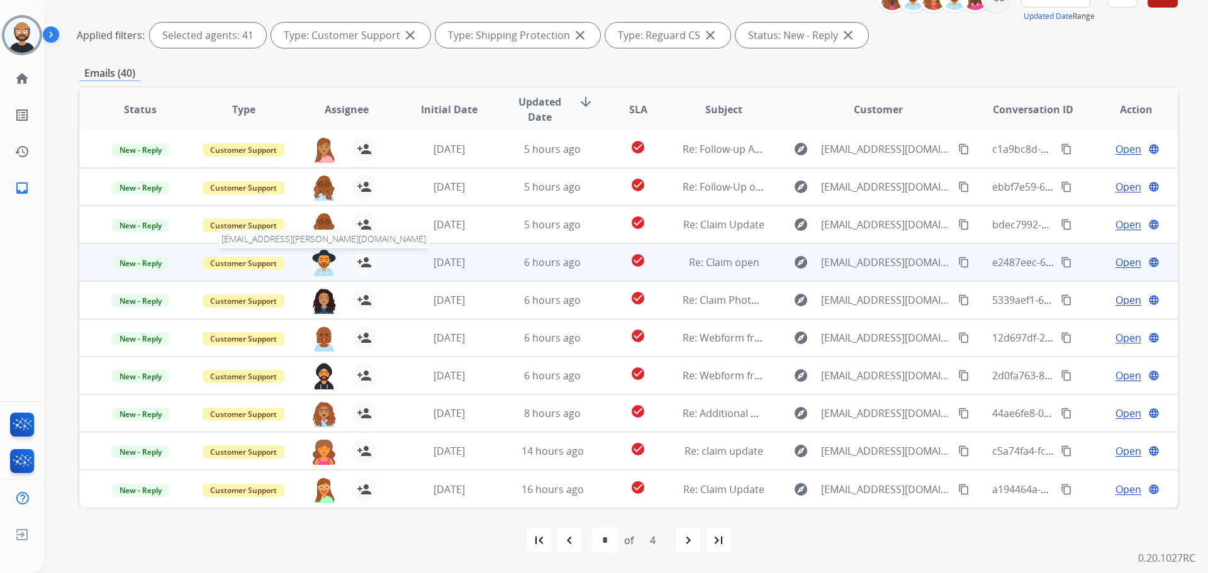
click at [319, 260] on img at bounding box center [323, 263] width 25 height 26
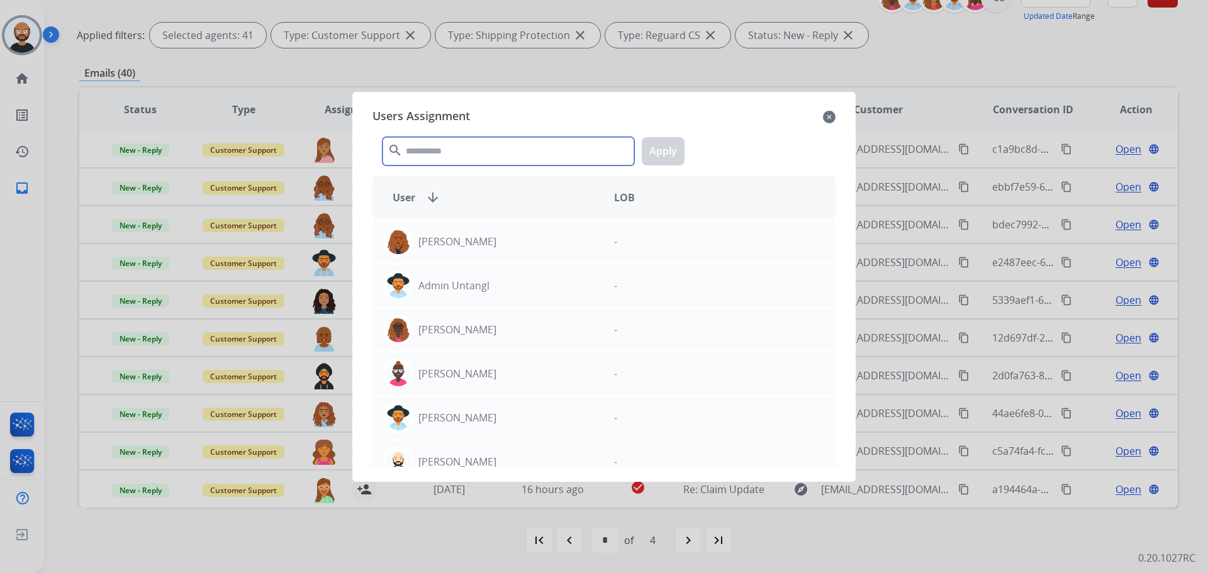
click at [433, 158] on input "text" at bounding box center [508, 151] width 252 height 28
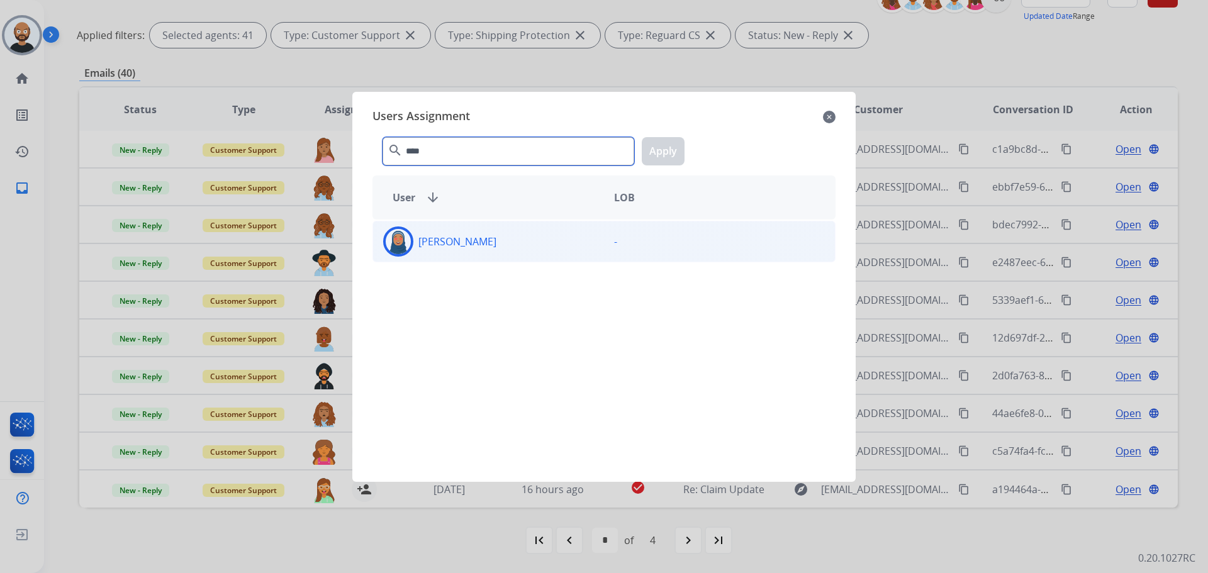
type input "****"
click at [573, 230] on div "[PERSON_NAME]" at bounding box center [488, 241] width 231 height 30
drag, startPoint x: 648, startPoint y: 167, endPoint x: 650, endPoint y: 155, distance: 11.5
click at [648, 160] on div "**** search Apply" at bounding box center [603, 148] width 463 height 43
click at [651, 154] on button "Apply" at bounding box center [663, 151] width 43 height 28
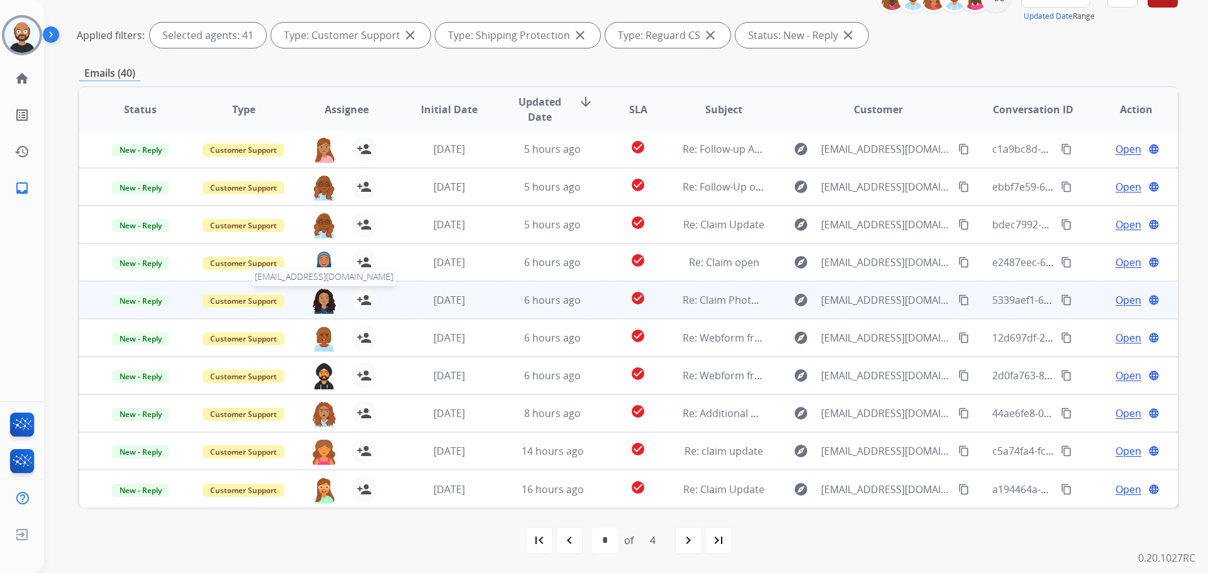
click at [323, 297] on img at bounding box center [323, 300] width 25 height 26
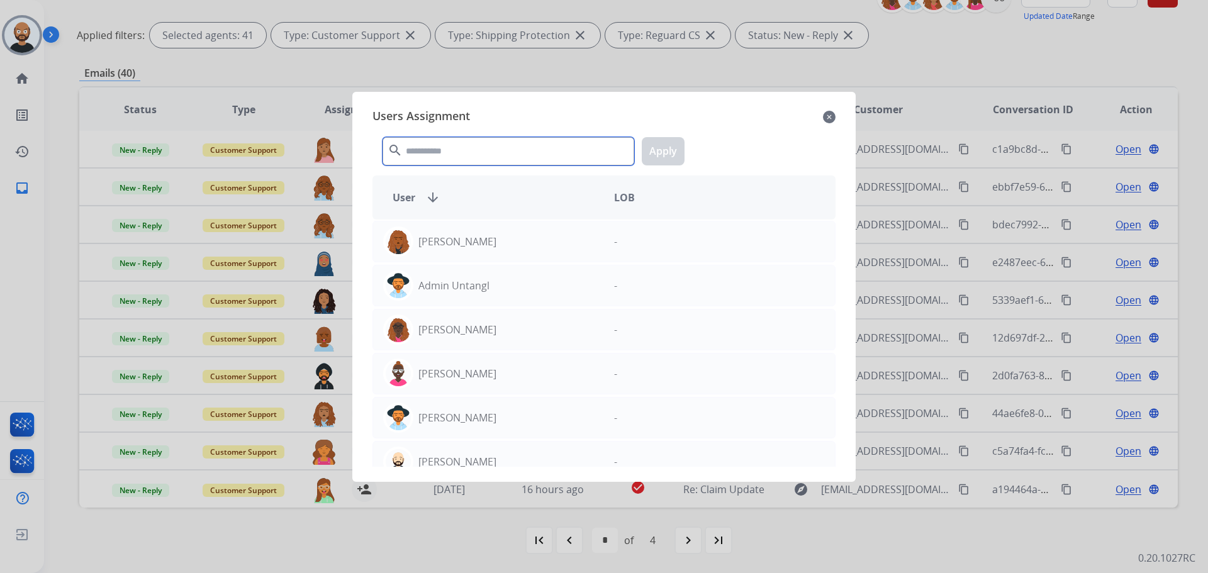
click at [493, 159] on input "text" at bounding box center [508, 151] width 252 height 28
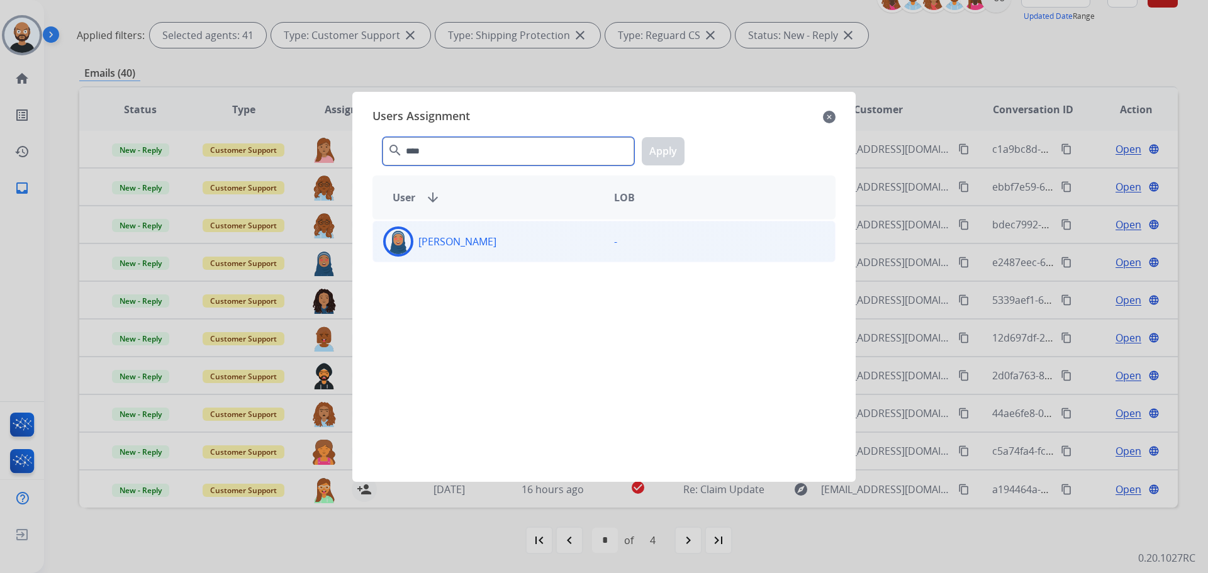
type input "****"
click at [482, 233] on div "[PERSON_NAME]" at bounding box center [488, 241] width 231 height 30
click at [667, 157] on button "Apply" at bounding box center [663, 151] width 43 height 28
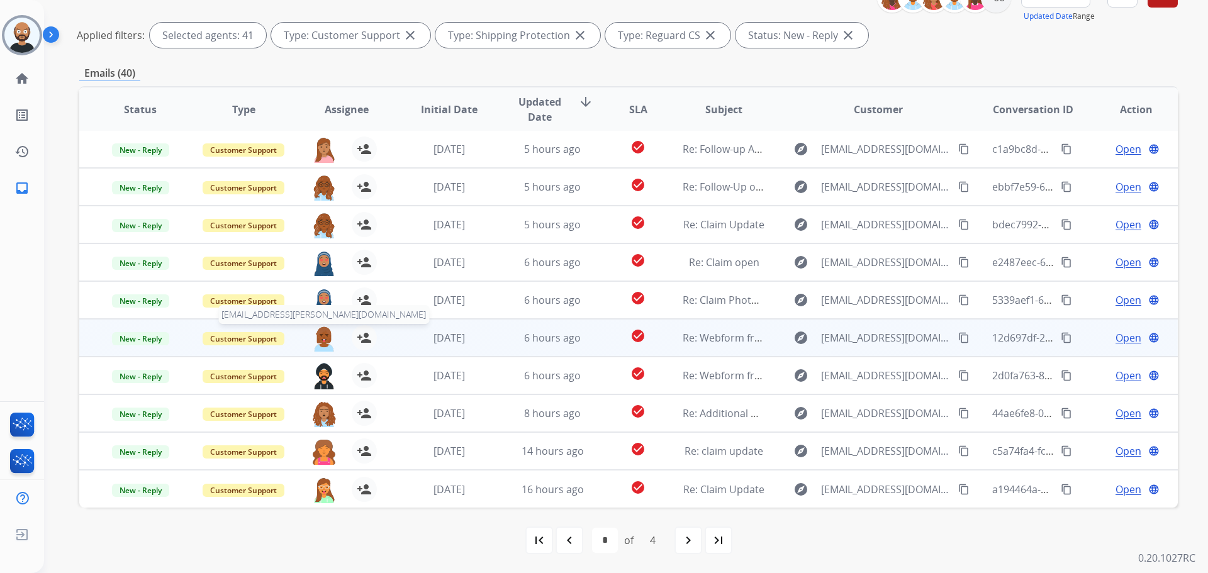
click at [321, 342] on img at bounding box center [323, 338] width 25 height 26
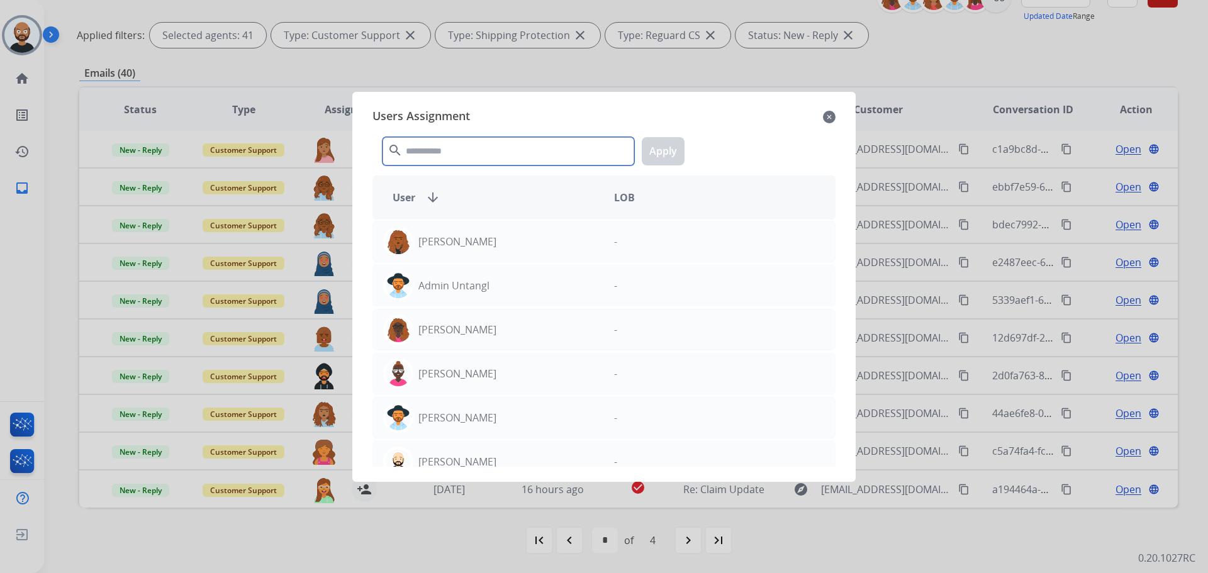
click at [517, 160] on input "text" at bounding box center [508, 151] width 252 height 28
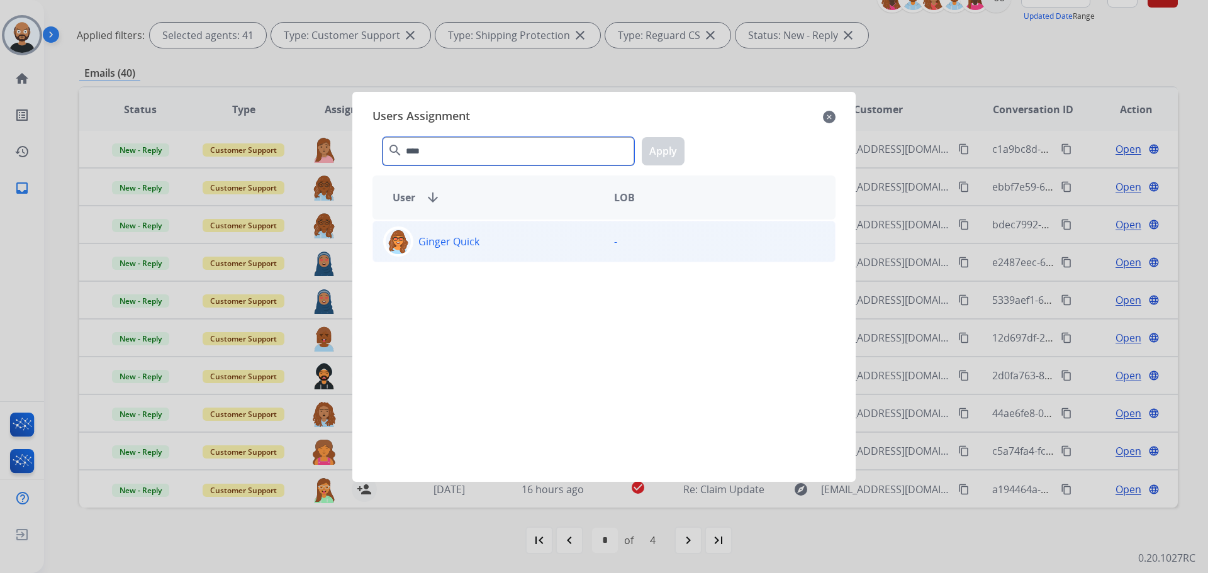
type input "****"
click at [519, 235] on div "Ginger Quick" at bounding box center [488, 241] width 231 height 30
click at [667, 159] on button "Apply" at bounding box center [663, 151] width 43 height 28
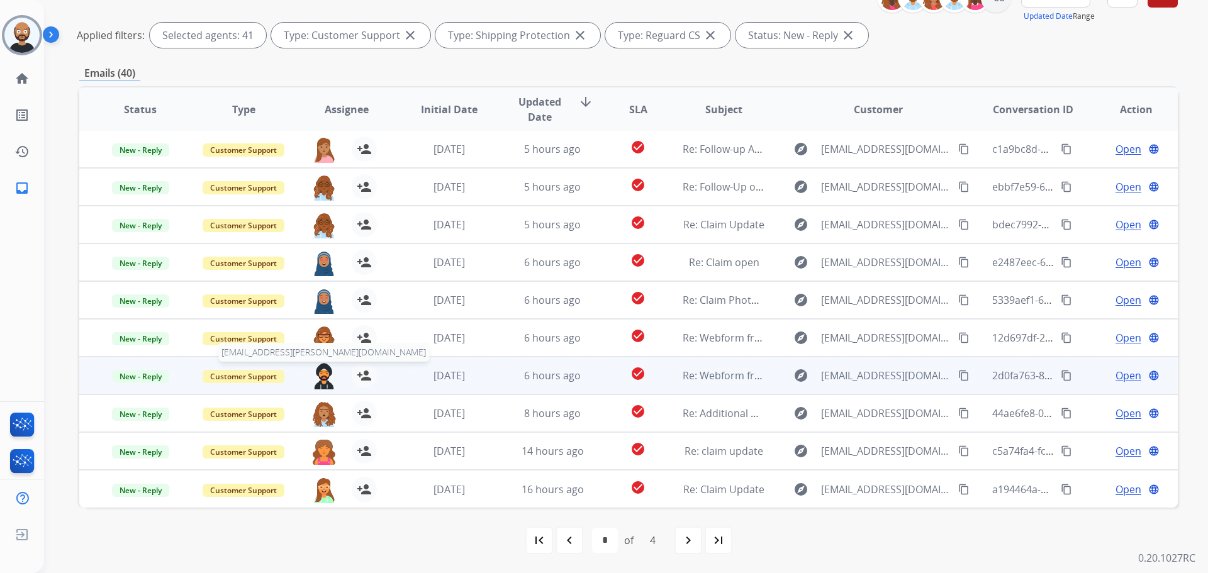
click at [318, 378] on img at bounding box center [323, 376] width 25 height 26
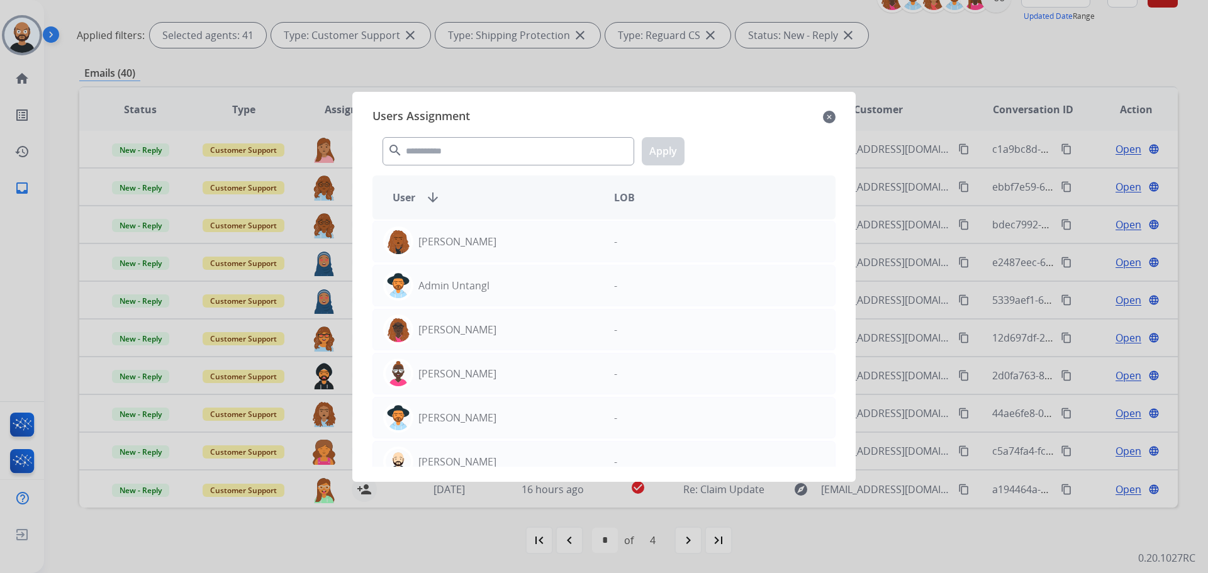
click at [512, 135] on div "search Apply" at bounding box center [603, 148] width 463 height 43
click at [508, 145] on input "text" at bounding box center [508, 151] width 252 height 28
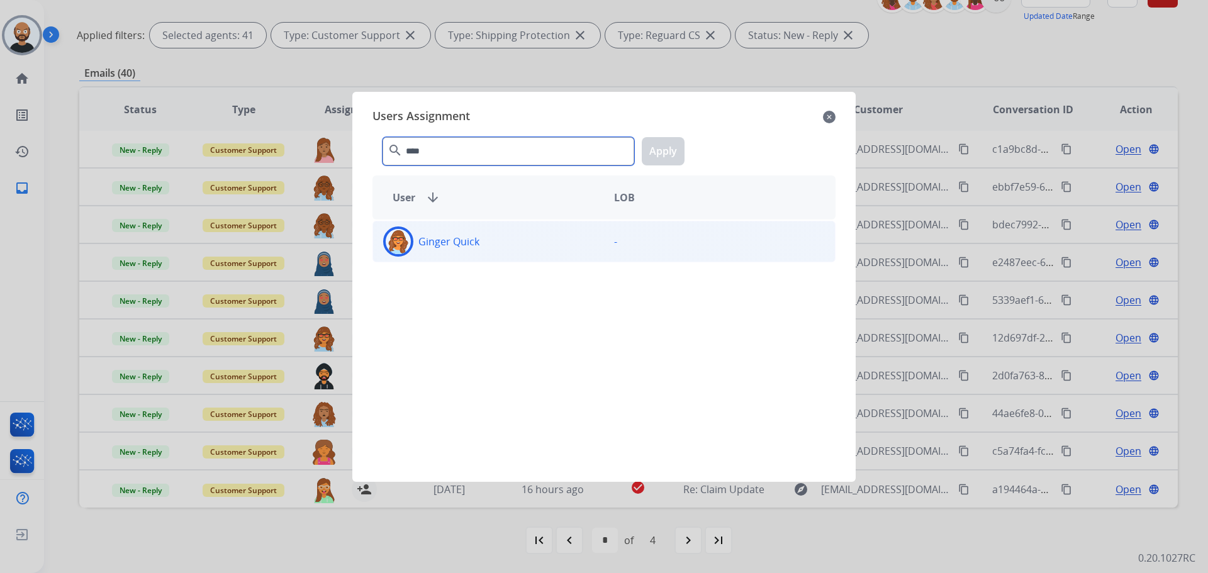
type input "****"
click at [492, 259] on div "Ginger Quick -" at bounding box center [603, 242] width 463 height 42
click at [668, 159] on button "Apply" at bounding box center [663, 151] width 43 height 28
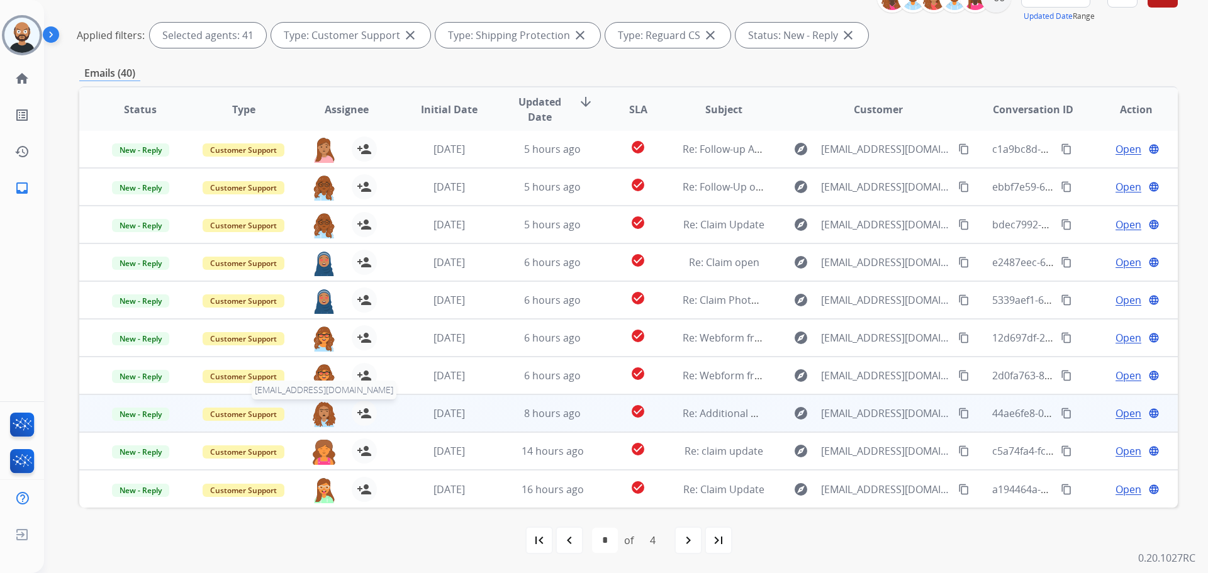
click at [320, 418] on img at bounding box center [323, 414] width 25 height 26
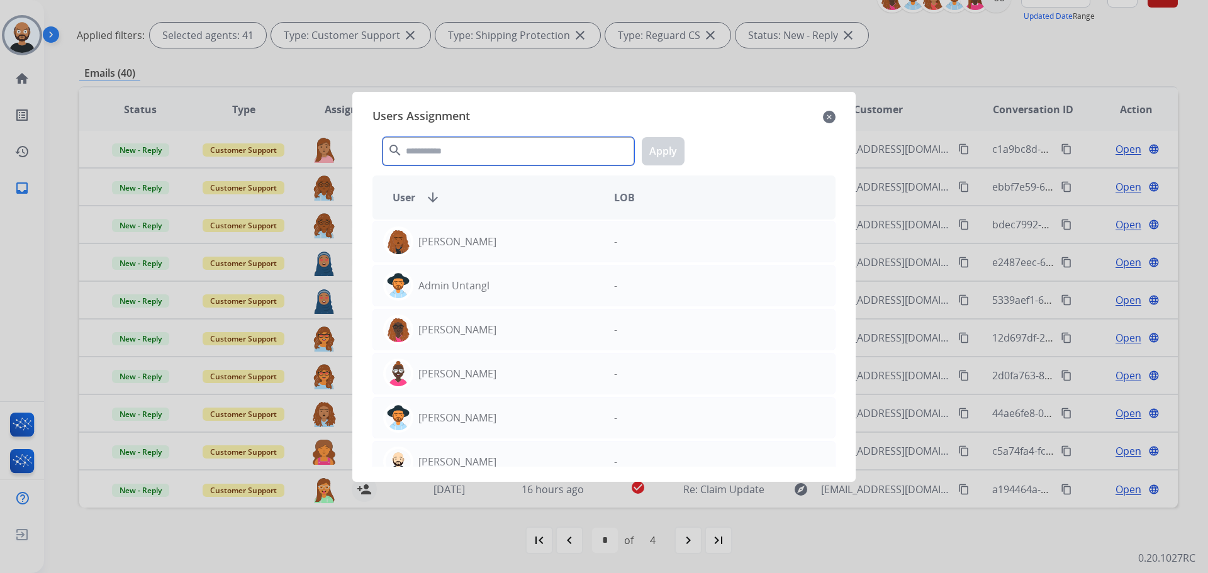
click at [484, 154] on input "text" at bounding box center [508, 151] width 252 height 28
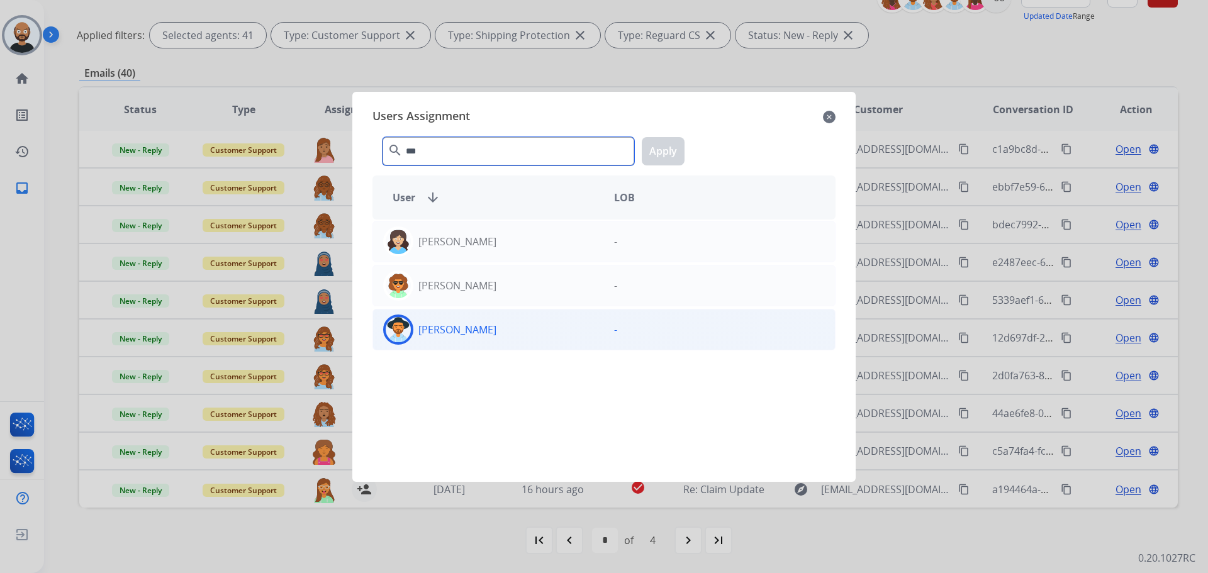
type input "***"
click at [552, 330] on div "[PERSON_NAME]" at bounding box center [488, 330] width 231 height 30
click at [670, 147] on button "Apply" at bounding box center [663, 151] width 43 height 28
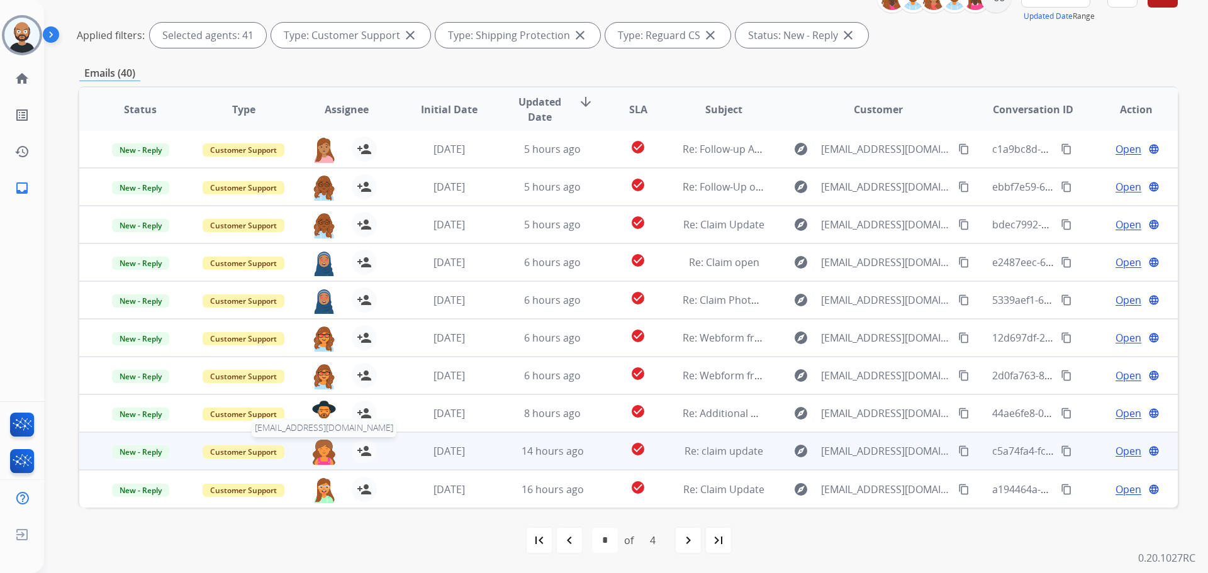
click at [321, 454] on img at bounding box center [323, 451] width 25 height 26
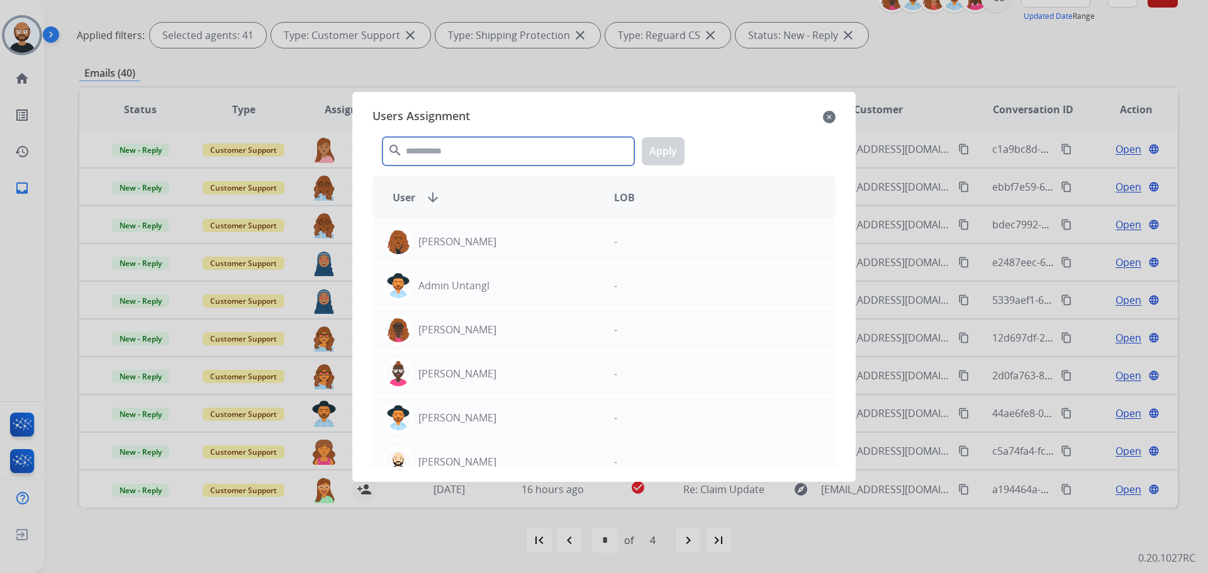
click at [501, 156] on input "text" at bounding box center [508, 151] width 252 height 28
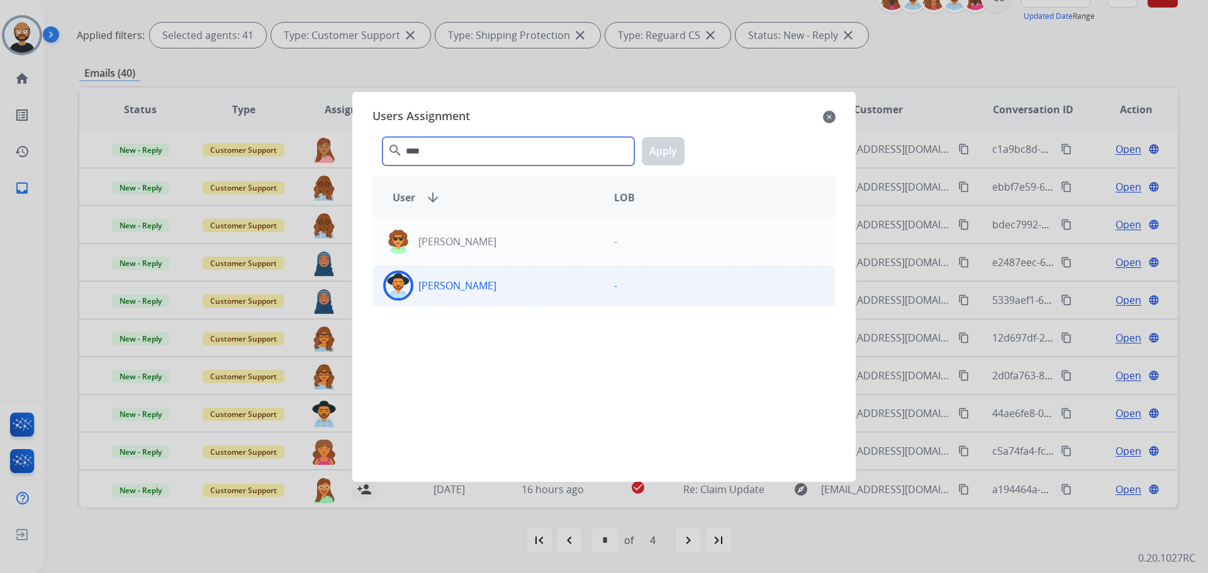
type input "****"
click at [561, 285] on div "[PERSON_NAME]" at bounding box center [488, 285] width 231 height 30
click at [656, 145] on button "Apply" at bounding box center [663, 151] width 43 height 28
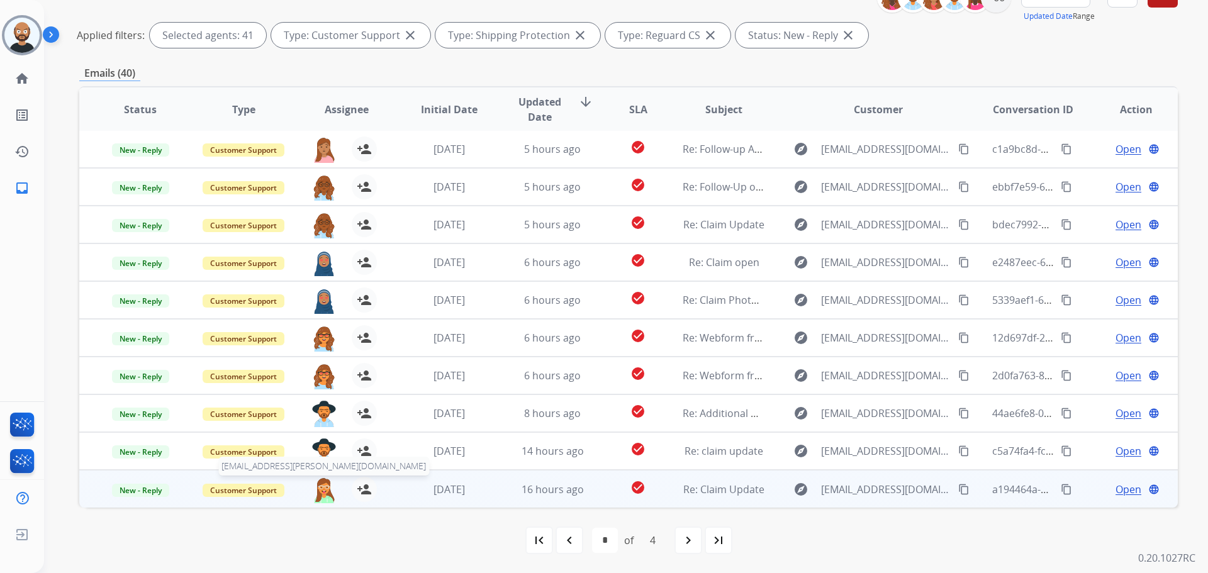
click at [321, 491] on img at bounding box center [323, 490] width 25 height 26
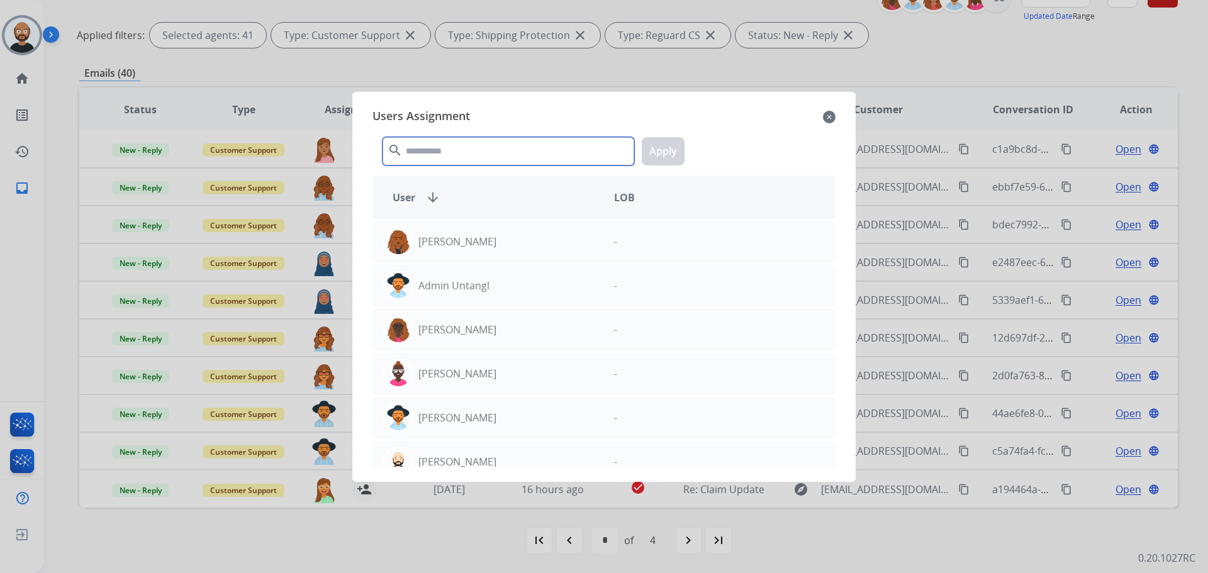
click at [499, 150] on input "text" at bounding box center [508, 151] width 252 height 28
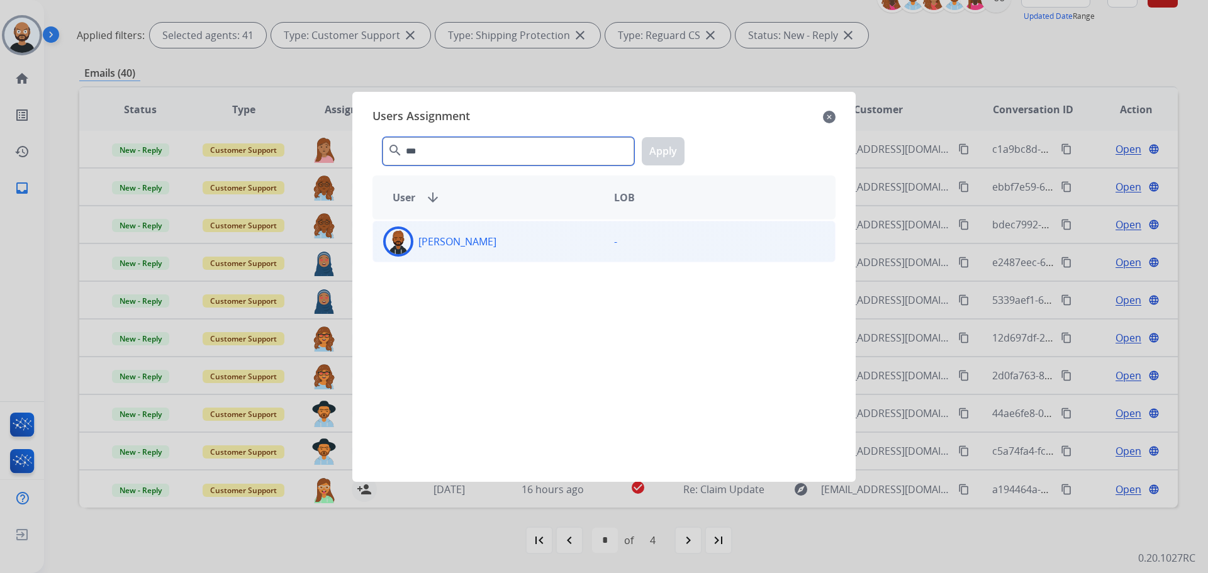
type input "***"
click at [498, 259] on div "[PERSON_NAME] -" at bounding box center [603, 242] width 463 height 42
click at [660, 162] on button "Apply" at bounding box center [663, 151] width 43 height 28
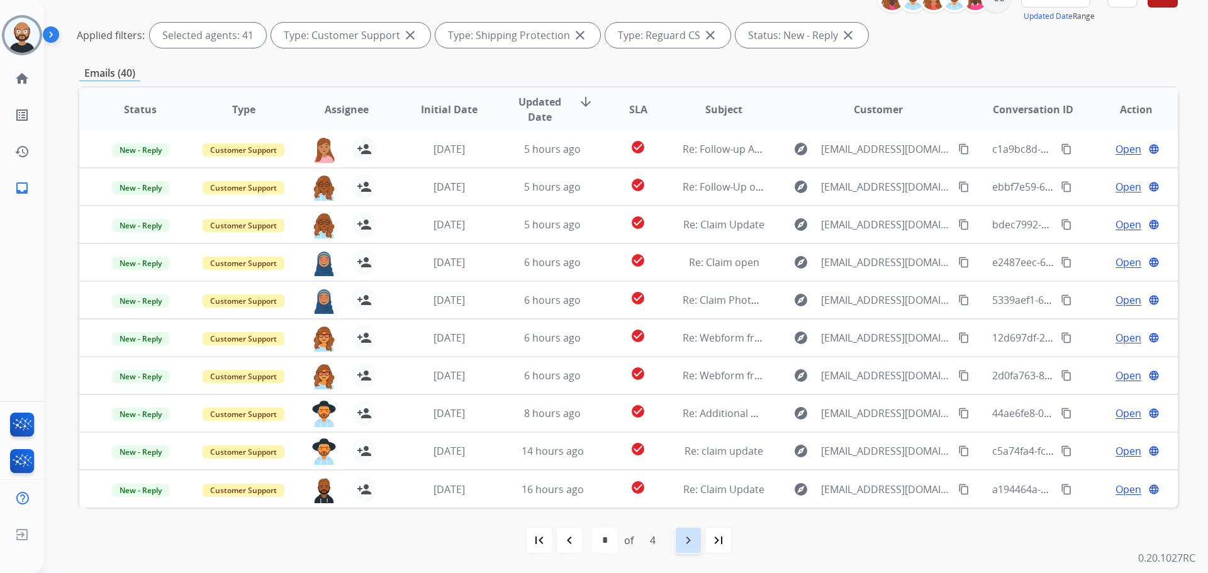
click at [691, 546] on mat-icon "navigate_next" at bounding box center [688, 540] width 15 height 15
select select "*"
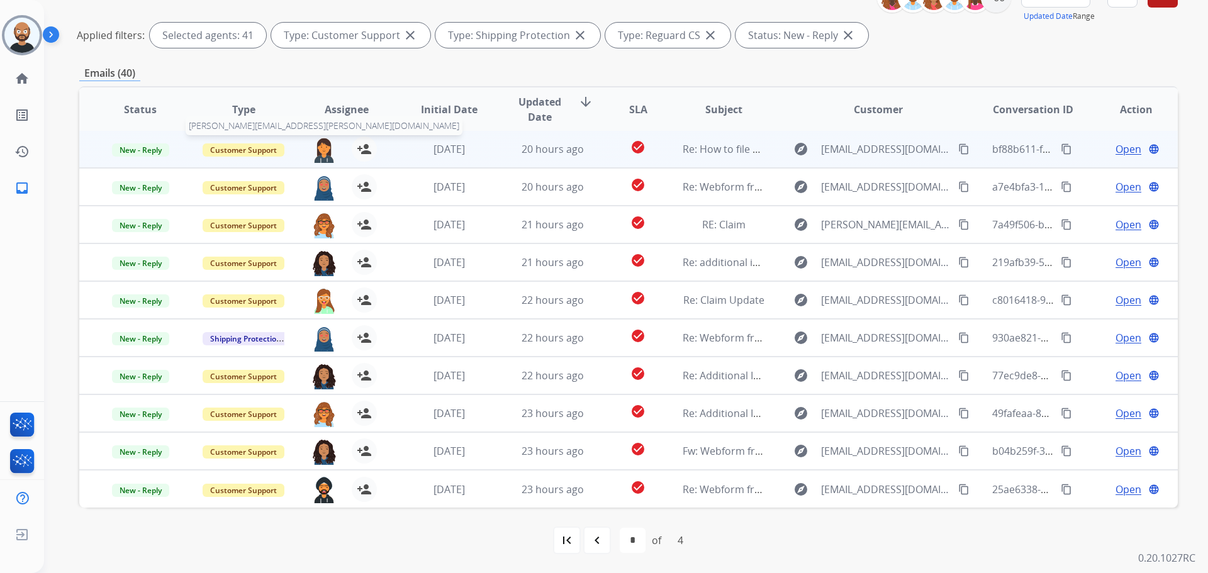
click at [321, 152] on img at bounding box center [323, 149] width 25 height 26
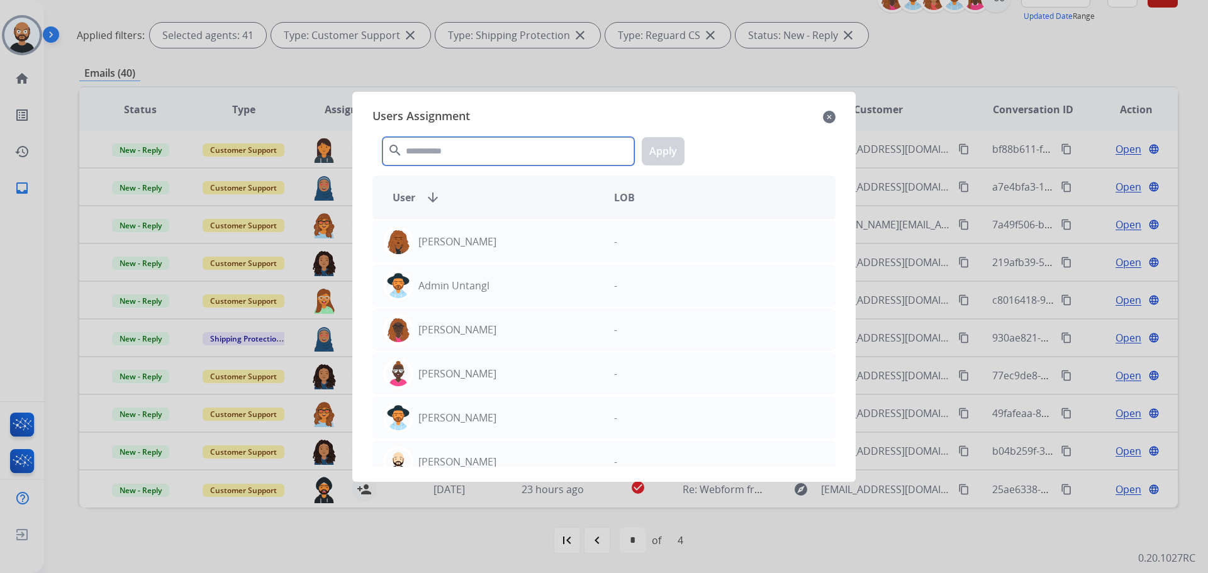
click at [450, 150] on input "text" at bounding box center [508, 151] width 252 height 28
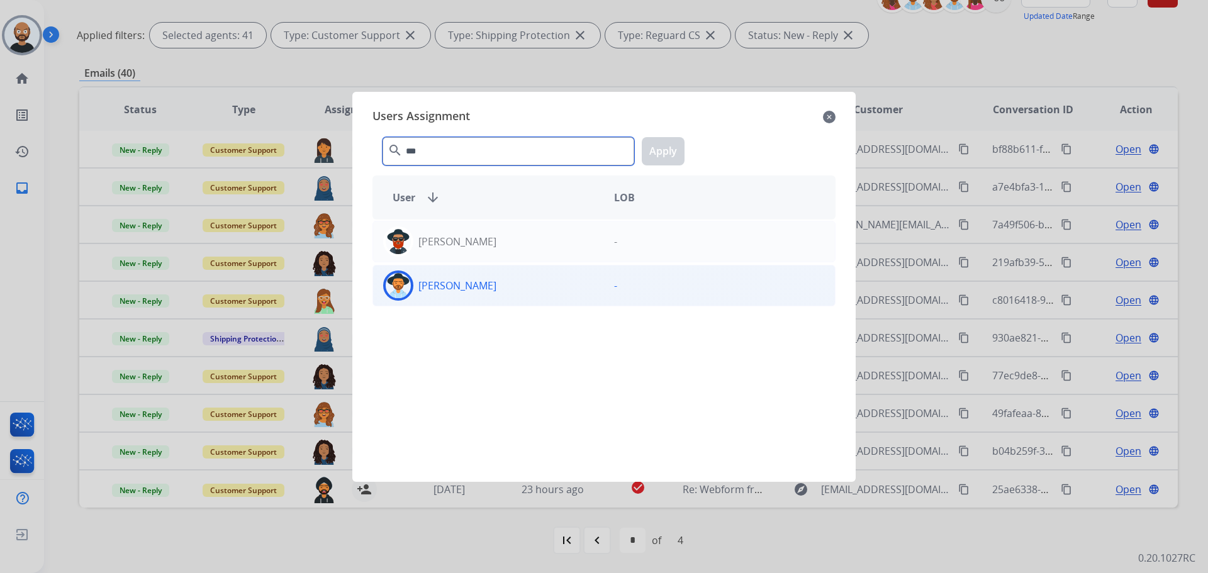
type input "***"
click at [504, 282] on div "[PERSON_NAME]" at bounding box center [488, 285] width 231 height 30
click at [655, 150] on button "Apply" at bounding box center [663, 151] width 43 height 28
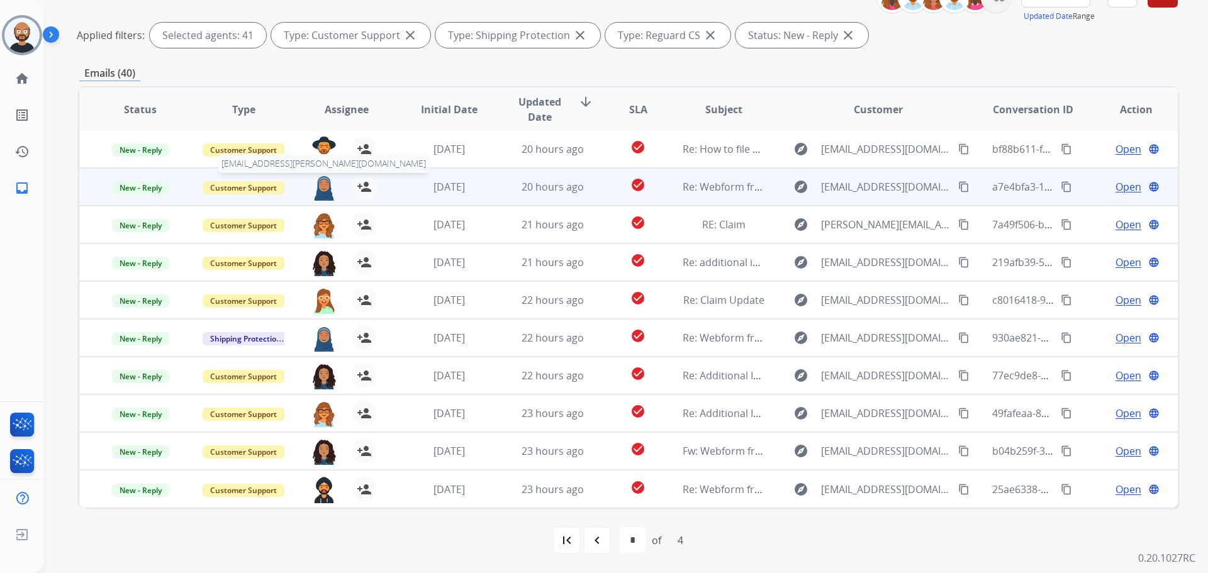
click at [320, 187] on img at bounding box center [323, 187] width 25 height 26
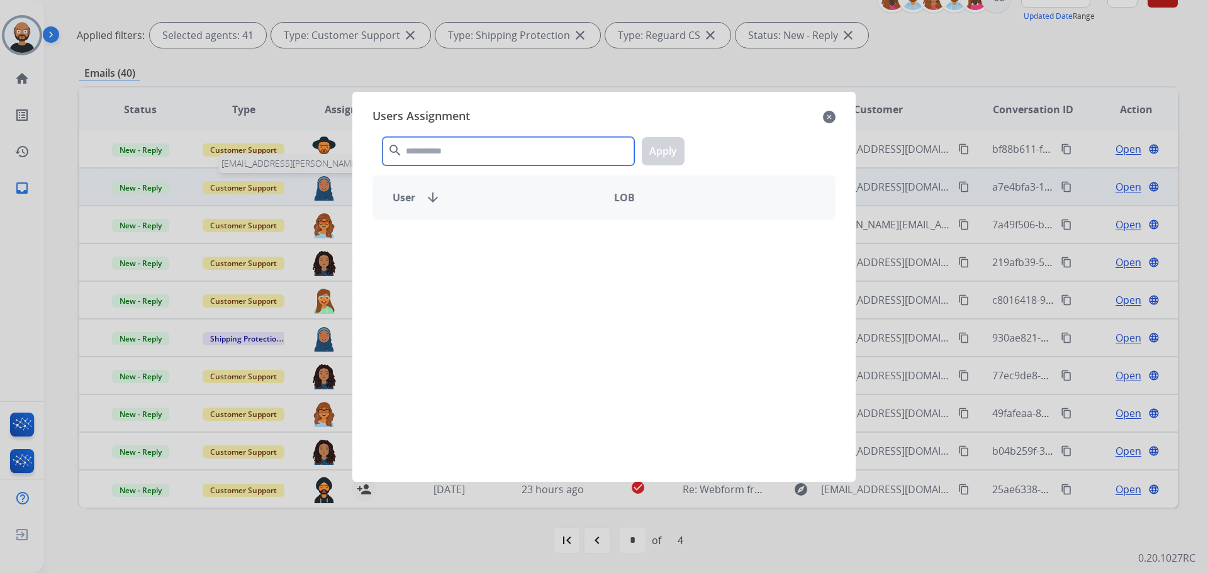
click at [468, 158] on input "text" at bounding box center [508, 151] width 252 height 28
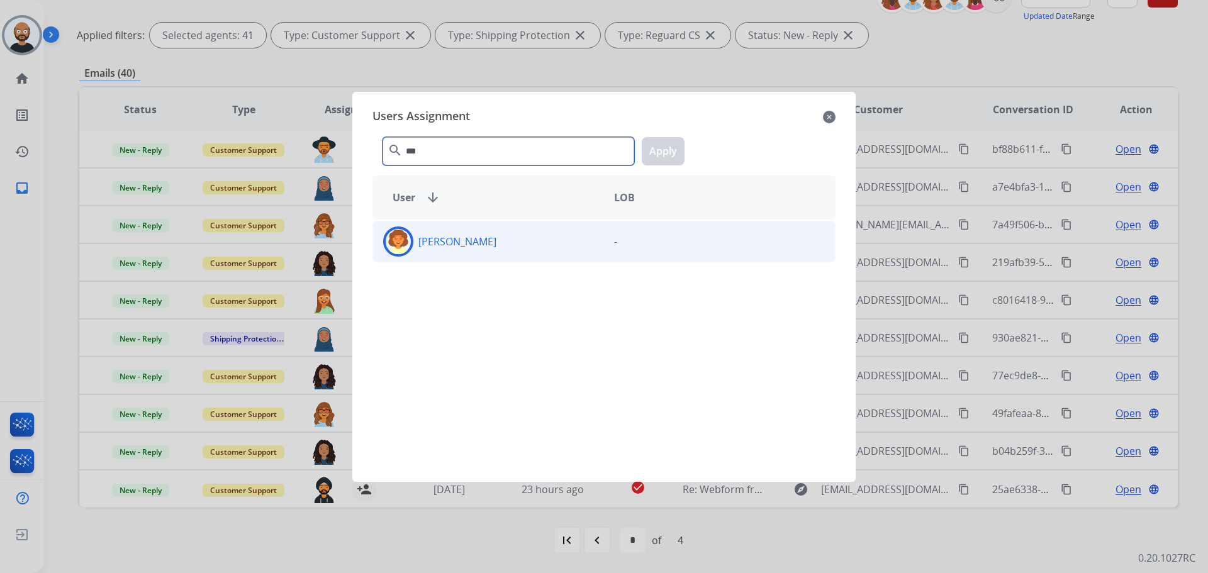
type input "***"
click at [529, 248] on div "[PERSON_NAME]" at bounding box center [488, 241] width 231 height 30
click at [667, 147] on button "Apply" at bounding box center [663, 151] width 43 height 28
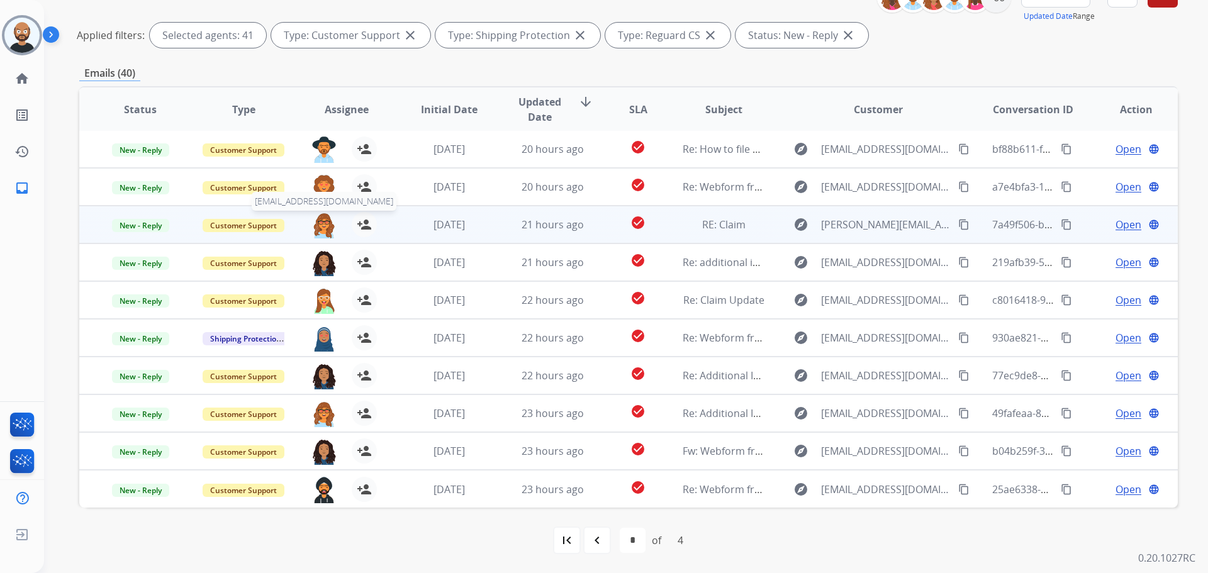
click at [327, 222] on img at bounding box center [323, 225] width 25 height 26
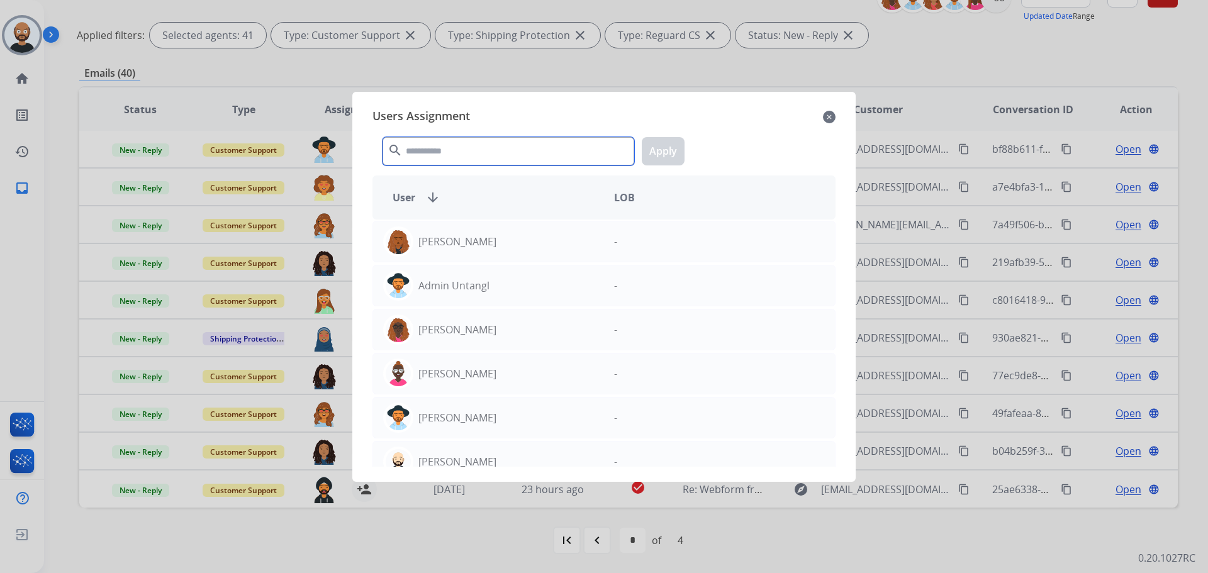
click at [467, 142] on input "text" at bounding box center [508, 151] width 252 height 28
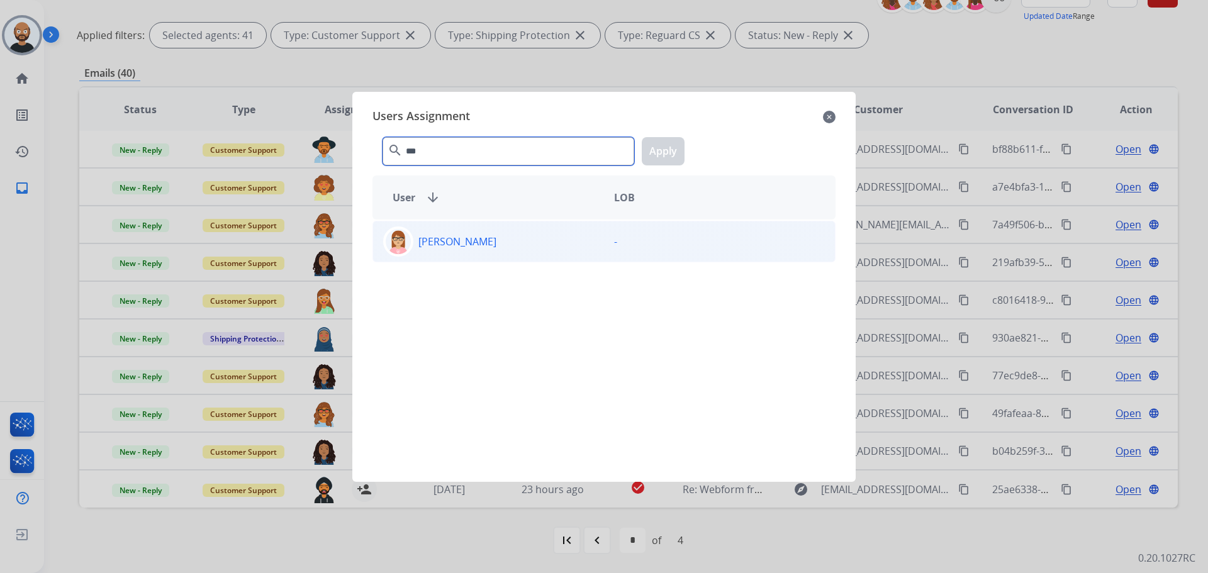
type input "***"
click at [528, 229] on div "[PERSON_NAME]" at bounding box center [488, 241] width 231 height 30
click at [660, 153] on button "Apply" at bounding box center [663, 151] width 43 height 28
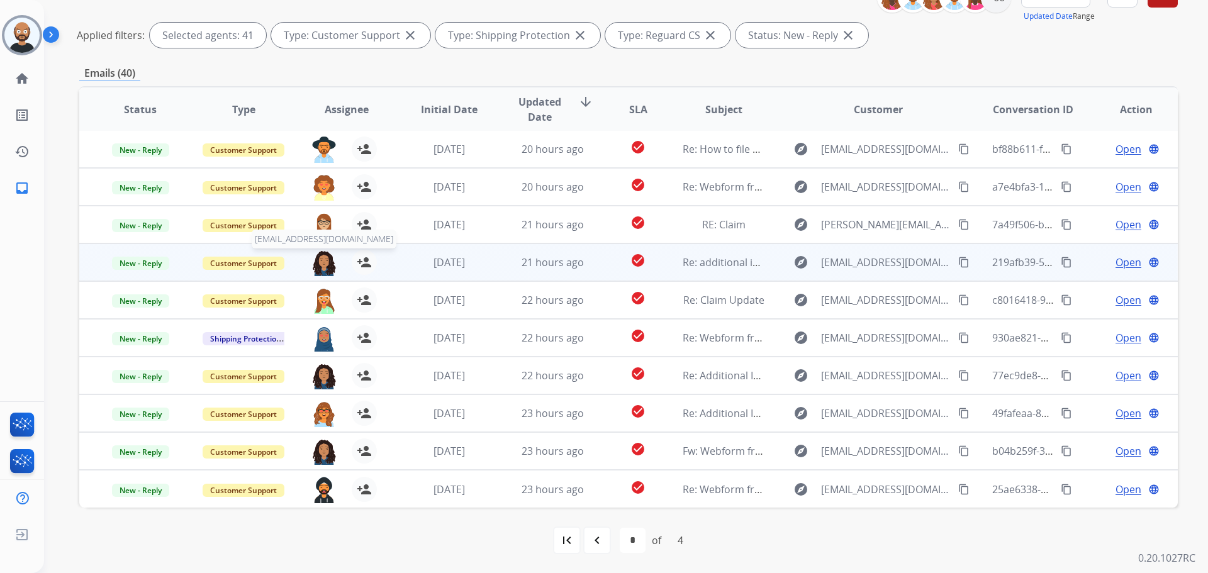
click at [325, 262] on img at bounding box center [323, 263] width 25 height 26
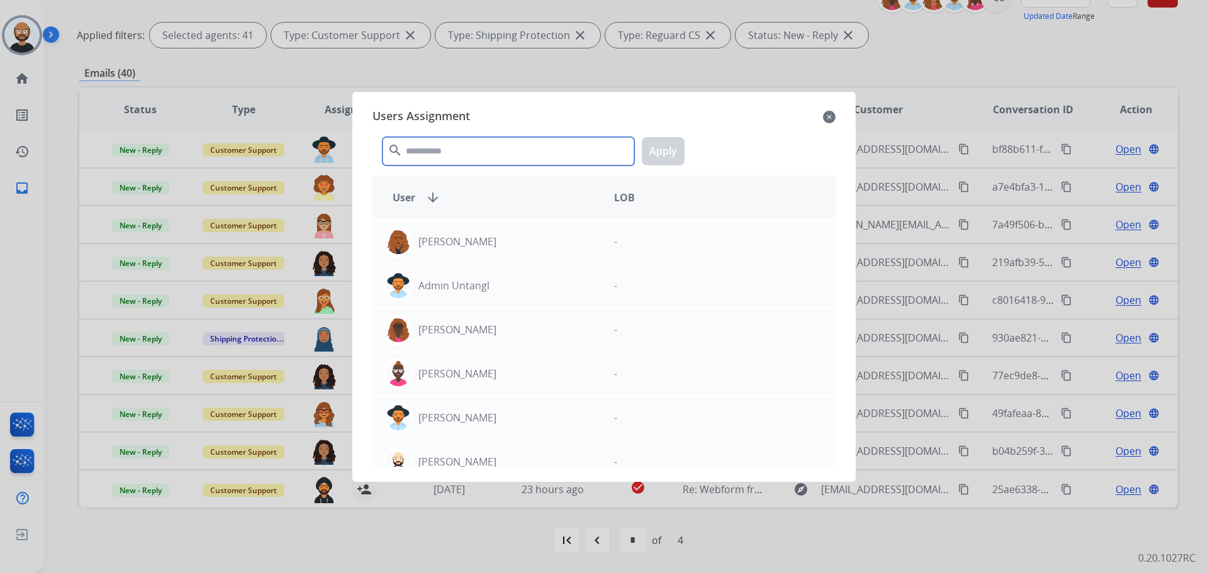
click at [481, 155] on input "text" at bounding box center [508, 151] width 252 height 28
type input "*"
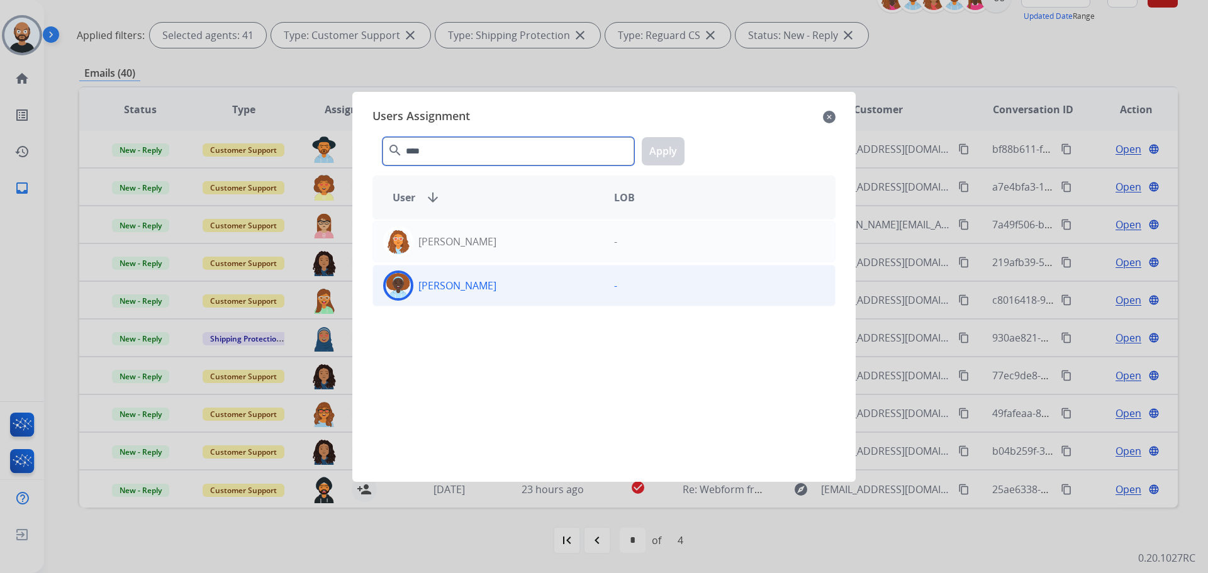
type input "****"
click at [520, 283] on div "[PERSON_NAME]" at bounding box center [488, 285] width 231 height 30
click at [665, 145] on button "Apply" at bounding box center [663, 151] width 43 height 28
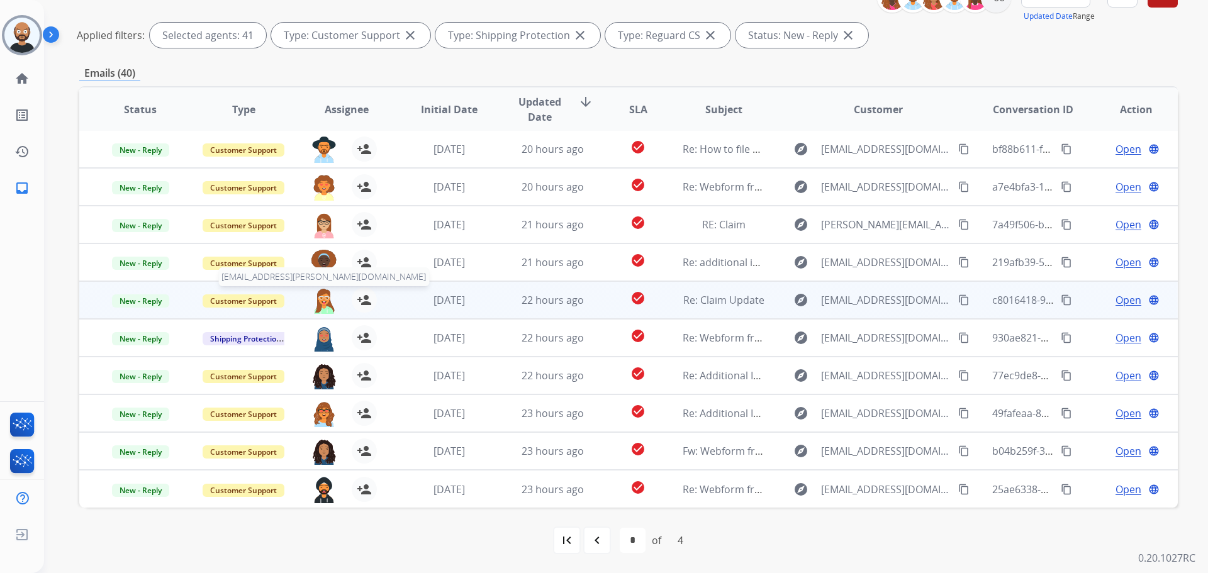
click at [325, 304] on img at bounding box center [323, 300] width 25 height 26
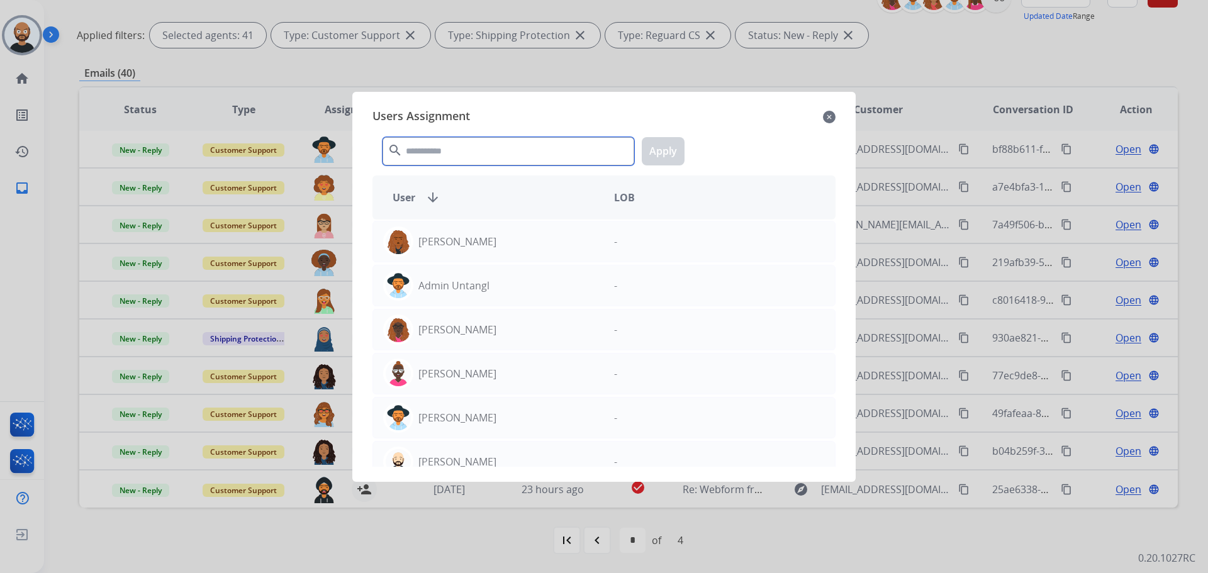
click at [477, 162] on input "text" at bounding box center [508, 151] width 252 height 28
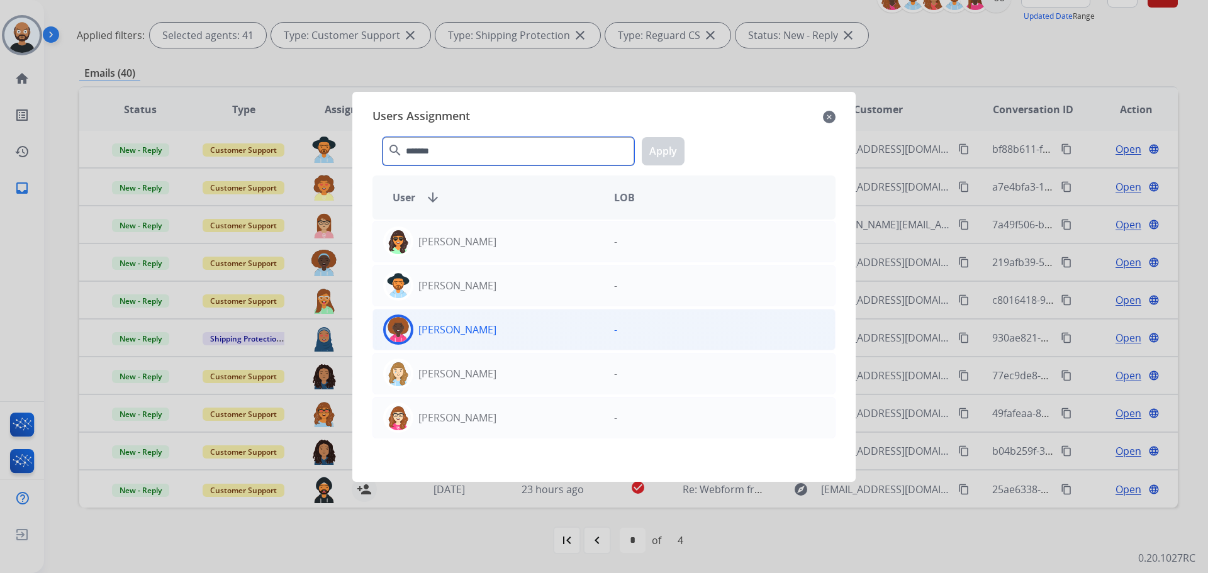
type input "*******"
click at [538, 342] on div "[PERSON_NAME]" at bounding box center [488, 330] width 231 height 30
click at [670, 158] on button "Apply" at bounding box center [663, 151] width 43 height 28
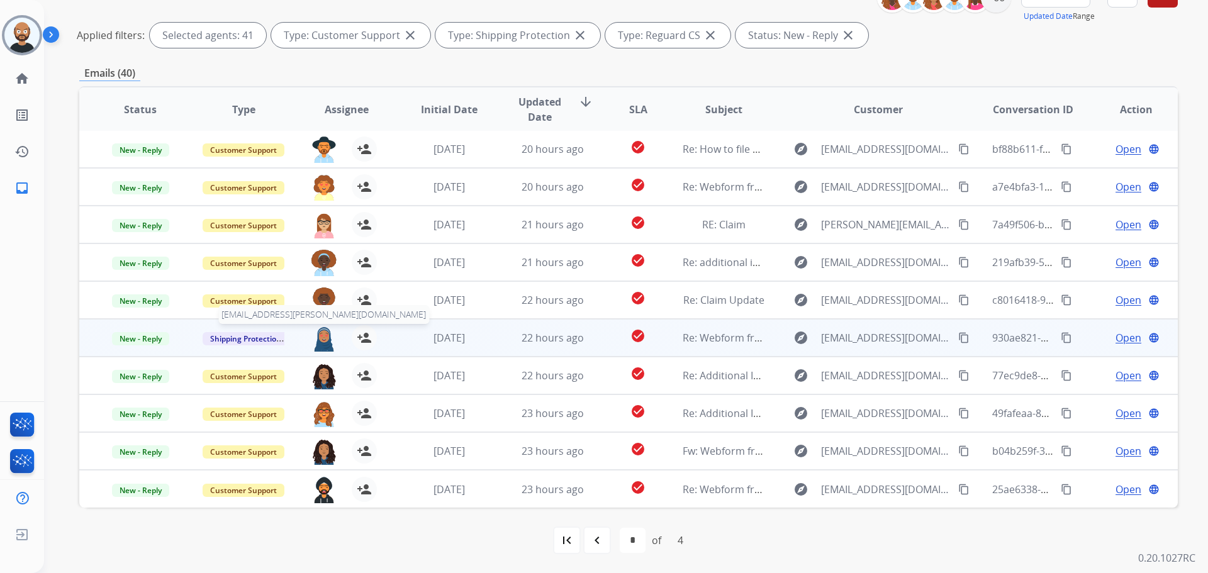
click at [320, 337] on img at bounding box center [323, 338] width 25 height 26
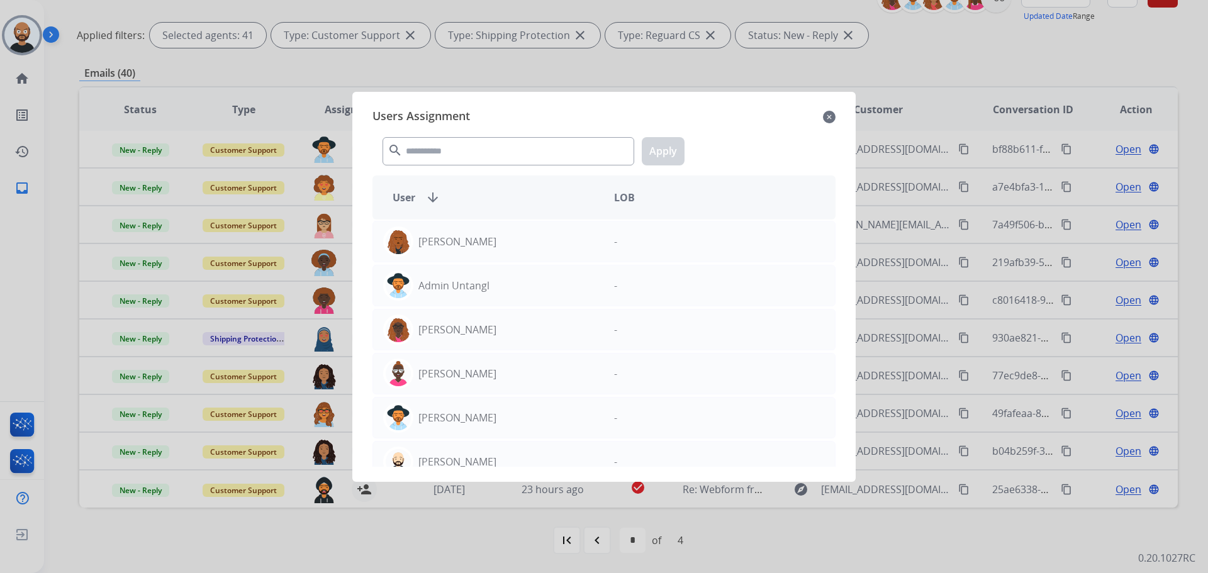
drag, startPoint x: 517, startPoint y: 135, endPoint x: 514, endPoint y: 160, distance: 24.7
click at [514, 160] on div "search Apply" at bounding box center [603, 148] width 463 height 43
click at [514, 160] on input "text" at bounding box center [508, 151] width 252 height 28
click at [828, 120] on mat-icon "close" at bounding box center [829, 116] width 13 height 15
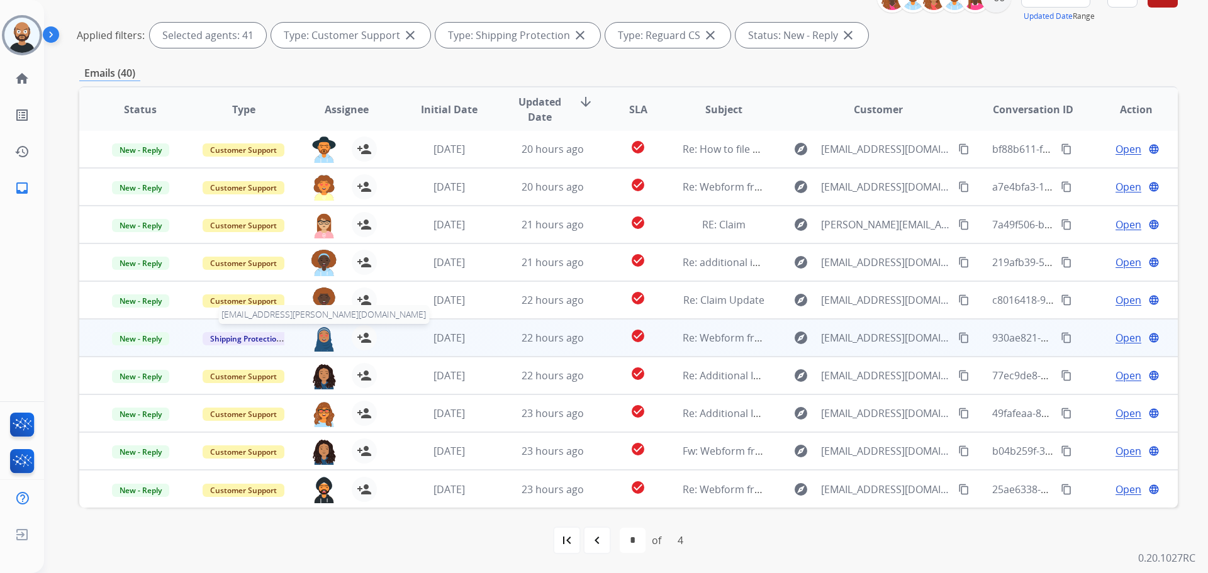
click at [323, 338] on img at bounding box center [323, 338] width 25 height 26
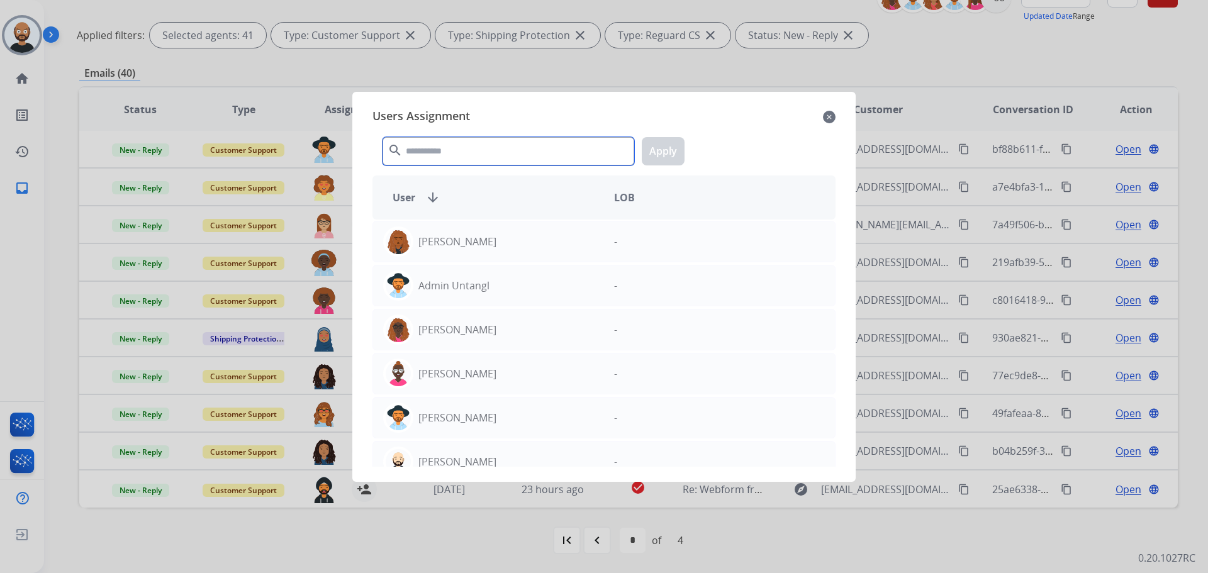
click at [462, 152] on input "text" at bounding box center [508, 151] width 252 height 28
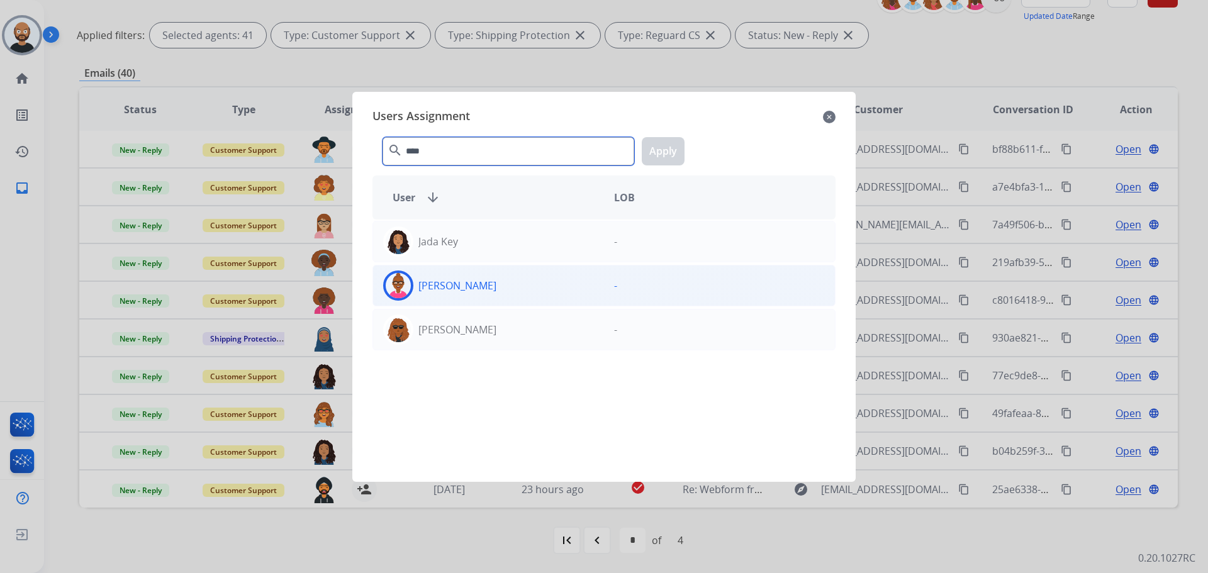
type input "****"
click at [529, 293] on div "[PERSON_NAME]" at bounding box center [488, 285] width 231 height 30
click at [657, 154] on button "Apply" at bounding box center [663, 151] width 43 height 28
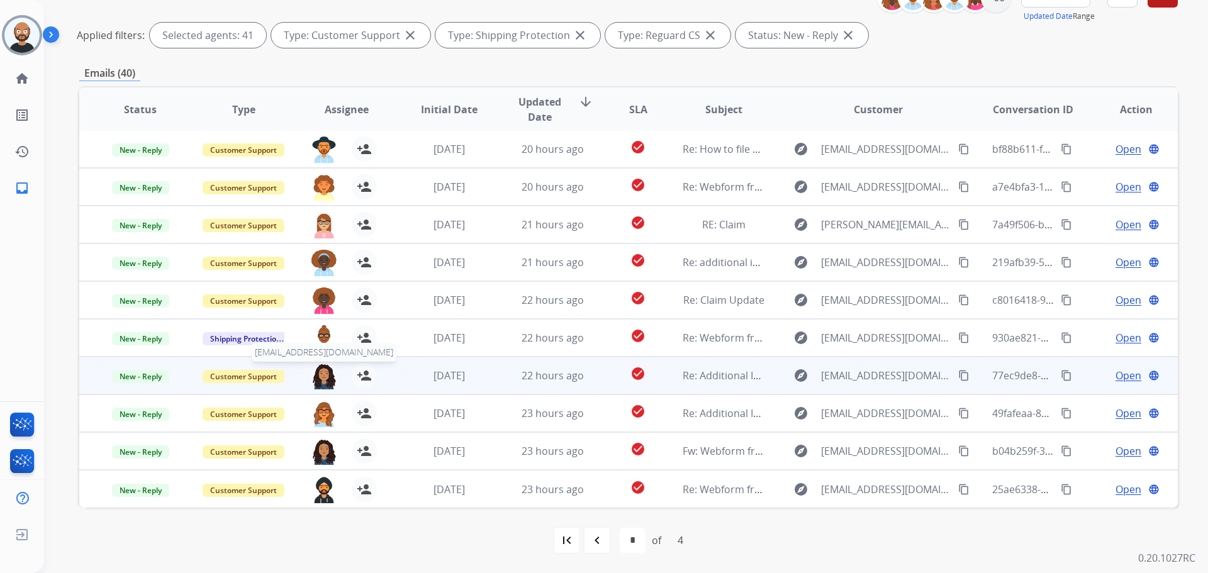
click at [320, 376] on img at bounding box center [323, 376] width 25 height 26
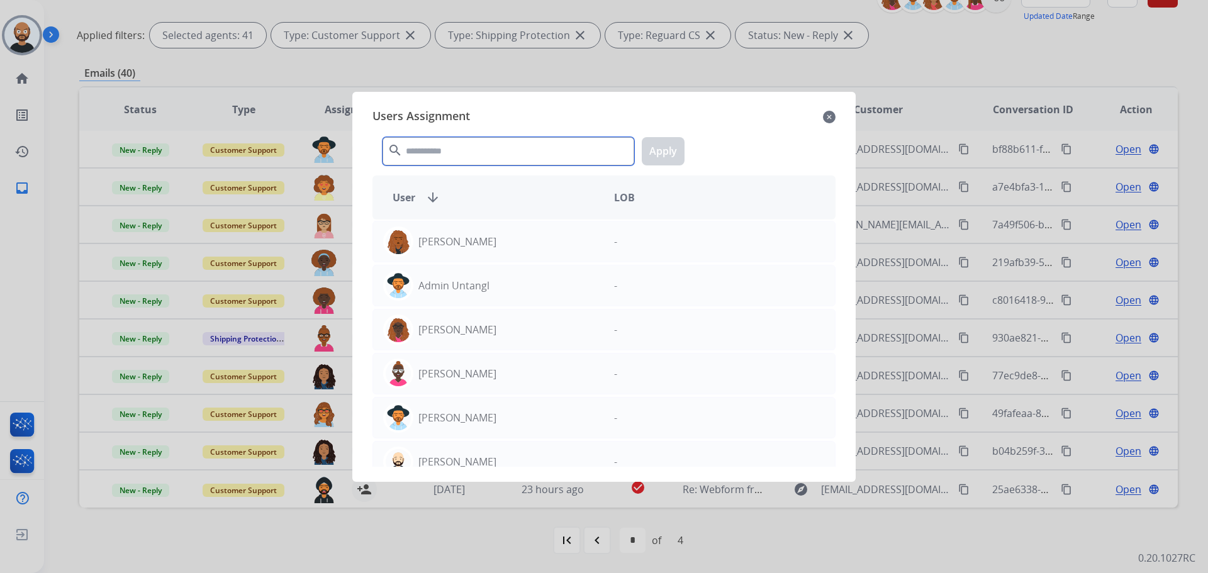
click at [491, 142] on input "text" at bounding box center [508, 151] width 252 height 28
click at [487, 142] on input "text" at bounding box center [508, 151] width 252 height 28
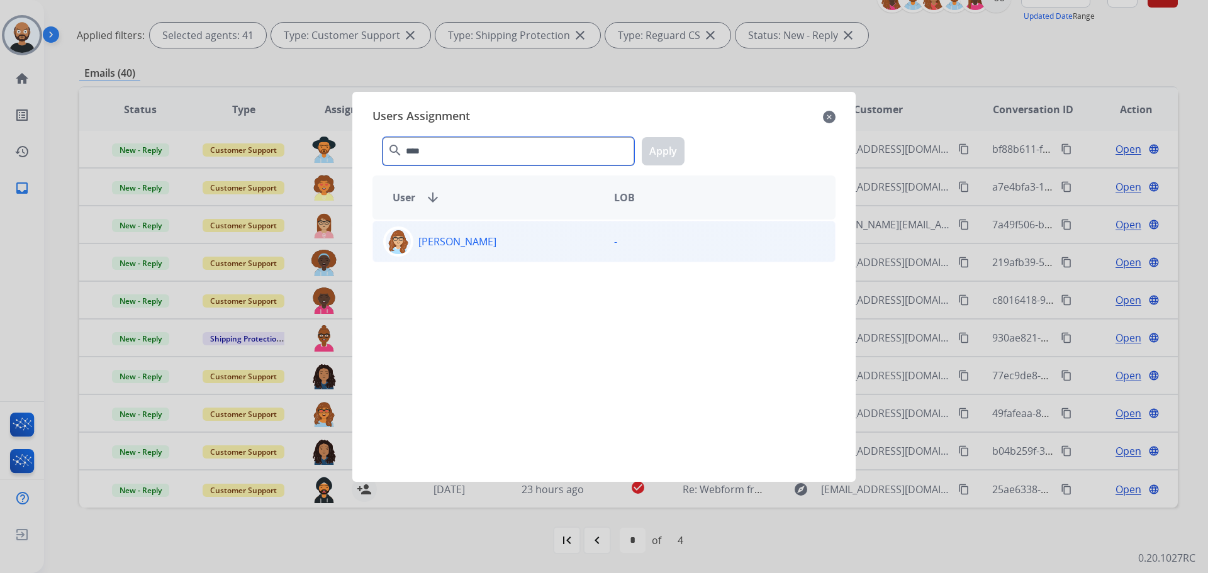
type input "****"
click at [548, 258] on div "[PERSON_NAME] -" at bounding box center [603, 242] width 463 height 42
click at [664, 147] on button "Apply" at bounding box center [663, 151] width 43 height 28
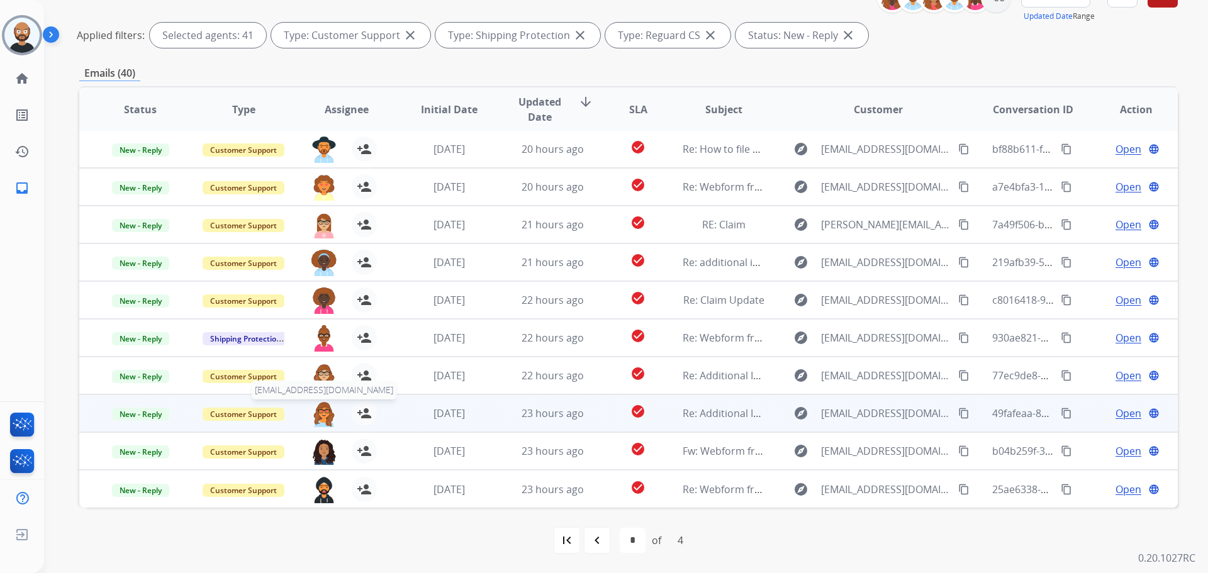
click at [325, 412] on img at bounding box center [323, 414] width 25 height 26
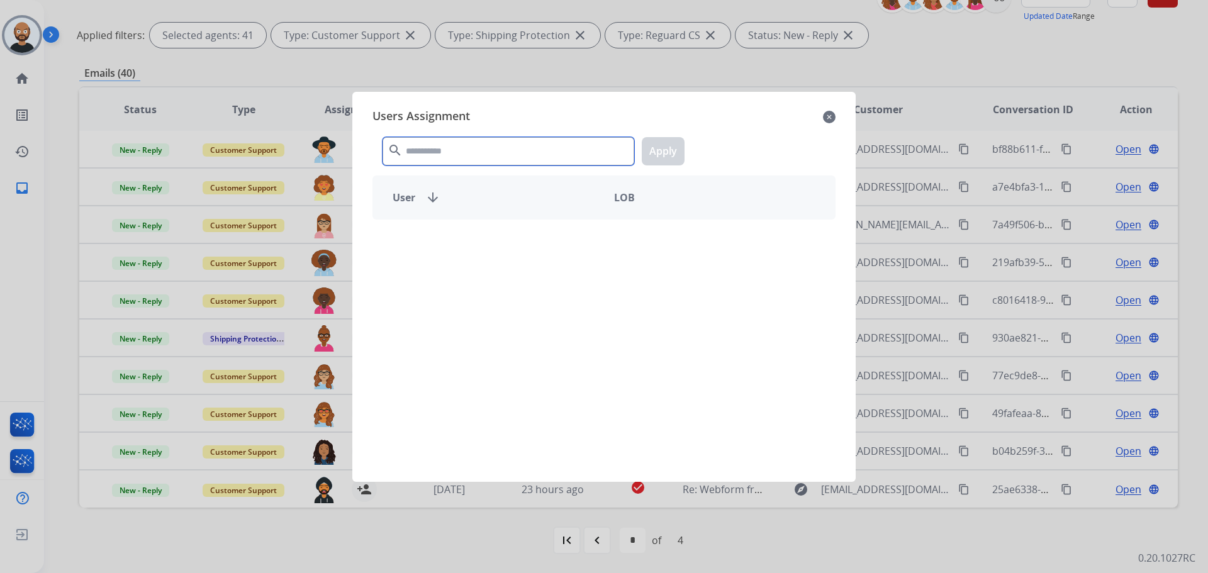
click at [483, 160] on input "text" at bounding box center [508, 151] width 252 height 28
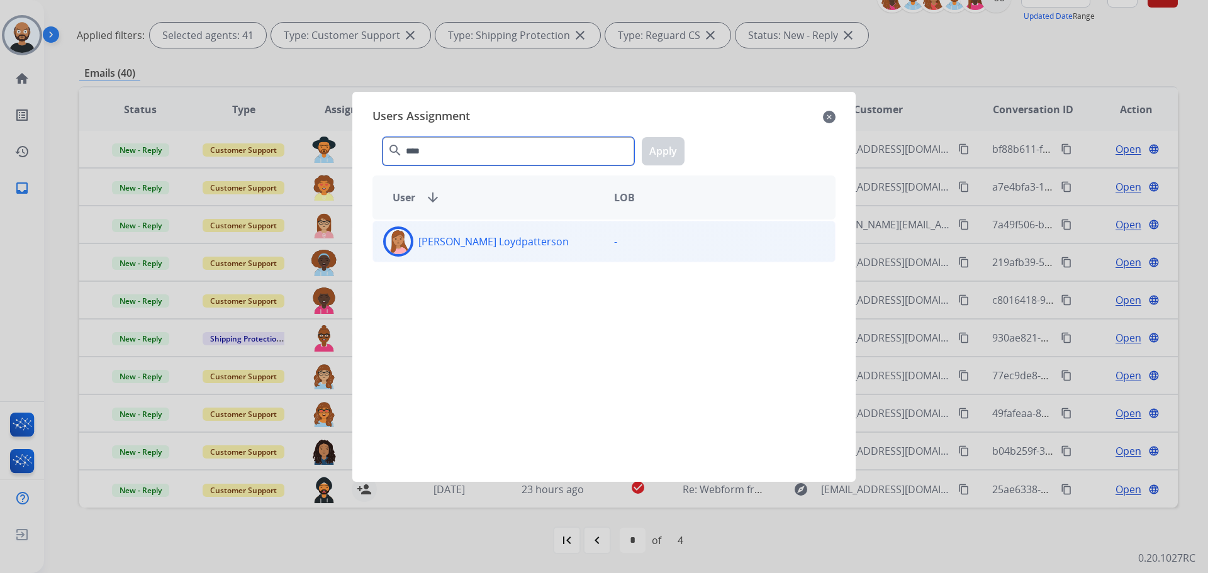
type input "****"
click at [559, 257] on div "[PERSON_NAME] Loydpatterson -" at bounding box center [603, 242] width 463 height 42
click at [659, 152] on button "Apply" at bounding box center [663, 151] width 43 height 28
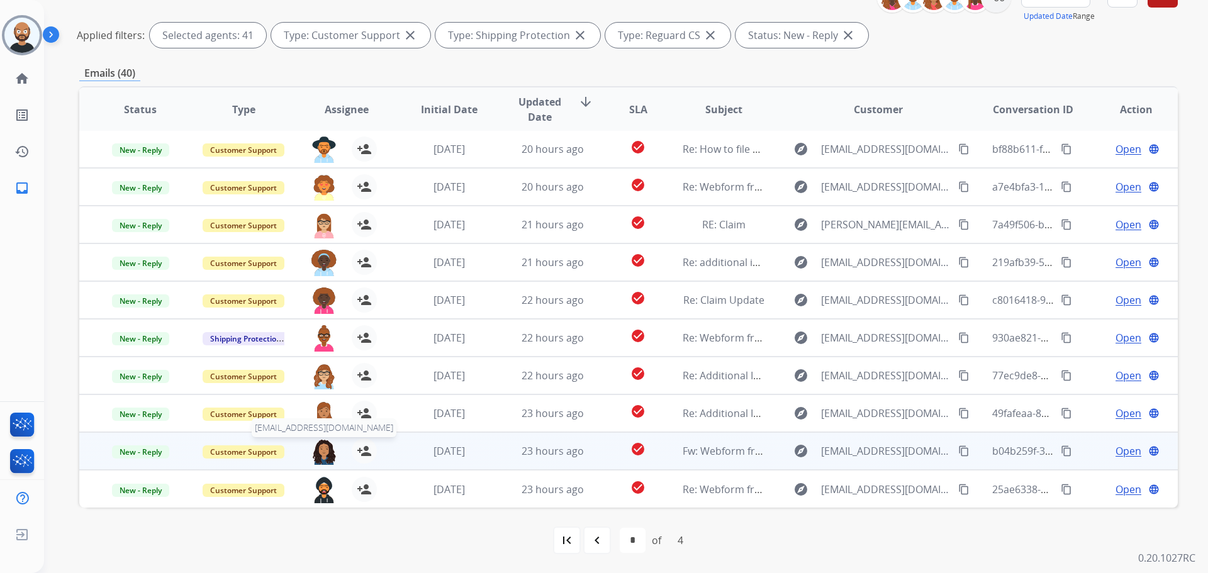
click at [323, 452] on img at bounding box center [323, 451] width 25 height 26
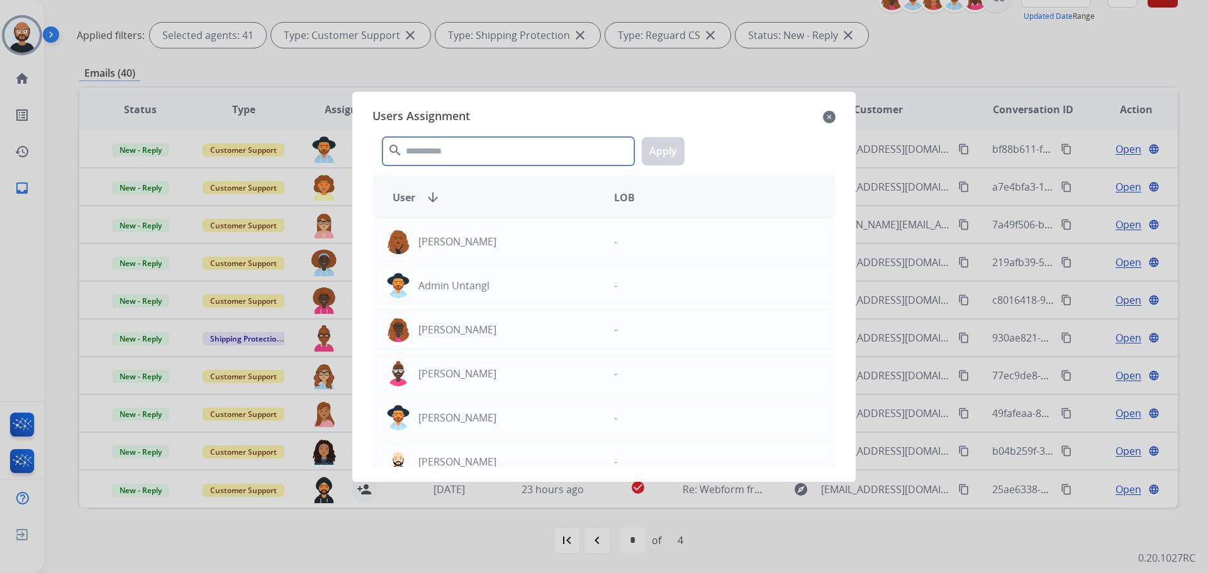
click at [537, 145] on input "text" at bounding box center [508, 151] width 252 height 28
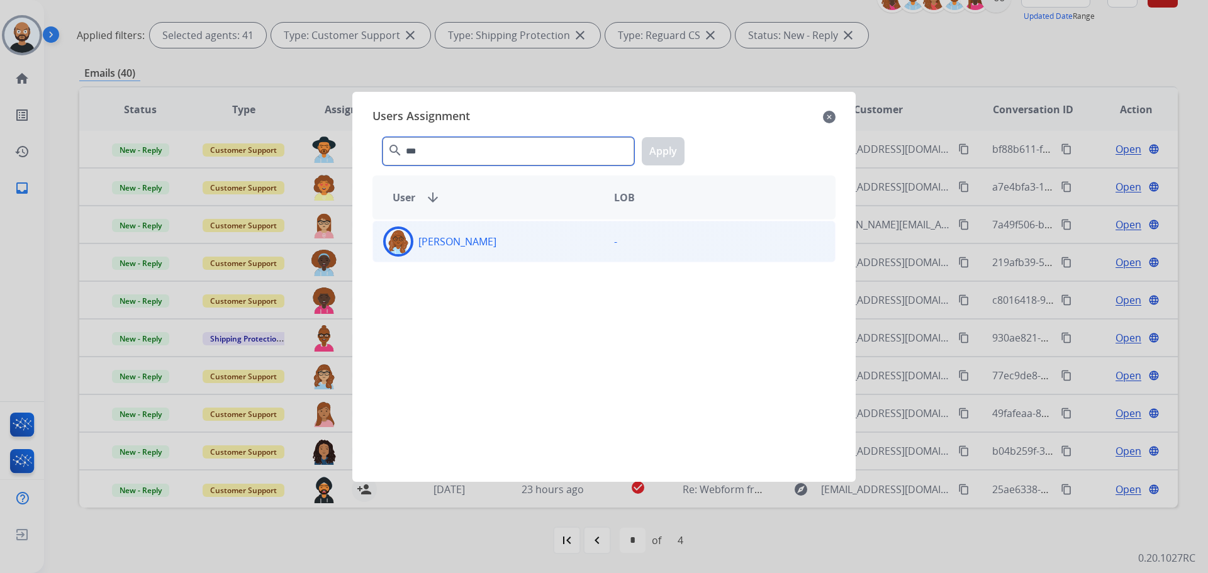
type input "***"
click at [627, 242] on div "-" at bounding box center [719, 241] width 231 height 30
click at [655, 159] on button "Apply" at bounding box center [663, 151] width 43 height 28
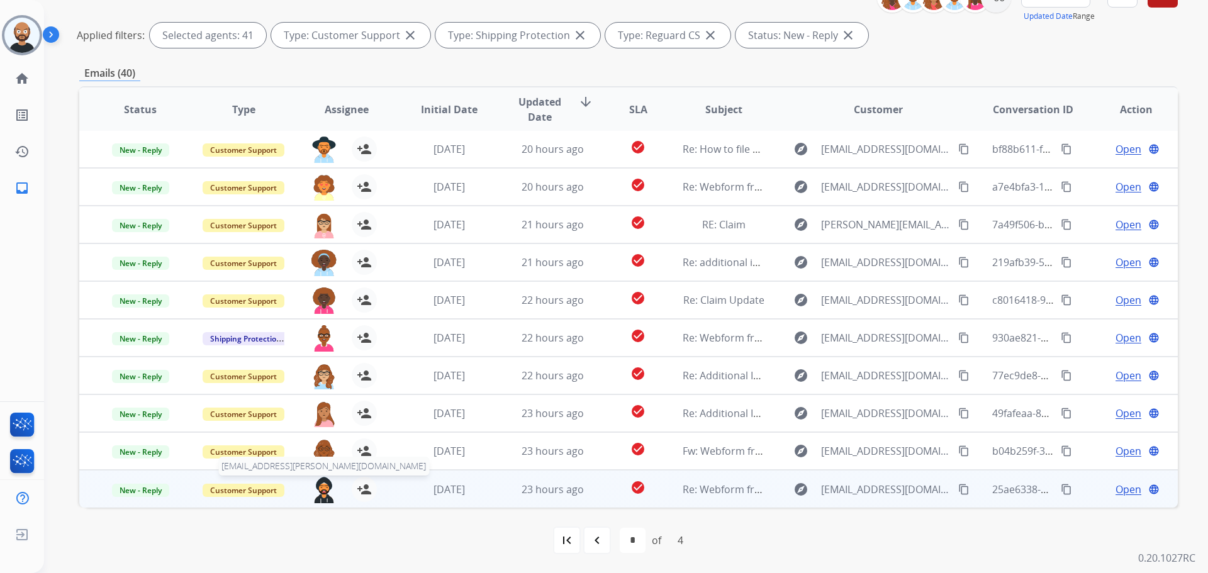
click at [319, 491] on img at bounding box center [323, 490] width 25 height 26
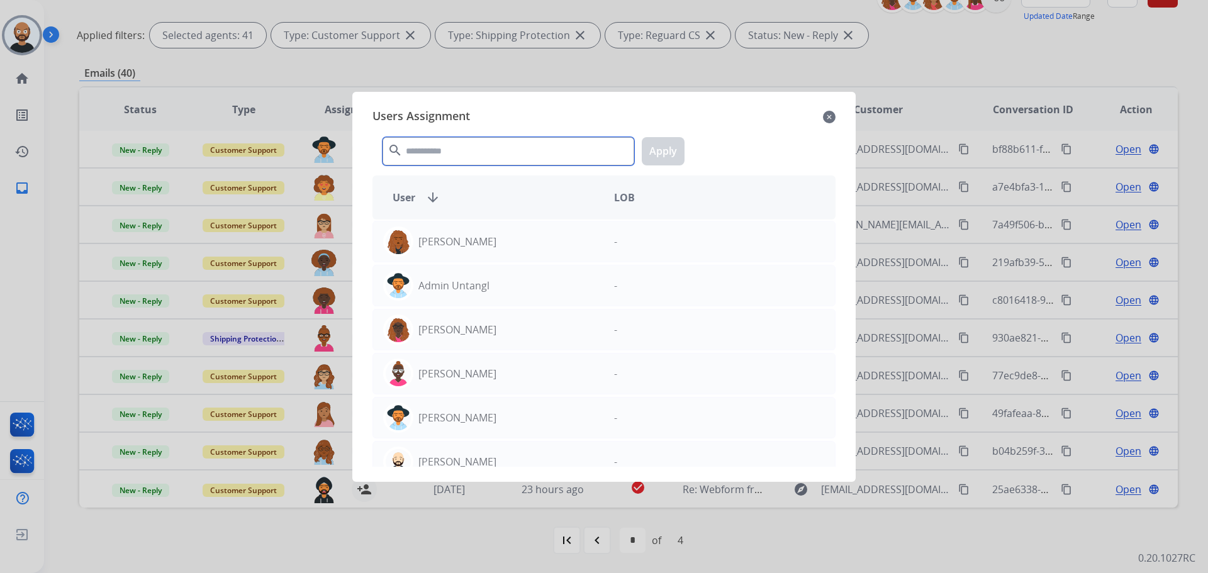
click at [559, 144] on input "text" at bounding box center [508, 151] width 252 height 28
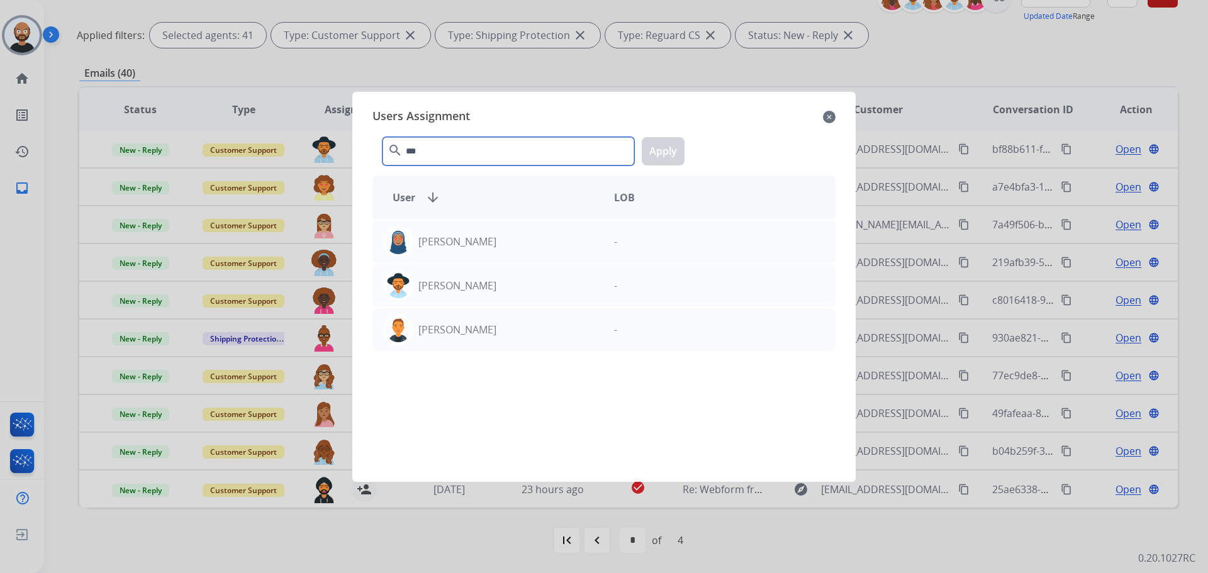
type input "***"
click at [524, 220] on div "[PERSON_NAME] - [PERSON_NAME] - [PERSON_NAME] -" at bounding box center [603, 343] width 463 height 247
drag, startPoint x: 524, startPoint y: 229, endPoint x: 577, endPoint y: 205, distance: 58.6
click at [525, 230] on div "[PERSON_NAME]" at bounding box center [488, 241] width 231 height 30
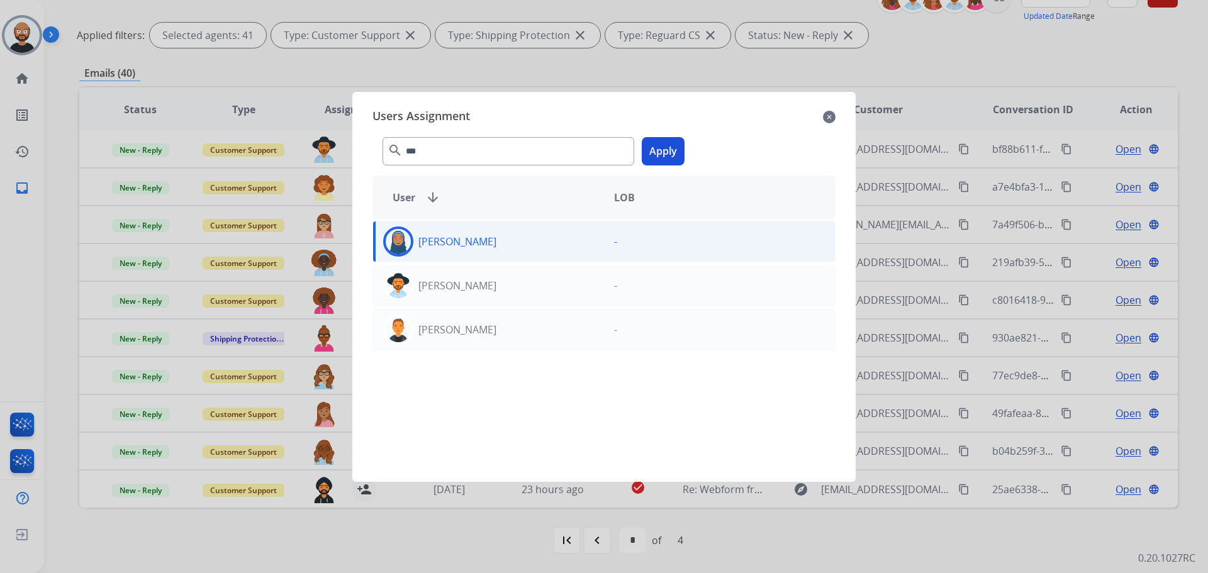
click at [648, 160] on button "Apply" at bounding box center [663, 151] width 43 height 28
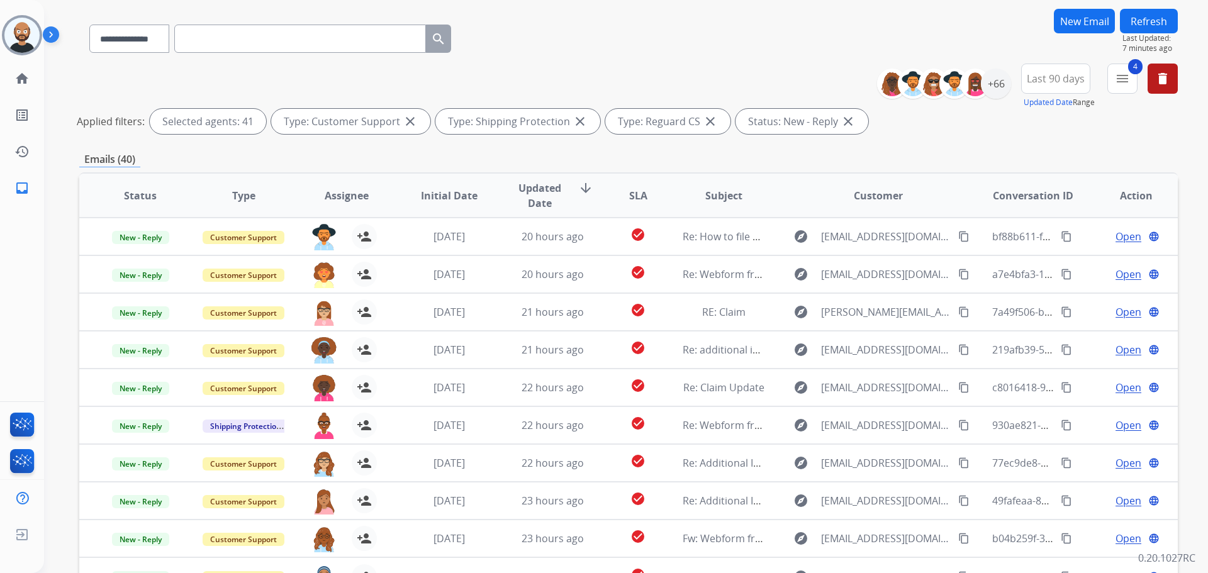
scroll to position [47, 0]
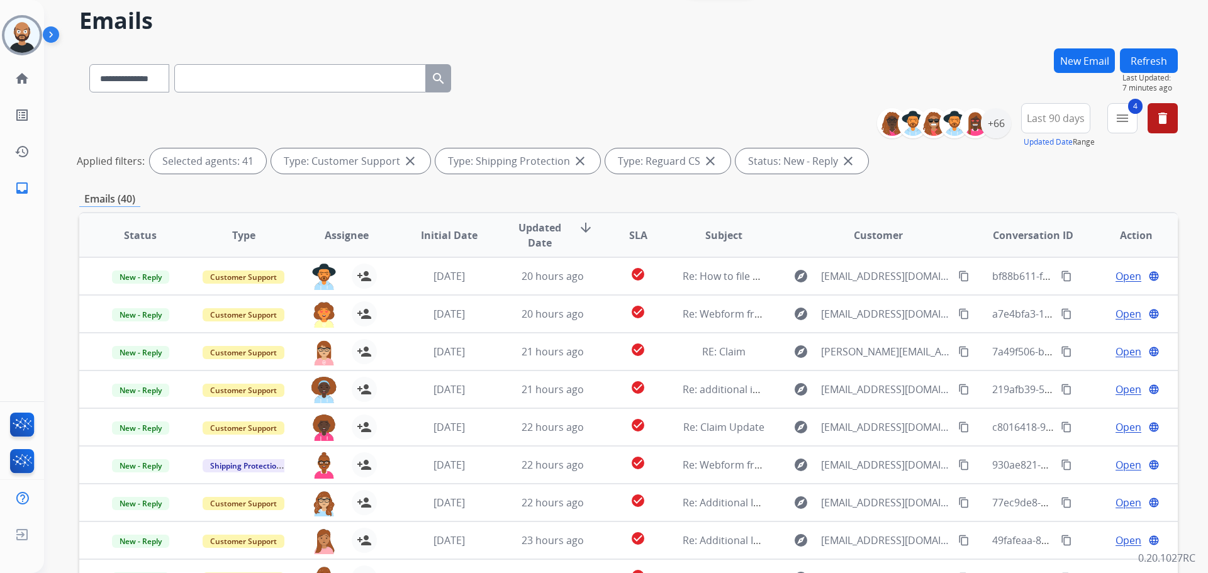
click at [1142, 55] on button "Refresh" at bounding box center [1149, 60] width 58 height 25
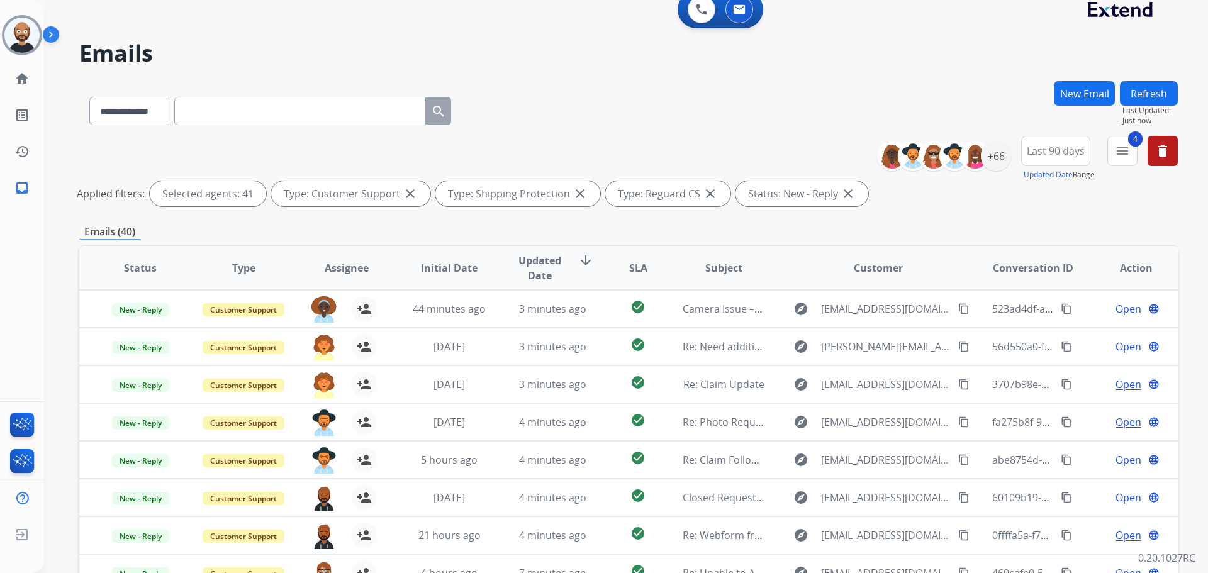
scroll to position [0, 0]
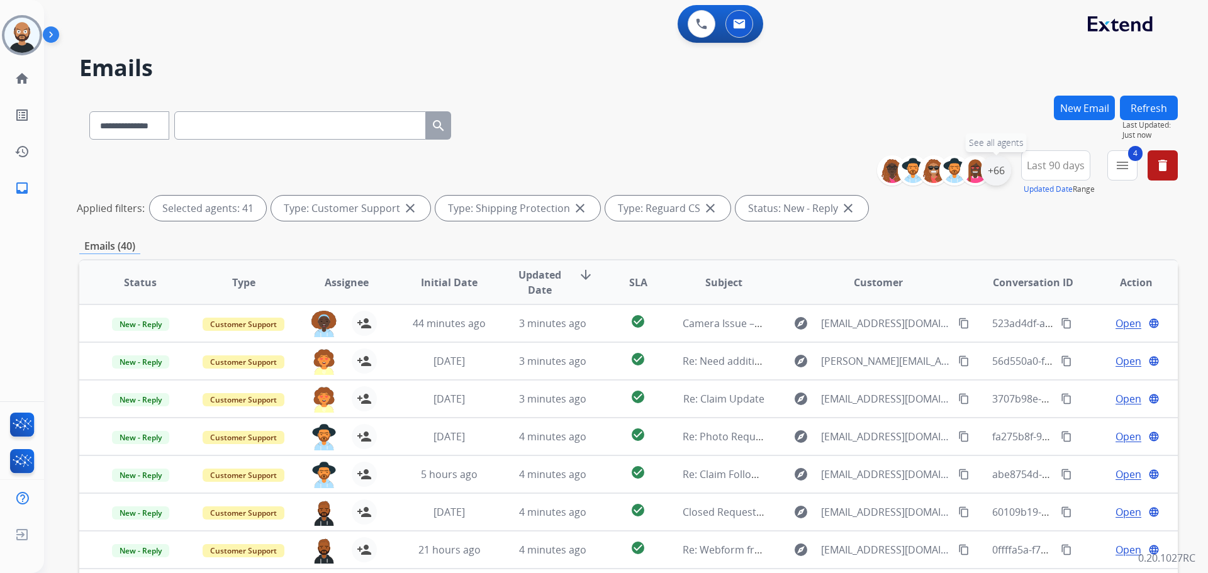
click at [991, 172] on div "+66" at bounding box center [996, 170] width 30 height 30
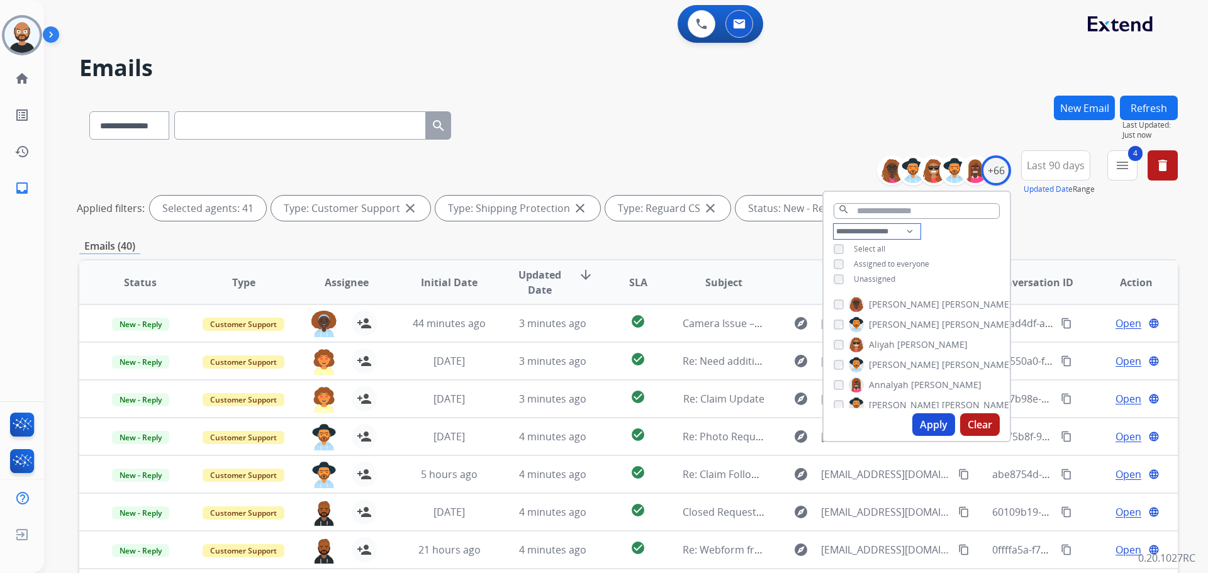
click at [880, 226] on select "**********" at bounding box center [876, 231] width 87 height 15
click at [833, 224] on select "**********" at bounding box center [876, 231] width 87 height 15
click at [926, 421] on button "Apply" at bounding box center [933, 424] width 43 height 23
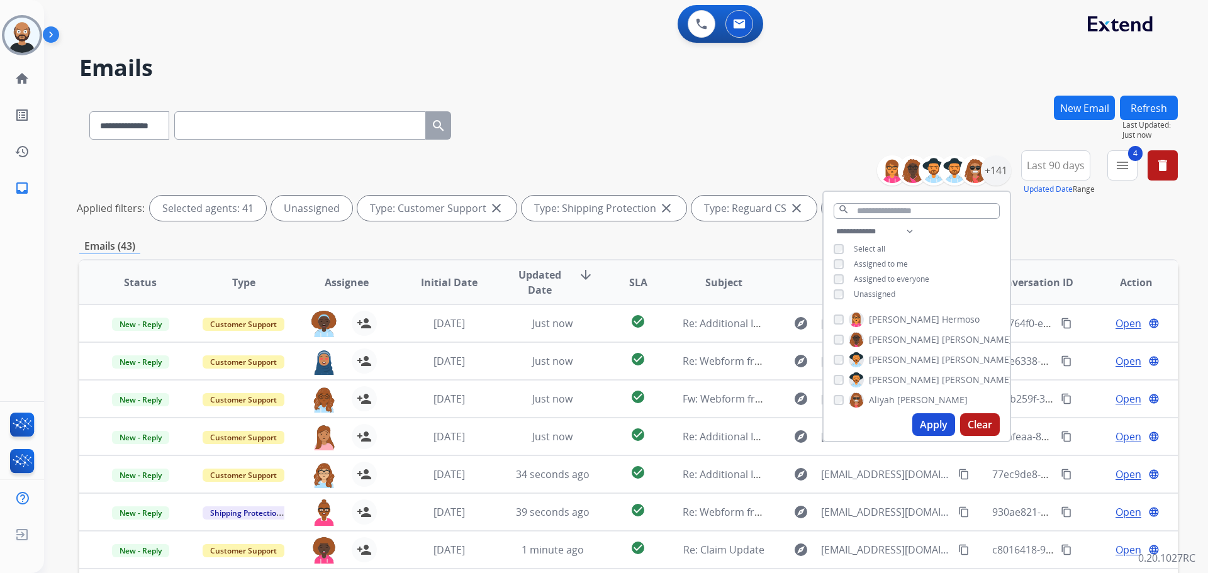
click at [842, 248] on div "Select all" at bounding box center [859, 249] width 52 height 10
click at [918, 420] on button "Apply" at bounding box center [933, 424] width 43 height 23
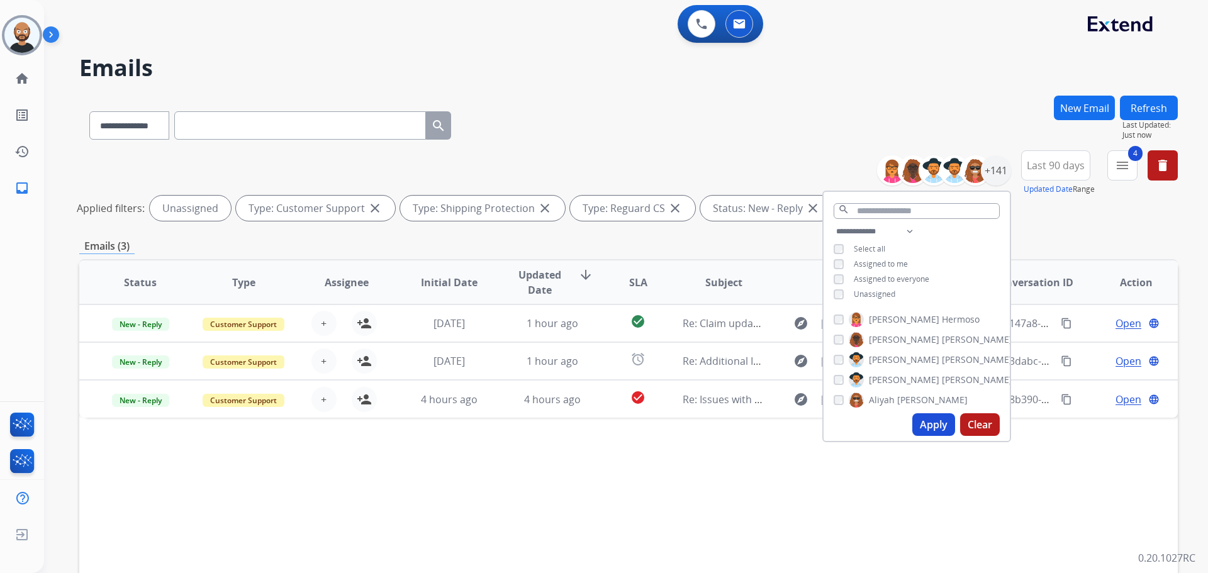
click at [784, 151] on div "**********" at bounding box center [628, 187] width 1098 height 75
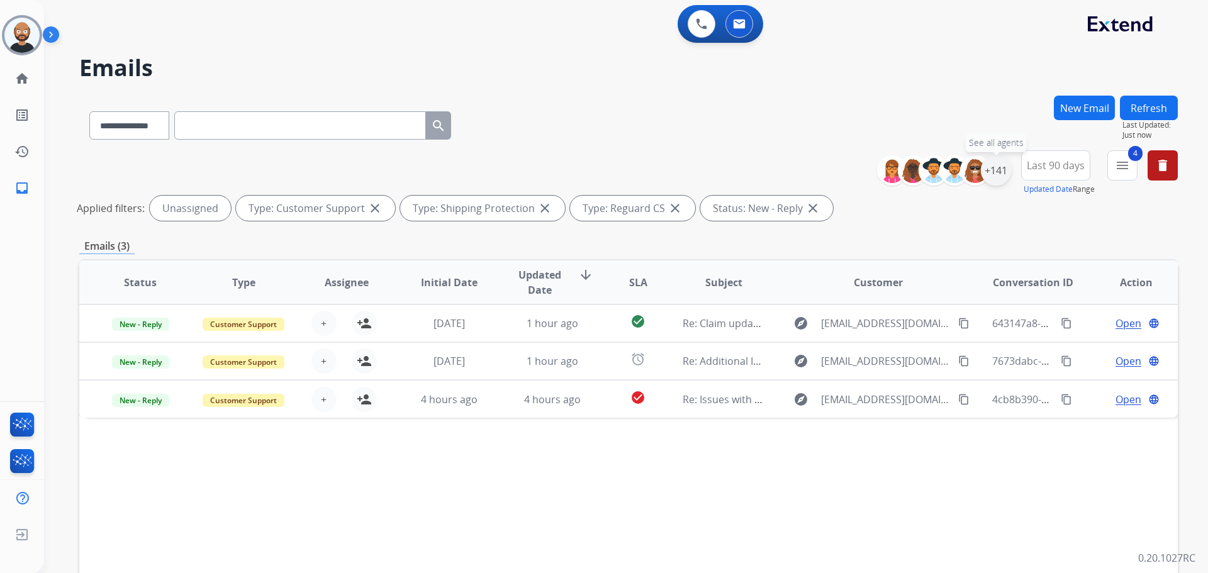
click at [998, 172] on div "+141" at bounding box center [996, 170] width 30 height 30
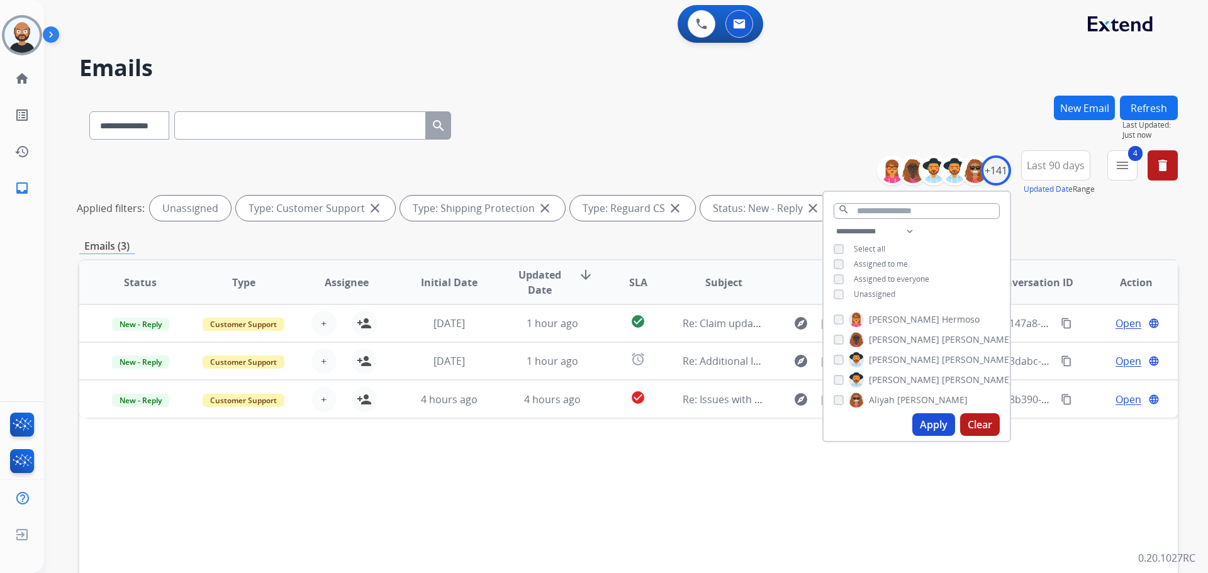
click at [875, 290] on span "Unassigned" at bounding box center [875, 294] width 42 height 11
click at [871, 233] on select "**********" at bounding box center [876, 231] width 87 height 15
select select "**********"
click at [833, 224] on select "**********" at bounding box center [876, 231] width 87 height 15
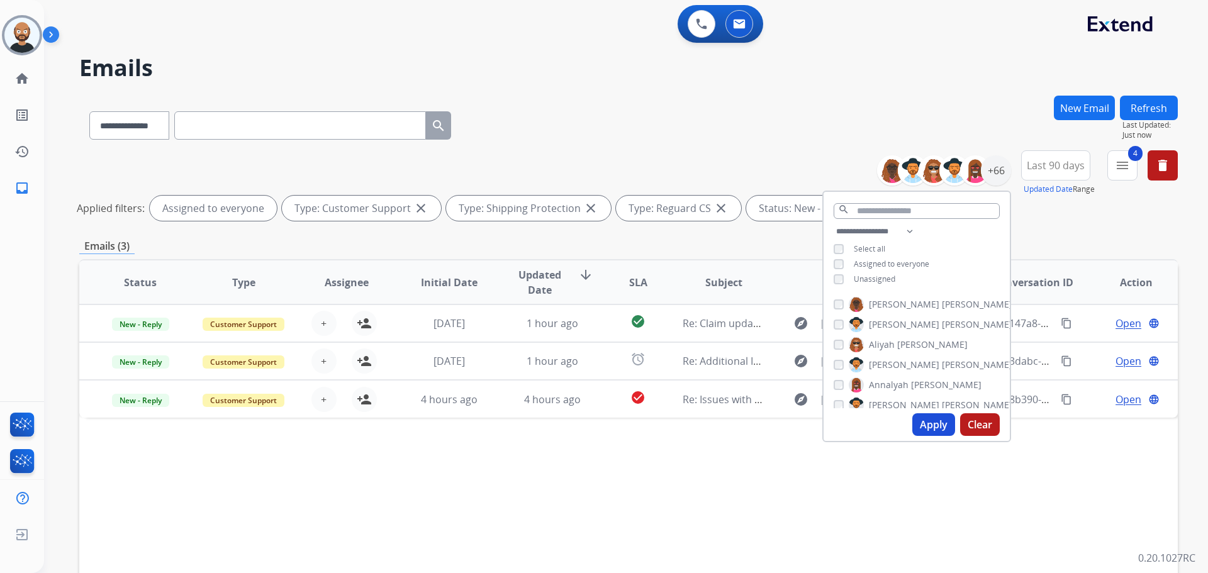
click at [928, 425] on button "Apply" at bounding box center [933, 424] width 43 height 23
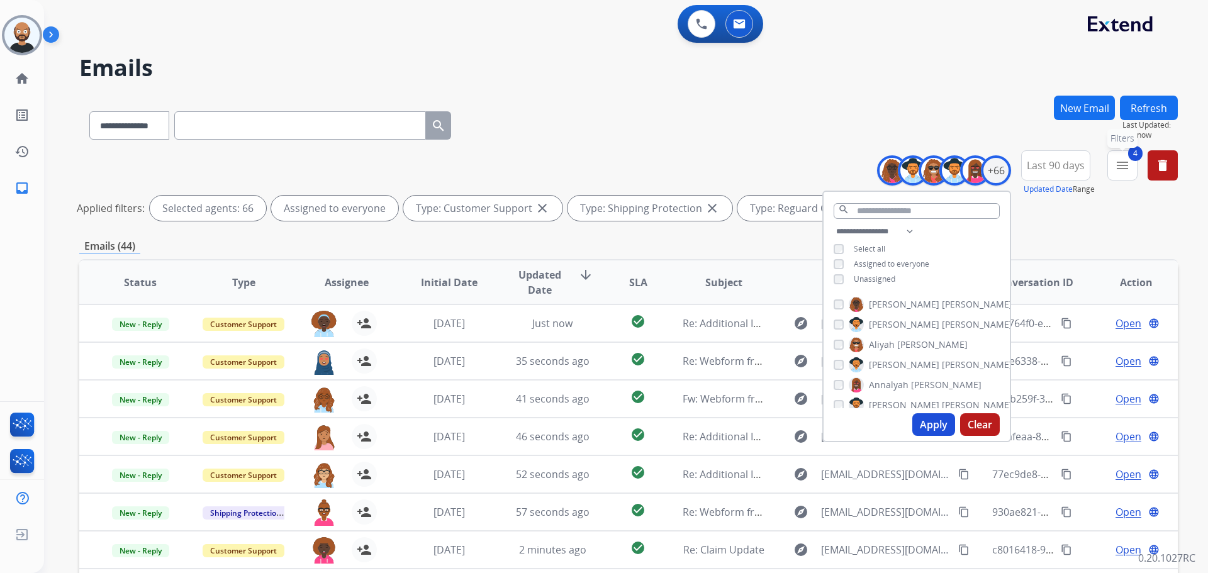
drag, startPoint x: 1111, startPoint y: 174, endPoint x: 1107, endPoint y: 192, distance: 18.8
click at [1113, 174] on button "4 menu Filters" at bounding box center [1122, 165] width 30 height 30
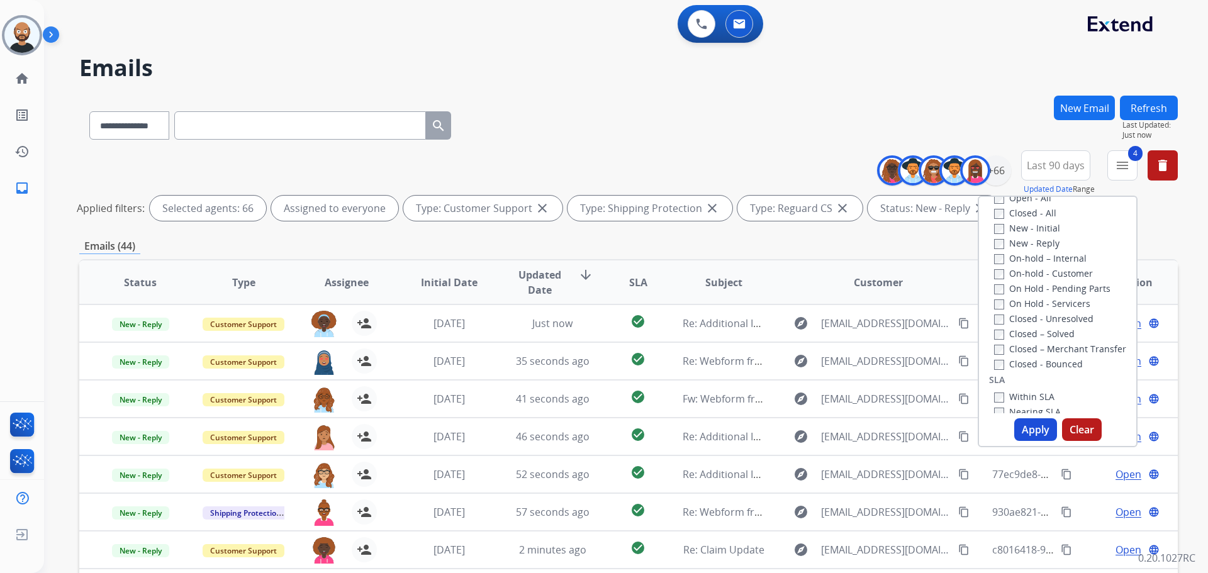
scroll to position [159, 0]
click at [1030, 278] on label "New - Reply" at bounding box center [1026, 283] width 65 height 12
click at [1029, 269] on label "New - Initial" at bounding box center [1027, 268] width 66 height 12
click at [1033, 426] on button "Apply" at bounding box center [1035, 429] width 43 height 23
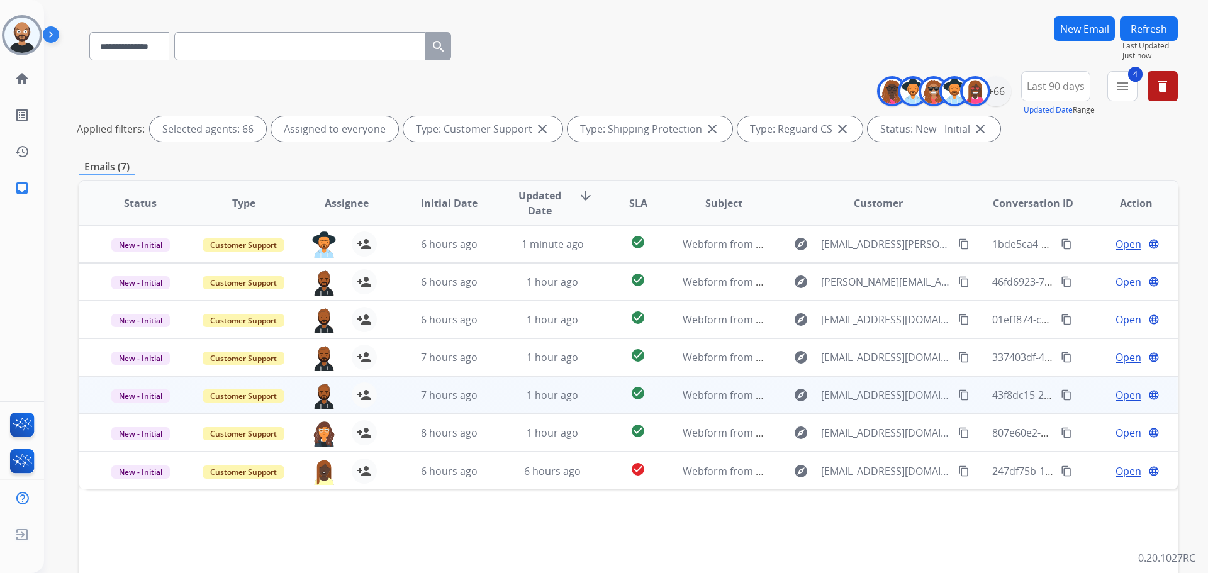
scroll to position [173, 0]
